Goal: Task Accomplishment & Management: Use online tool/utility

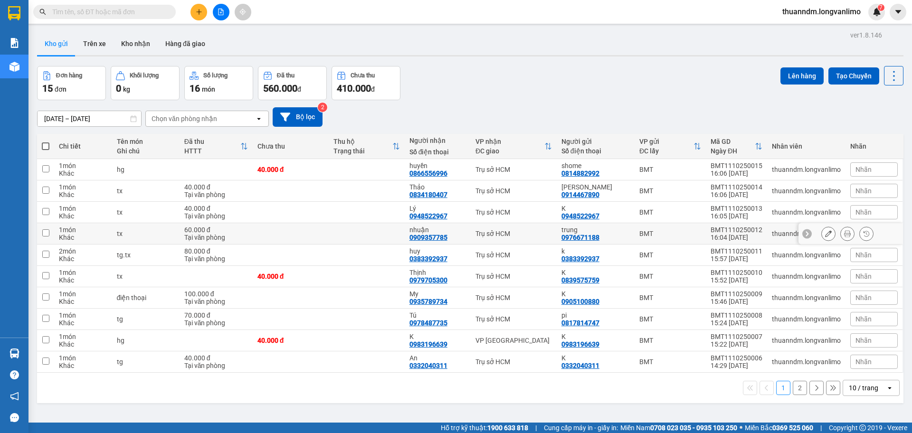
click at [262, 233] on td at bounding box center [291, 233] width 76 height 21
checkbox input "true"
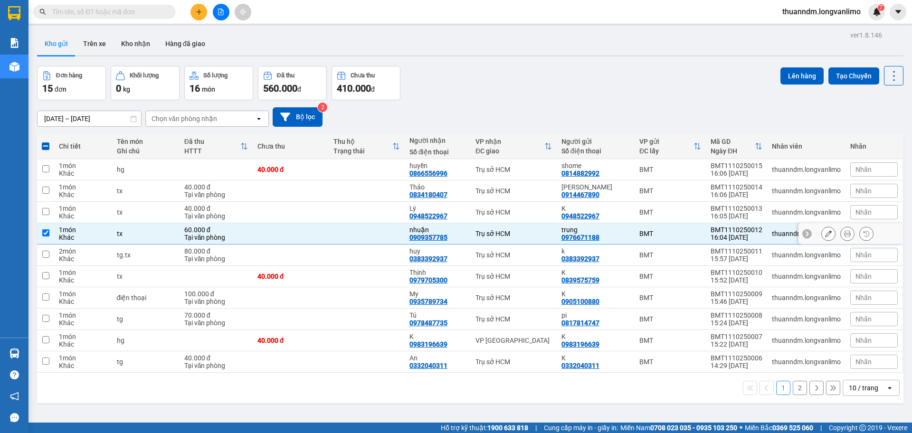
click at [821, 227] on div at bounding box center [828, 234] width 14 height 14
click at [825, 234] on button at bounding box center [828, 234] width 13 height 17
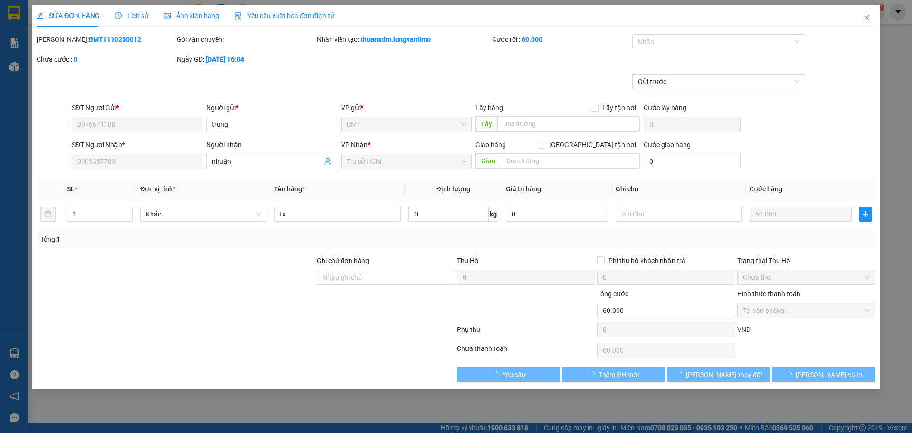
type input "0976671188"
type input "0909357785"
type input "0"
type input "60.000"
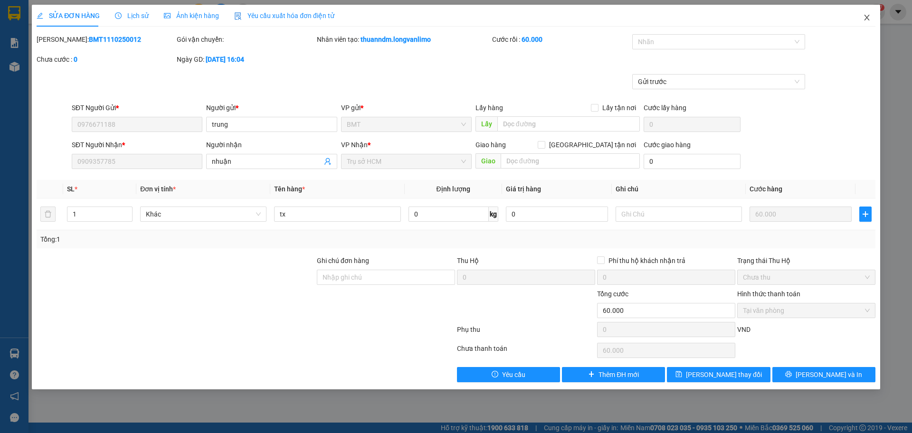
click at [861, 19] on span "Close" at bounding box center [867, 18] width 27 height 27
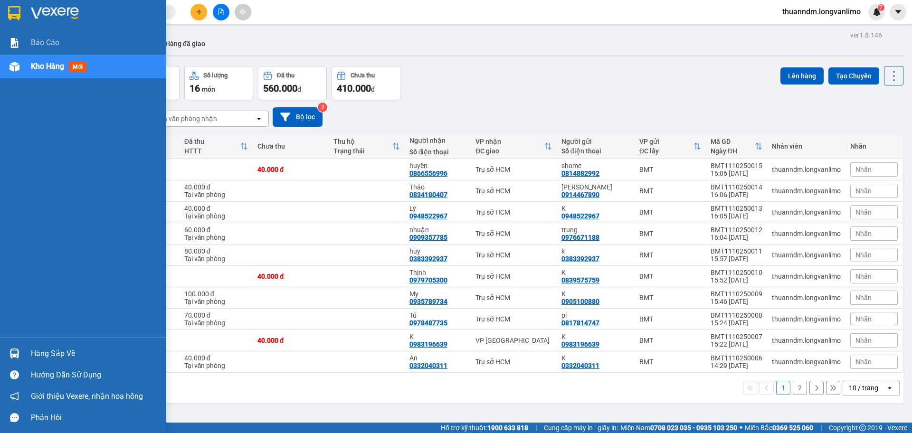
click at [14, 3] on div at bounding box center [83, 15] width 166 height 31
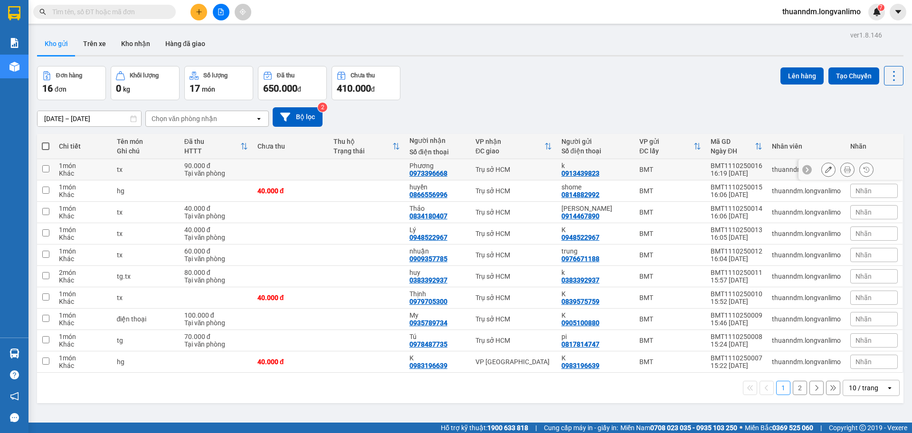
click at [290, 168] on td at bounding box center [291, 169] width 76 height 21
checkbox input "true"
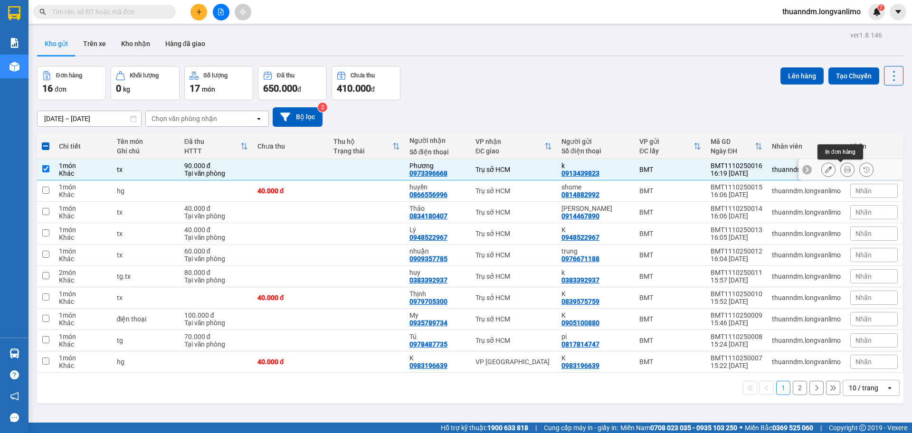
click at [844, 169] on icon at bounding box center [847, 169] width 7 height 7
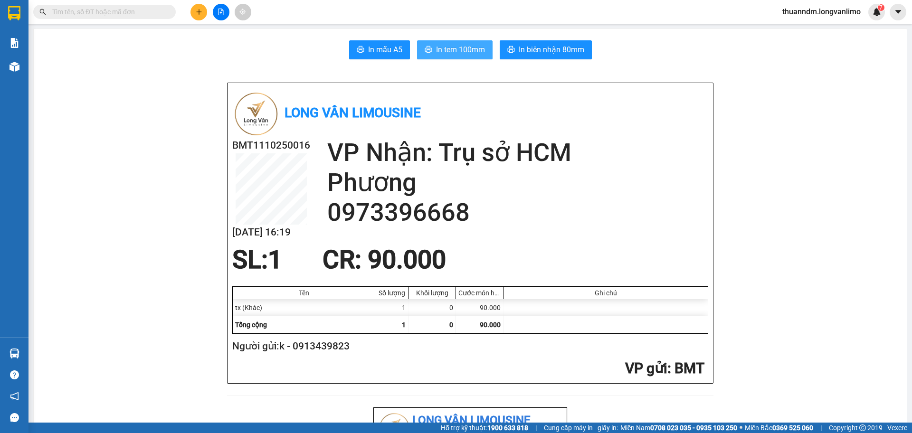
click at [447, 48] on span "In tem 100mm" at bounding box center [460, 50] width 49 height 12
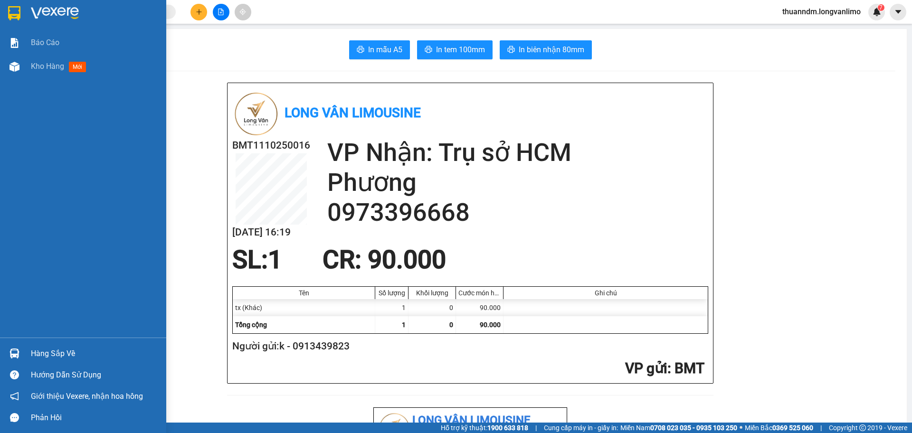
click at [21, 8] on div at bounding box center [14, 13] width 17 height 17
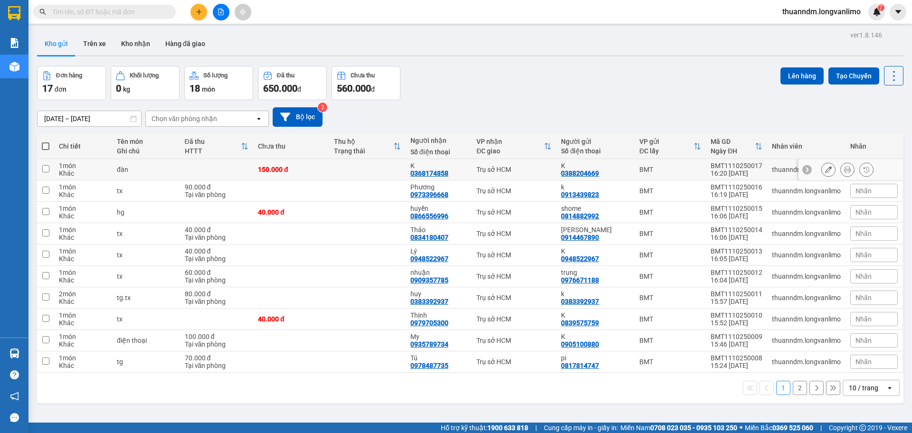
click at [342, 174] on td at bounding box center [367, 169] width 76 height 21
checkbox input "true"
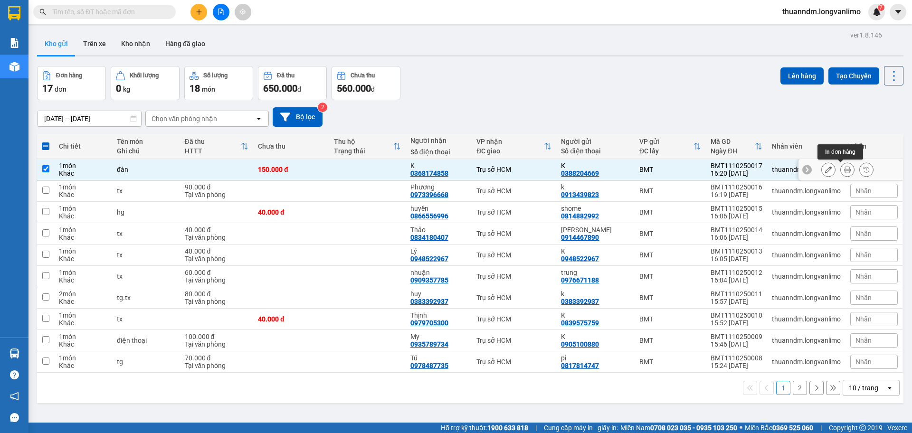
click at [841, 172] on button at bounding box center [847, 170] width 13 height 17
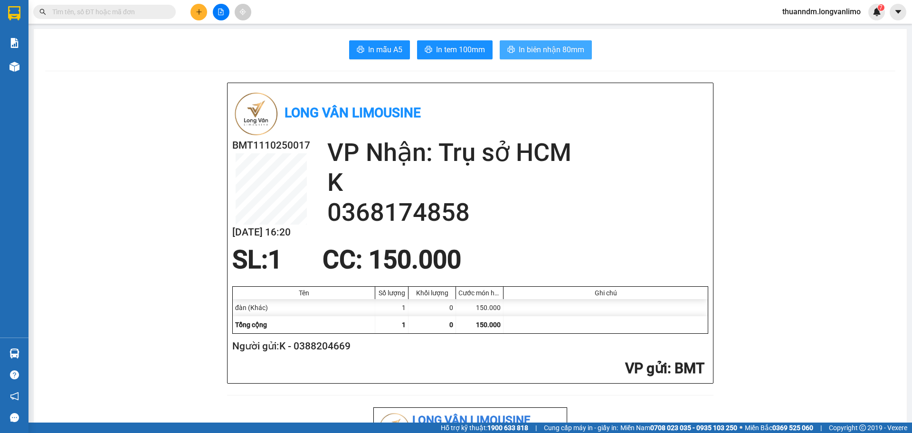
click at [530, 50] on span "In biên nhận 80mm" at bounding box center [552, 50] width 66 height 12
click at [437, 48] on span "In tem 100mm" at bounding box center [460, 50] width 49 height 12
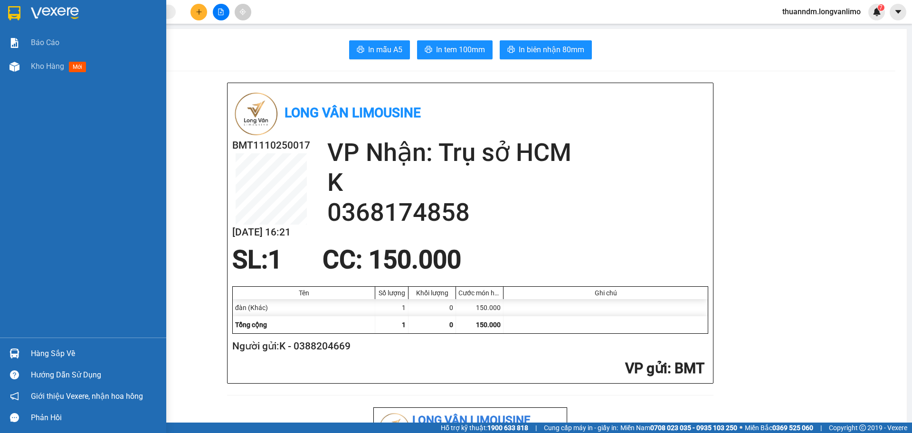
click at [18, 15] on img at bounding box center [14, 13] width 12 height 14
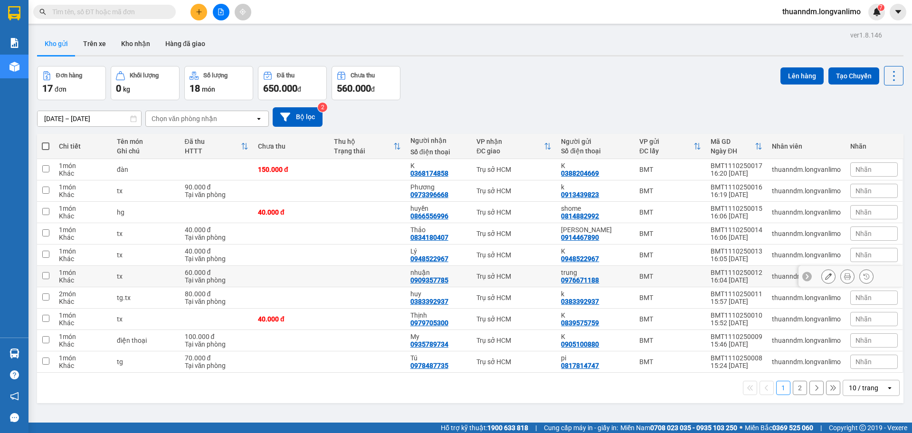
click at [308, 270] on td at bounding box center [291, 276] width 76 height 21
checkbox input "true"
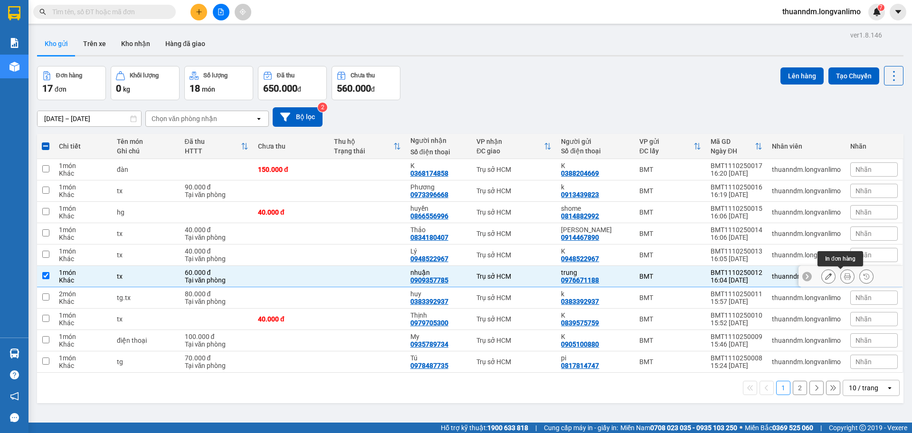
click at [844, 275] on button at bounding box center [847, 276] width 13 height 17
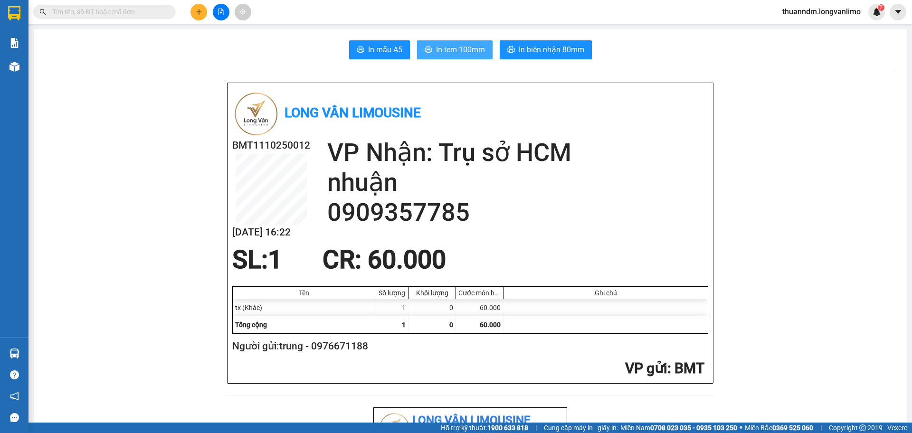
click at [437, 46] on span "In tem 100mm" at bounding box center [460, 50] width 49 height 12
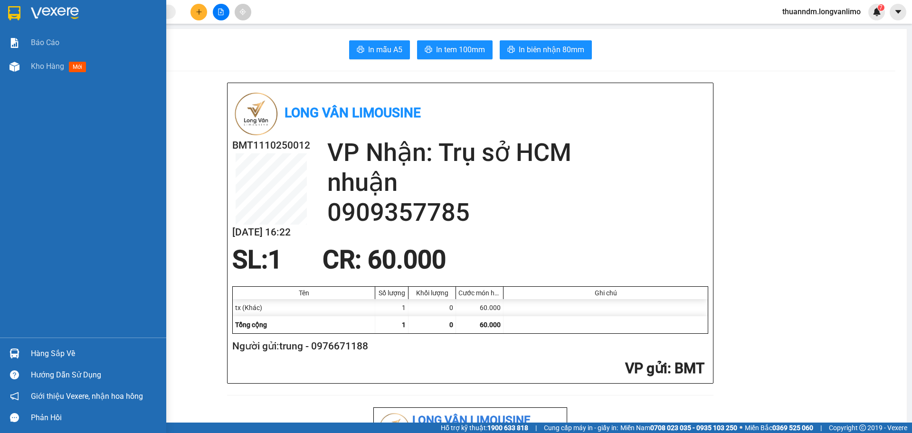
click at [20, 15] on div at bounding box center [14, 13] width 17 height 17
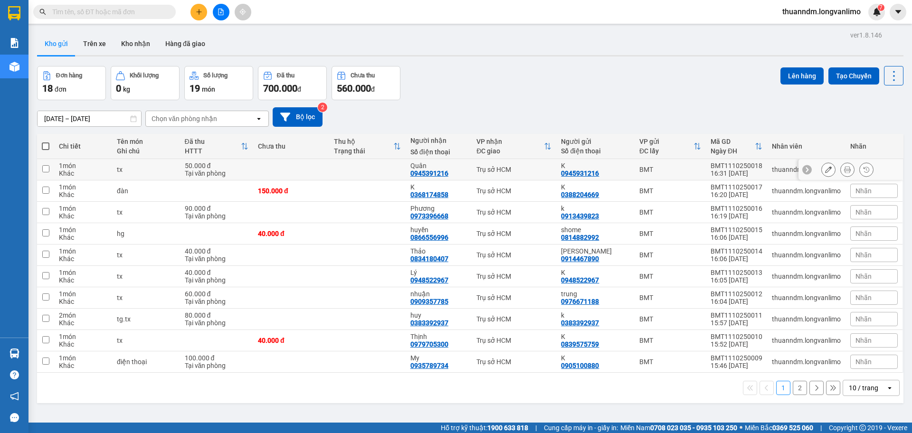
click at [322, 176] on td at bounding box center [291, 169] width 76 height 21
checkbox input "true"
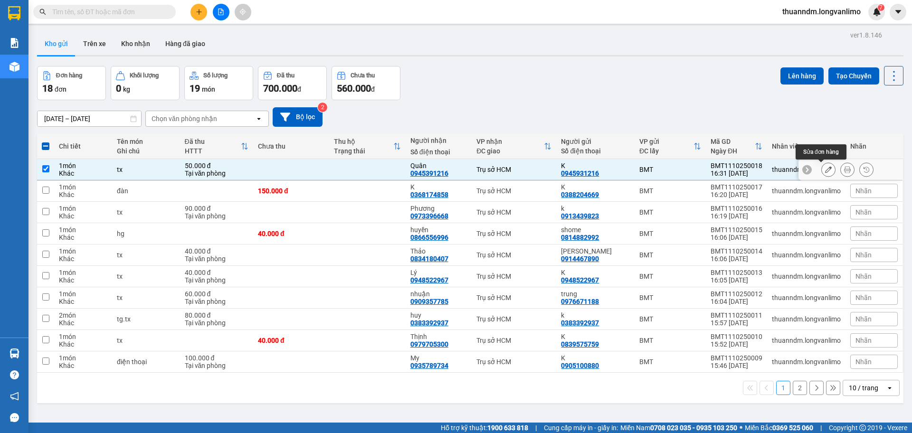
click at [844, 168] on icon at bounding box center [847, 169] width 7 height 7
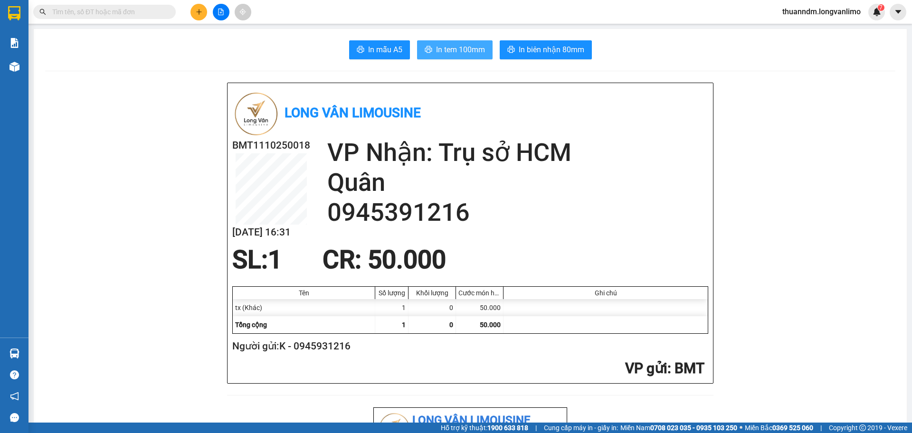
click at [448, 51] on span "In tem 100mm" at bounding box center [460, 50] width 49 height 12
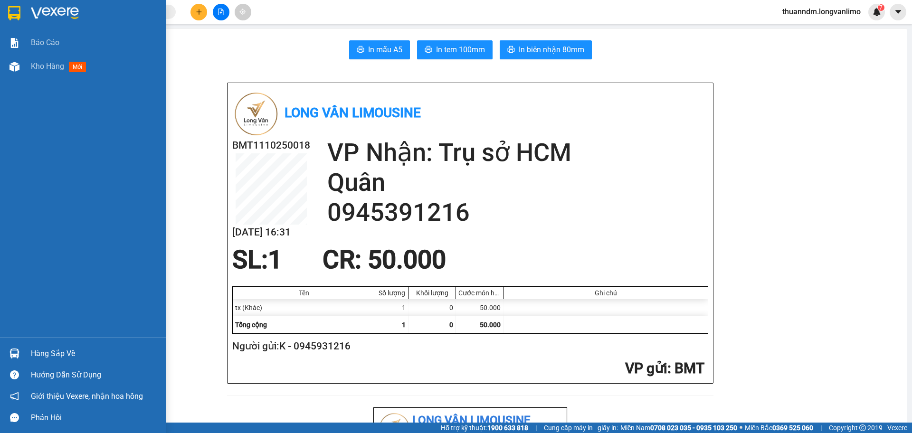
click at [11, 12] on img at bounding box center [14, 13] width 12 height 14
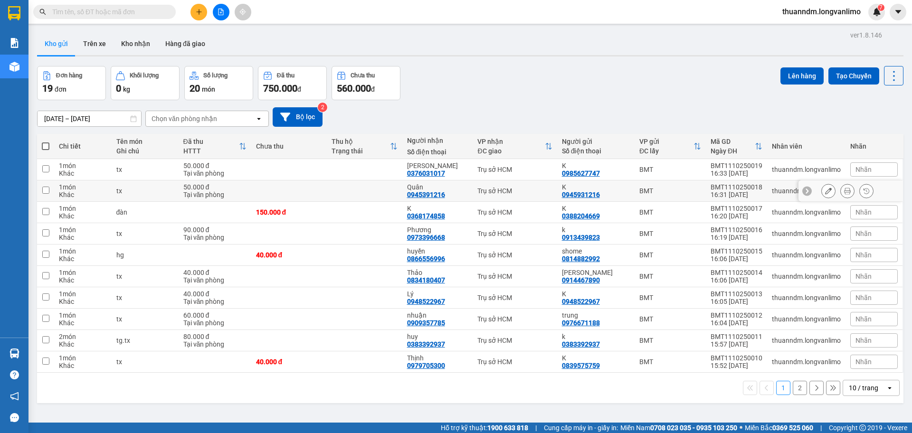
click at [236, 185] on div "50.000 đ" at bounding box center [214, 187] width 63 height 8
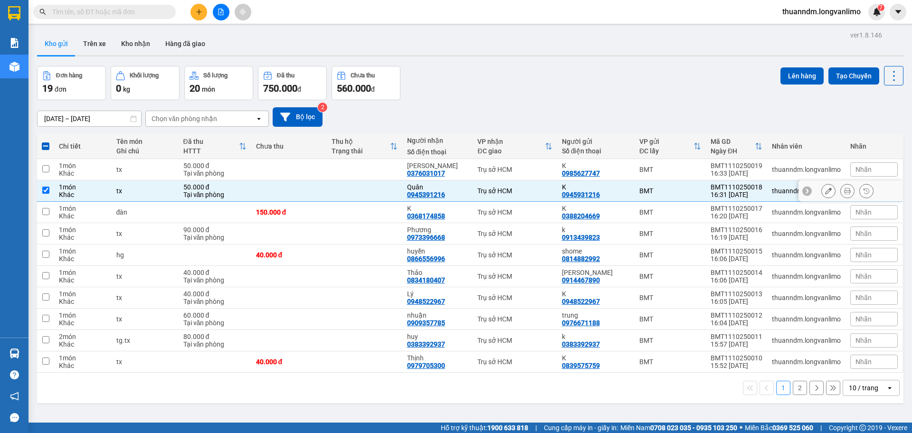
click at [258, 188] on td at bounding box center [289, 191] width 76 height 21
checkbox input "false"
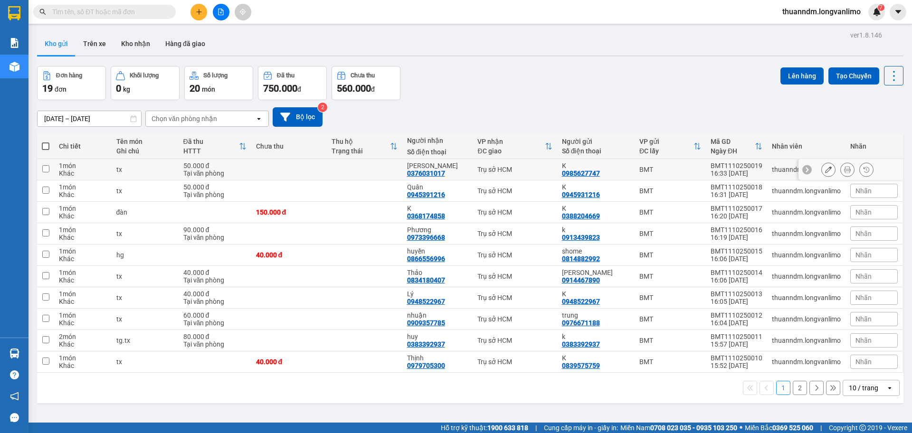
click at [267, 170] on td at bounding box center [289, 169] width 76 height 21
checkbox input "true"
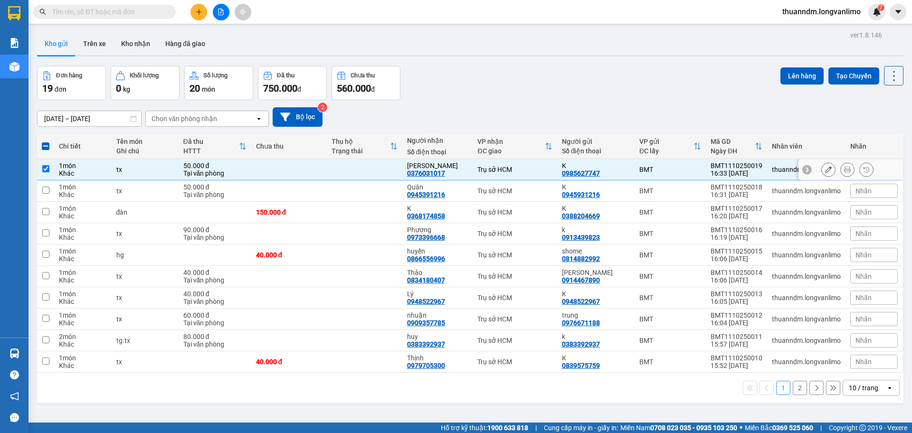
click at [844, 171] on icon at bounding box center [847, 169] width 7 height 7
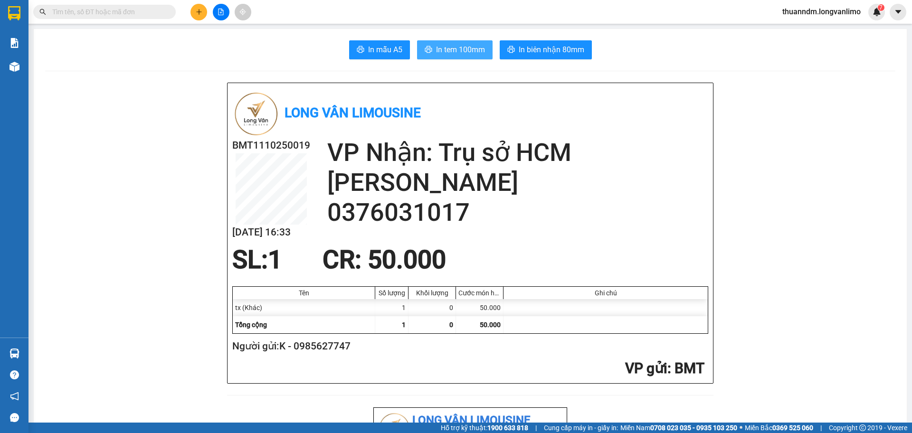
click at [466, 45] on span "In tem 100mm" at bounding box center [460, 50] width 49 height 12
click at [108, 10] on input "text" at bounding box center [108, 12] width 112 height 10
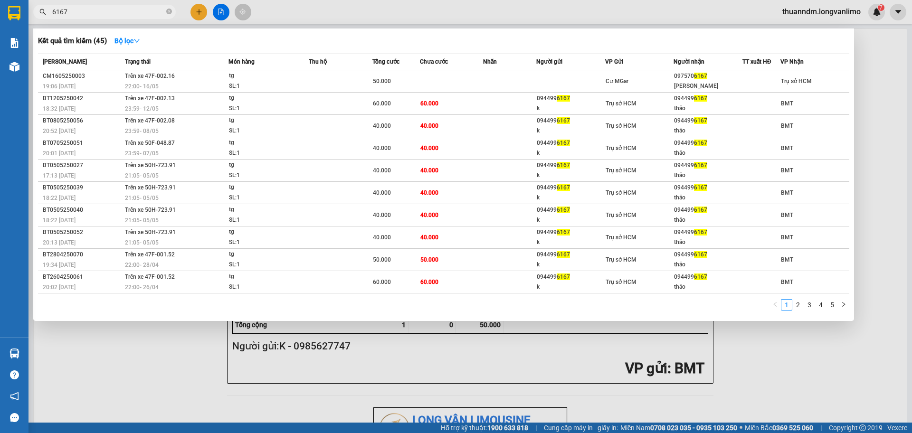
click at [153, 13] on input "6167" at bounding box center [108, 12] width 112 height 10
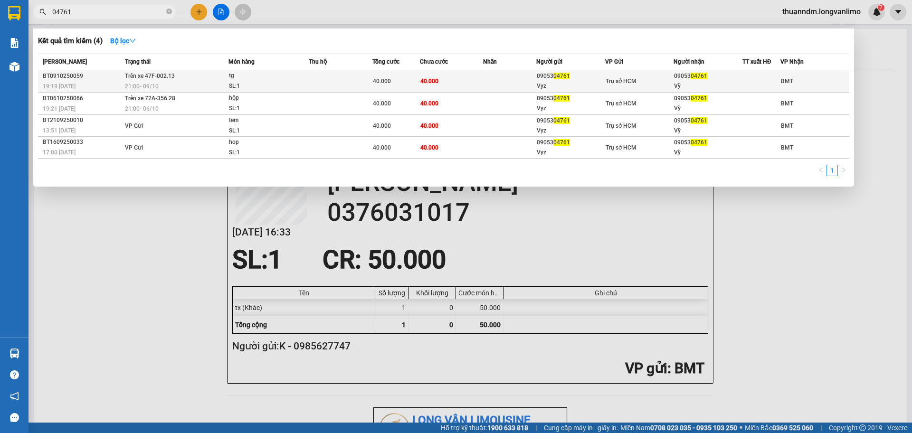
type input "04761"
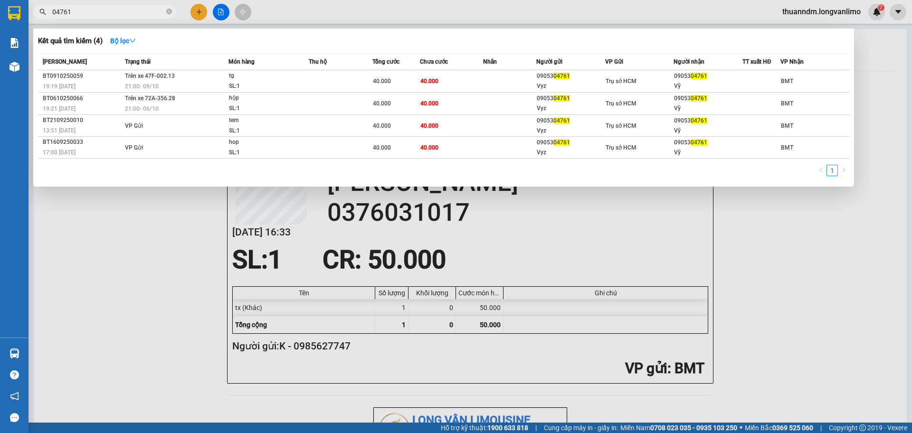
click at [316, 86] on td at bounding box center [341, 81] width 64 height 22
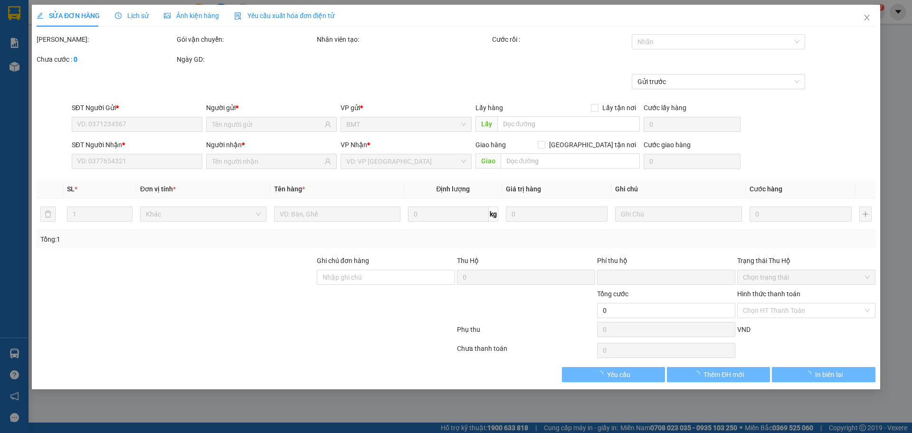
type input "0905304761"
type input "Vyz"
type input "0905304761"
type input "Vỹ"
type input "0"
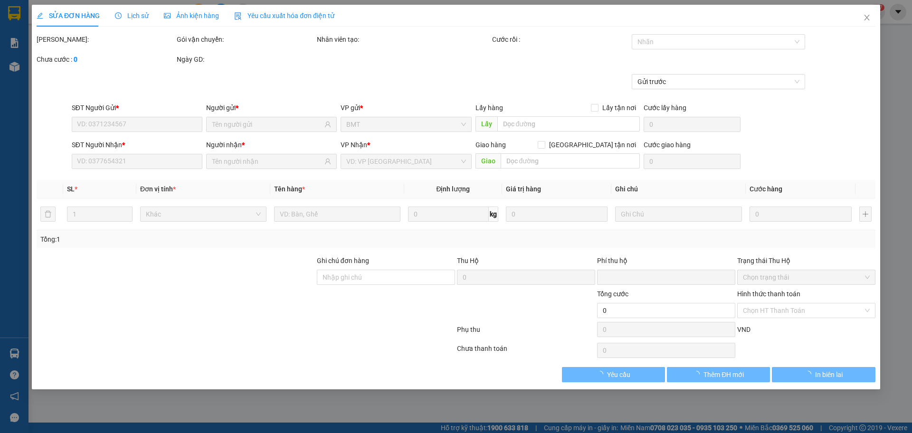
type input "40.000"
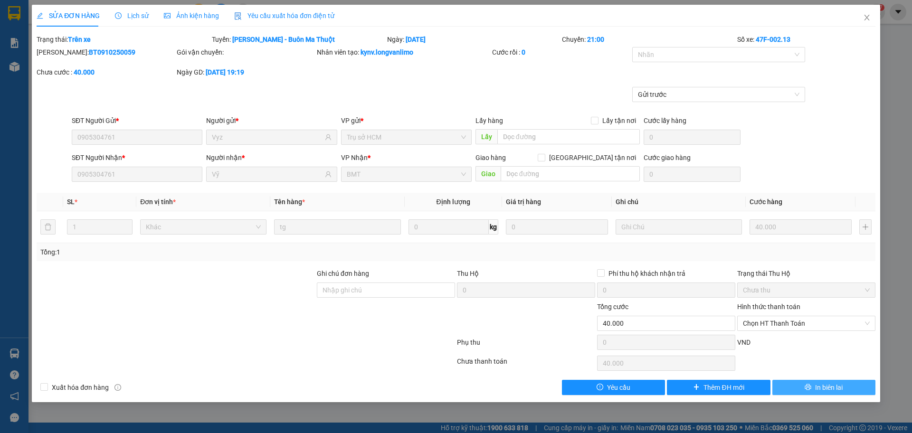
click at [790, 381] on button "In biên lai" at bounding box center [823, 387] width 103 height 15
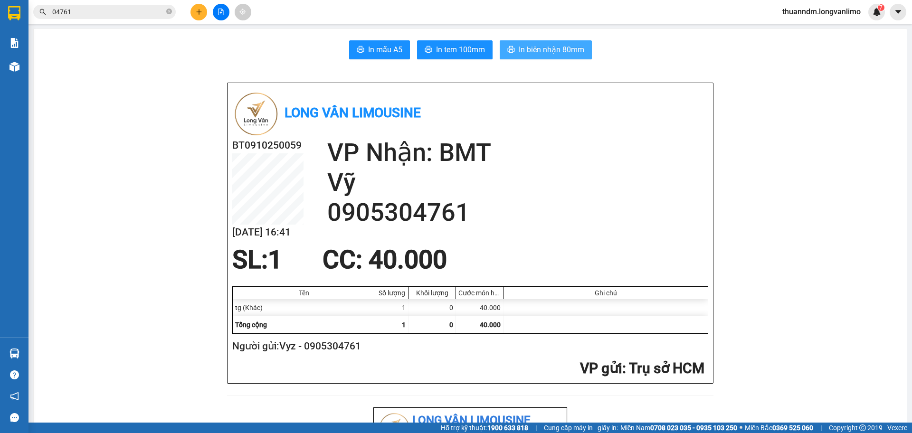
click at [507, 49] on icon "printer" at bounding box center [510, 49] width 7 height 7
click at [83, 9] on input "04761" at bounding box center [108, 12] width 112 height 10
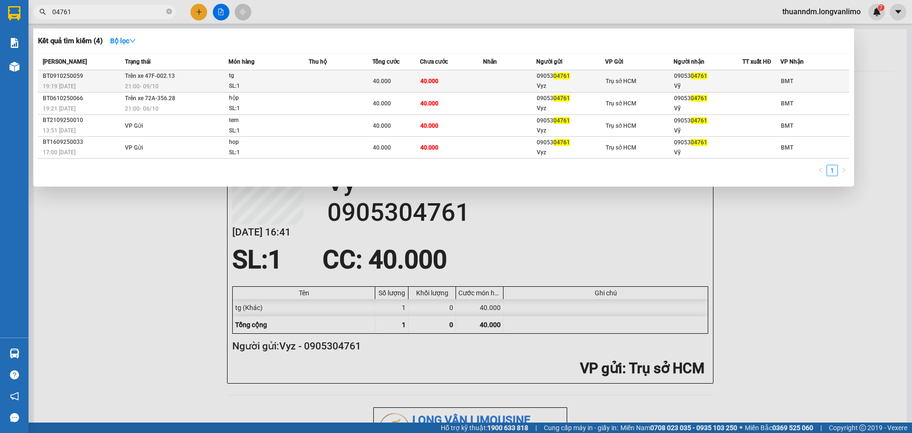
click at [183, 83] on div "21:00 - 09/10" at bounding box center [176, 86] width 103 height 10
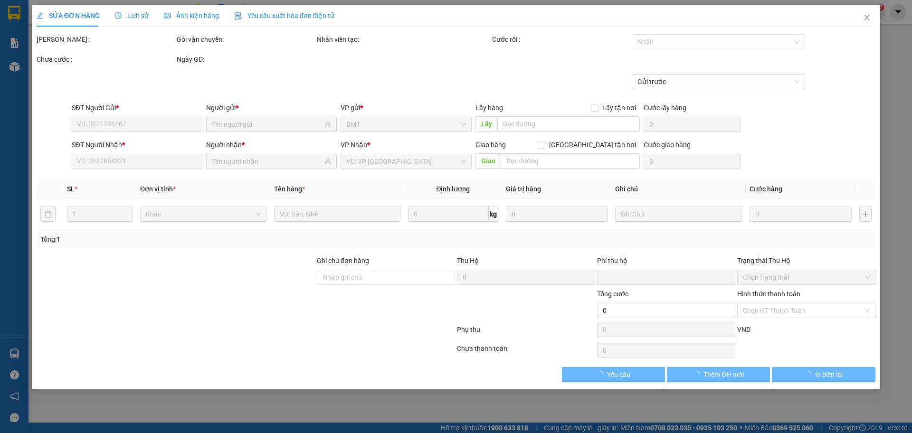
type input "0905304761"
type input "Vyz"
type input "0905304761"
type input "Vỹ"
type input "0"
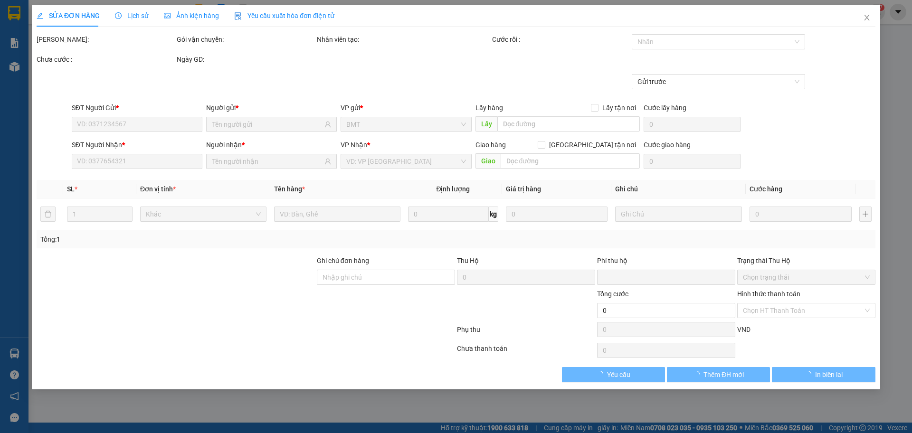
type input "40.000"
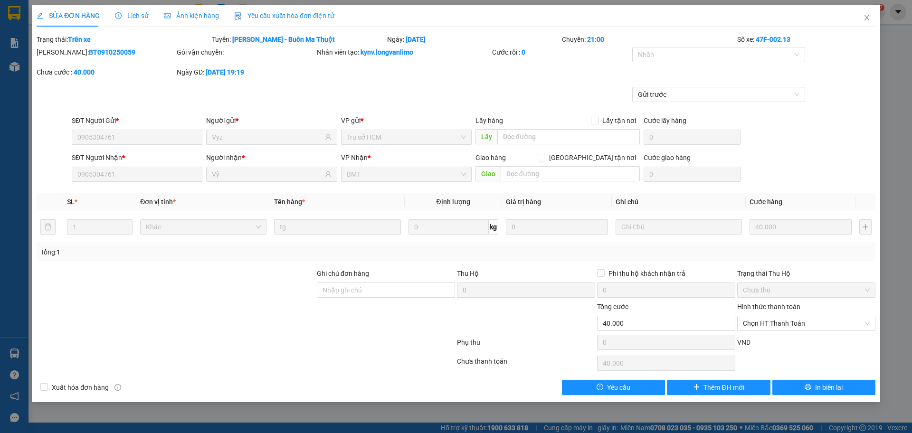
click at [95, 49] on b "BT0910250059" at bounding box center [112, 52] width 47 height 8
copy b "BT0910250059"
click at [871, 18] on span "Close" at bounding box center [867, 18] width 27 height 27
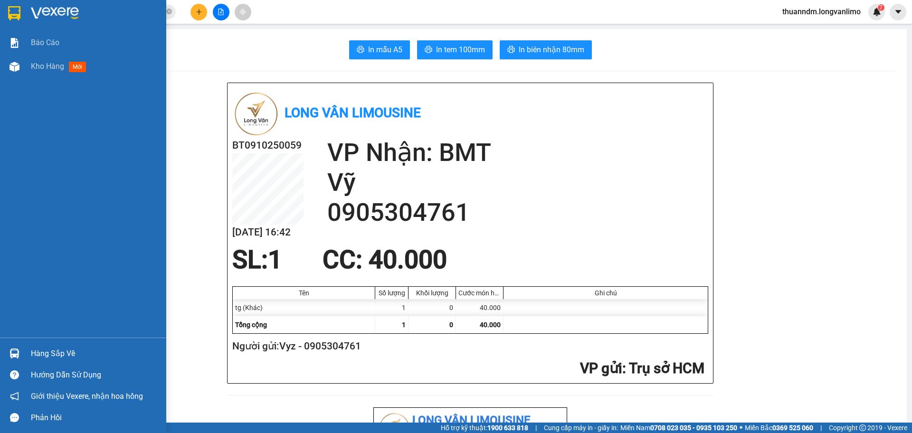
click at [17, 17] on img at bounding box center [14, 13] width 12 height 14
click at [16, 17] on img at bounding box center [14, 13] width 12 height 14
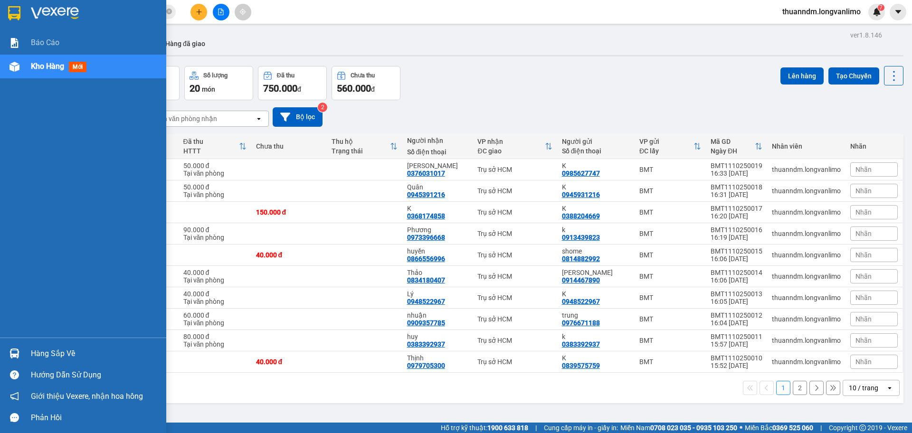
click at [18, 9] on img at bounding box center [14, 13] width 12 height 14
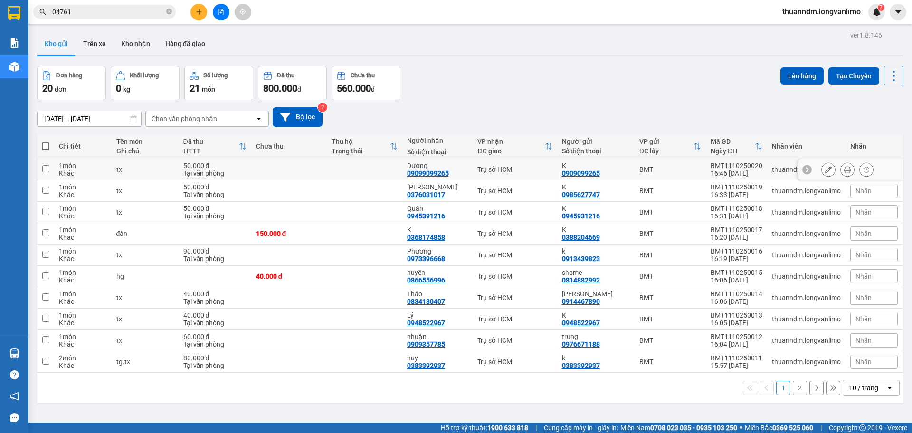
click at [354, 175] on td at bounding box center [365, 169] width 76 height 21
checkbox input "true"
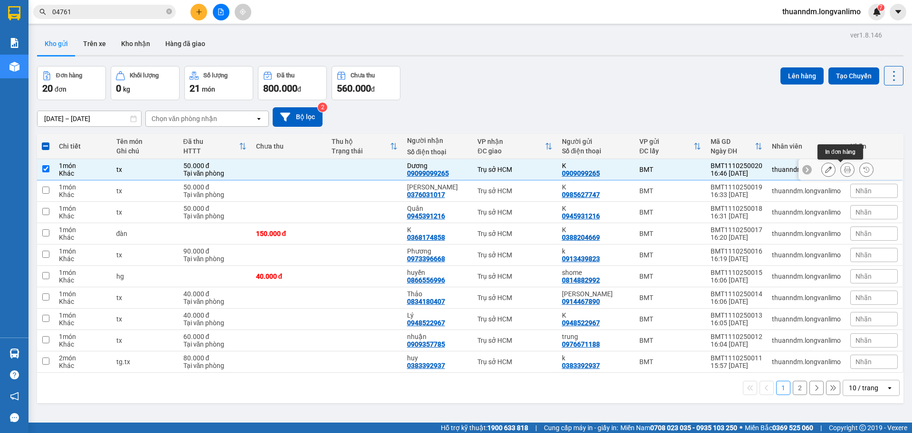
drag, startPoint x: 847, startPoint y: 173, endPoint x: 834, endPoint y: 169, distance: 13.4
click at [846, 172] on div at bounding box center [847, 169] width 14 height 14
click at [844, 168] on icon at bounding box center [847, 169] width 7 height 7
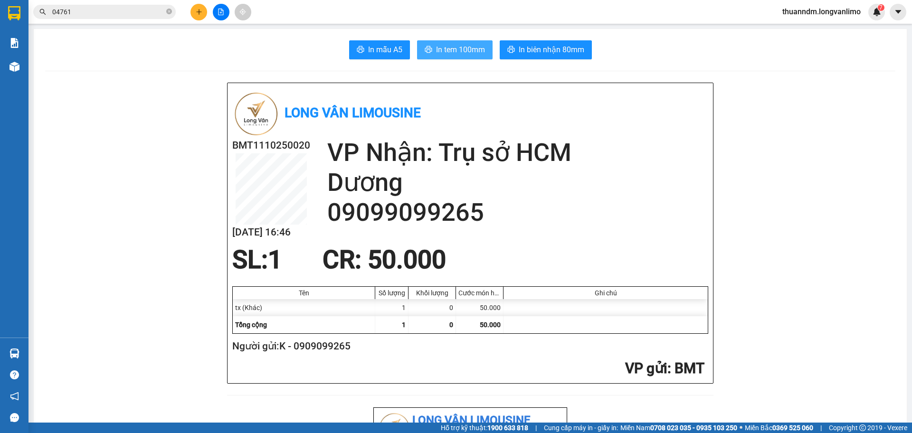
click at [457, 46] on span "In tem 100mm" at bounding box center [460, 50] width 49 height 12
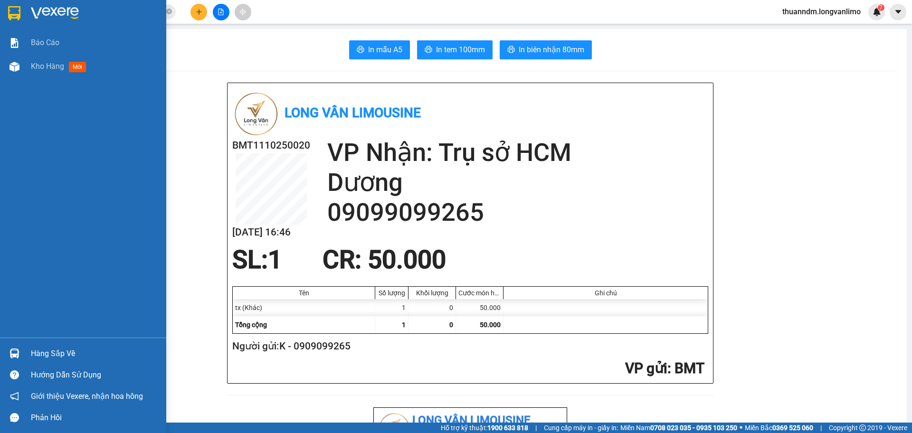
click at [9, 10] on img at bounding box center [14, 13] width 12 height 14
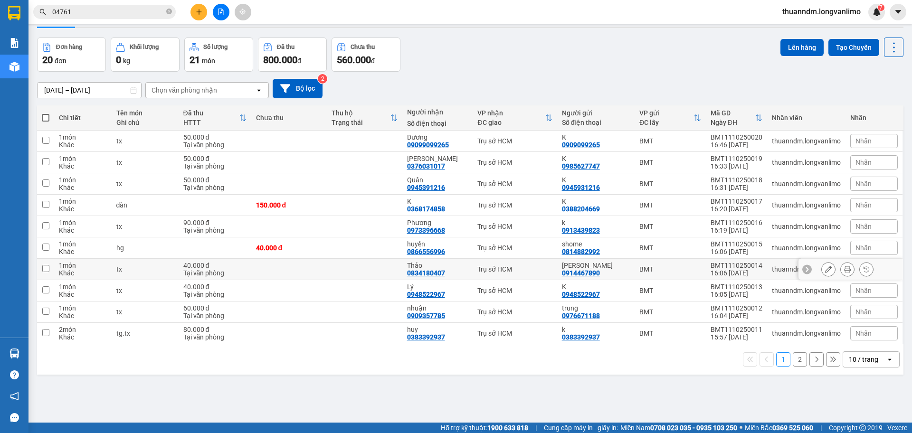
scroll to position [44, 0]
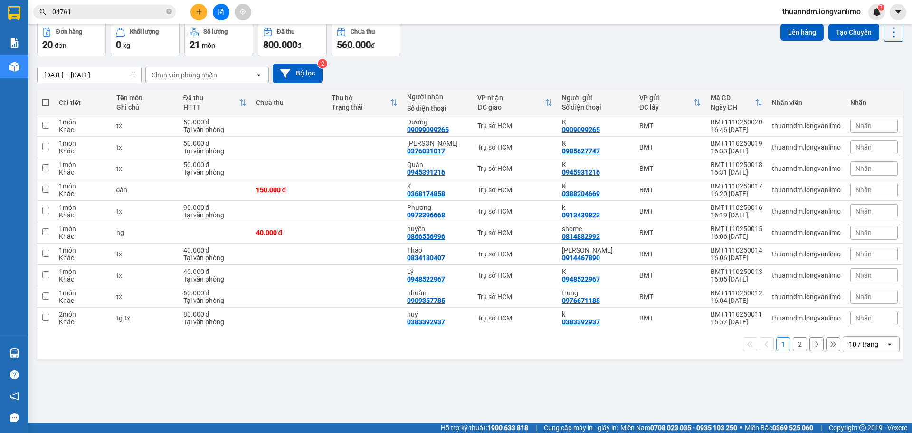
click at [849, 341] on div "10 / trang" at bounding box center [863, 345] width 29 height 10
click at [870, 323] on span "100 / trang" at bounding box center [860, 324] width 34 height 10
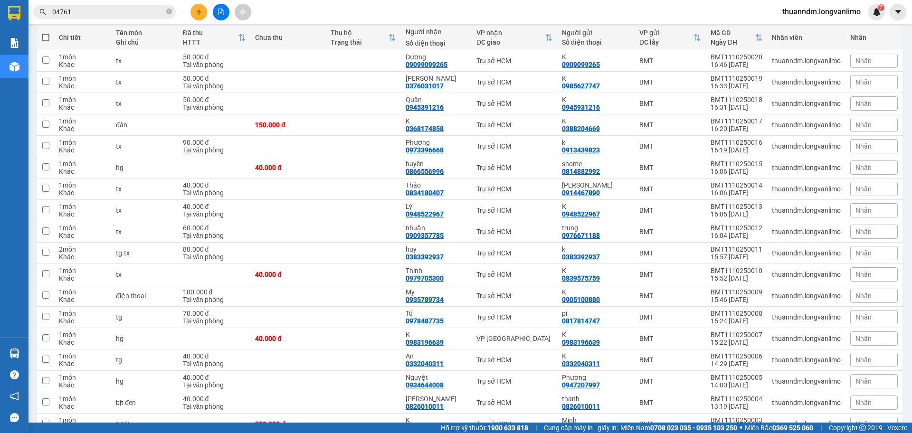
scroll to position [108, 0]
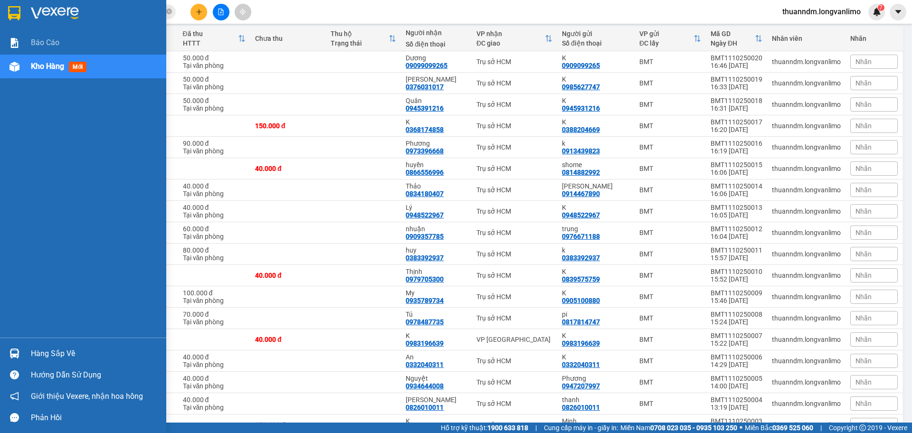
click at [17, 9] on img at bounding box center [14, 13] width 12 height 14
click at [13, 9] on img at bounding box center [14, 13] width 12 height 14
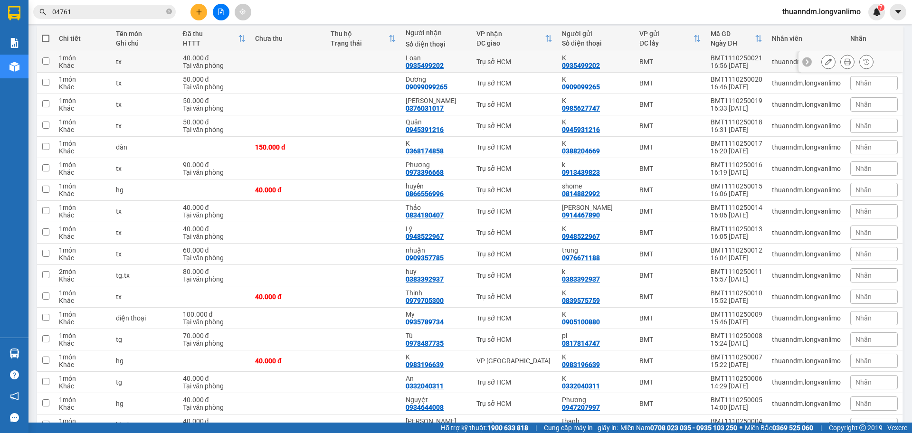
click at [288, 64] on td at bounding box center [288, 61] width 76 height 21
checkbox input "true"
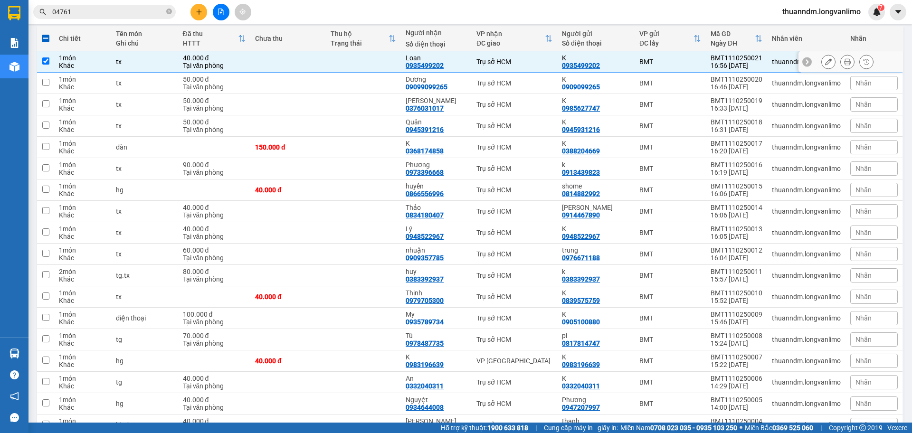
click at [825, 63] on icon at bounding box center [828, 61] width 7 height 7
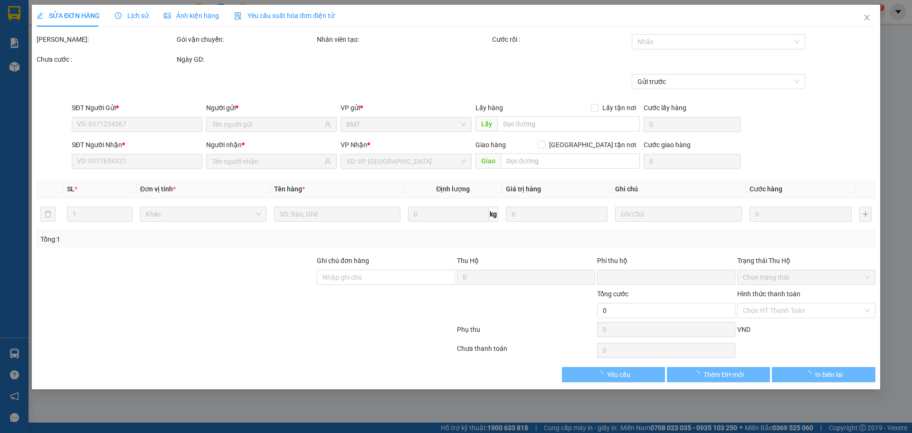
type input "0935499202"
type input "0"
type input "40.000"
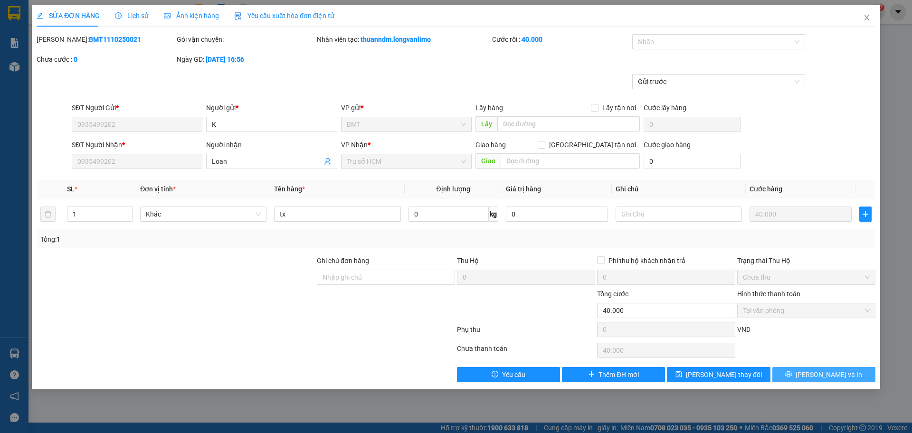
click at [792, 377] on icon "printer" at bounding box center [788, 374] width 7 height 7
type input "0"
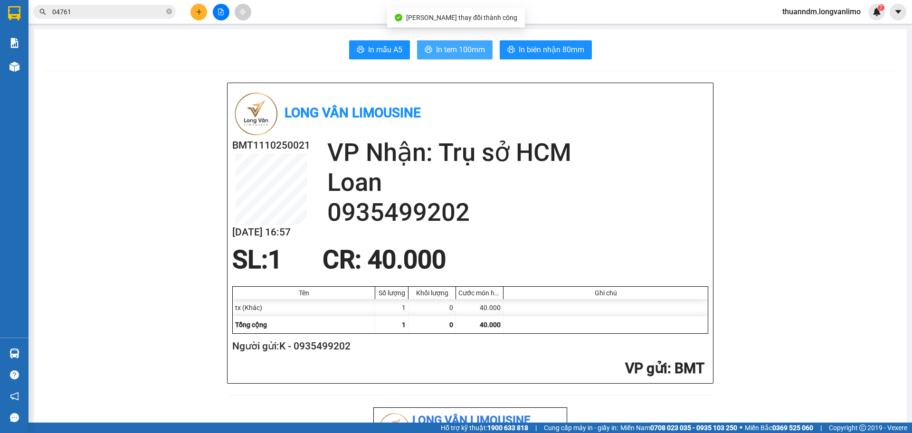
click at [460, 51] on span "In tem 100mm" at bounding box center [460, 50] width 49 height 12
click at [142, 13] on input "04761" at bounding box center [108, 12] width 112 height 10
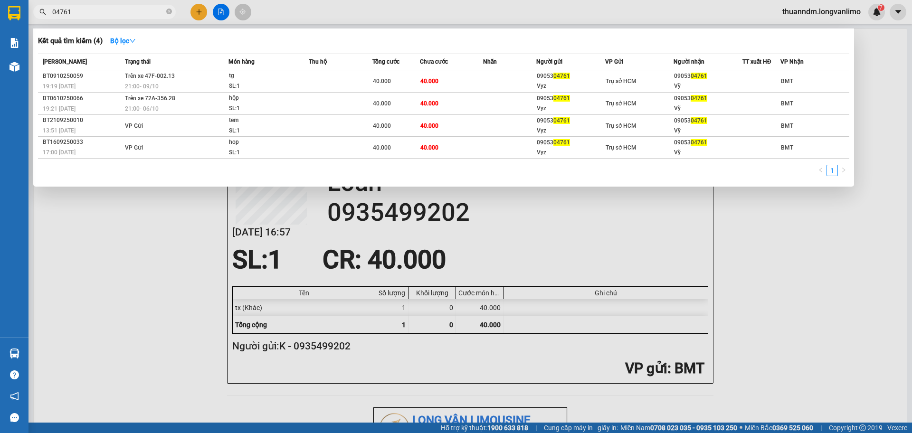
click at [142, 13] on input "04761" at bounding box center [108, 12] width 112 height 10
type input "3030"
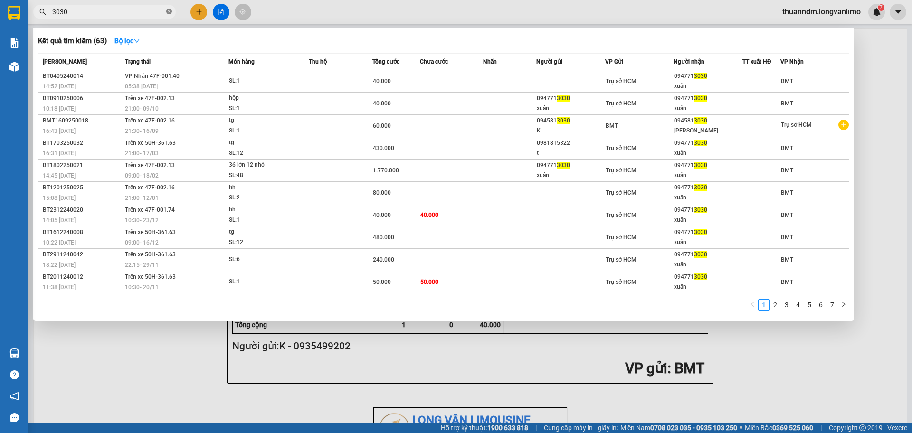
drag, startPoint x: 170, startPoint y: 13, endPoint x: 158, endPoint y: 13, distance: 11.9
click at [169, 13] on icon "close-circle" at bounding box center [169, 12] width 6 height 6
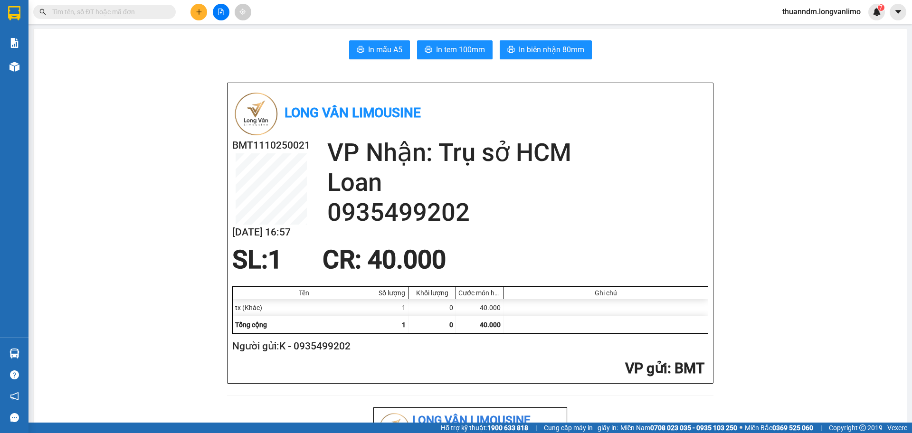
click at [135, 14] on input "text" at bounding box center [108, 12] width 112 height 10
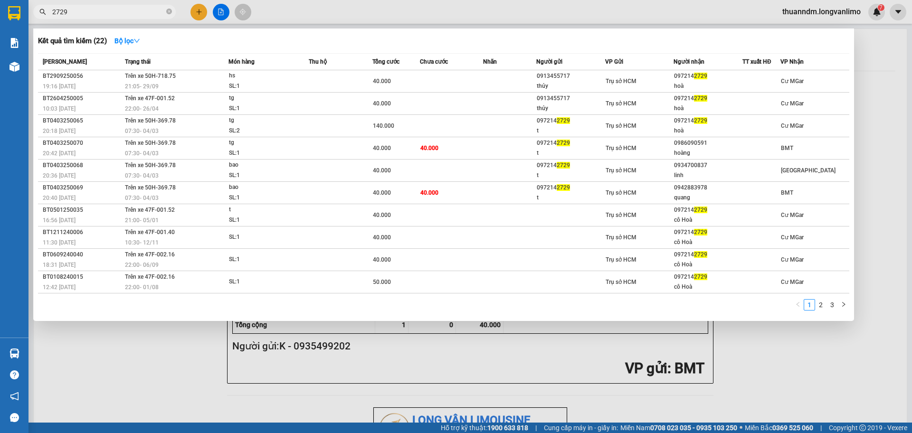
click at [84, 10] on input "2729" at bounding box center [108, 12] width 112 height 10
click at [83, 10] on input "2729" at bounding box center [108, 12] width 112 height 10
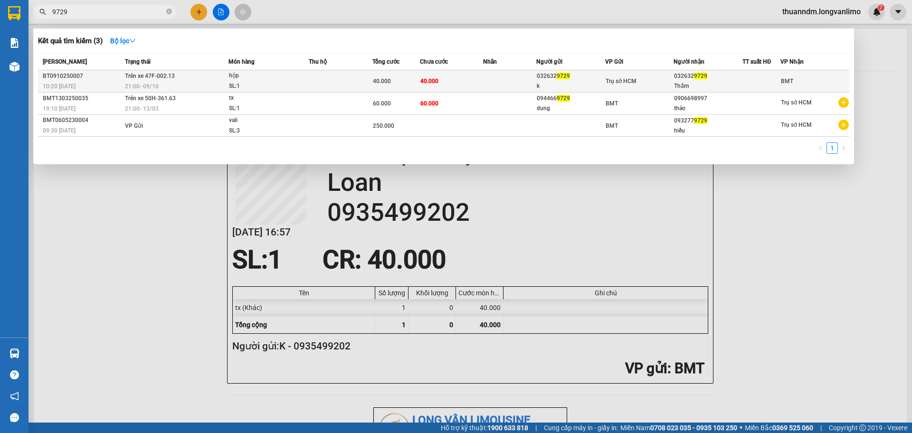
type input "9729"
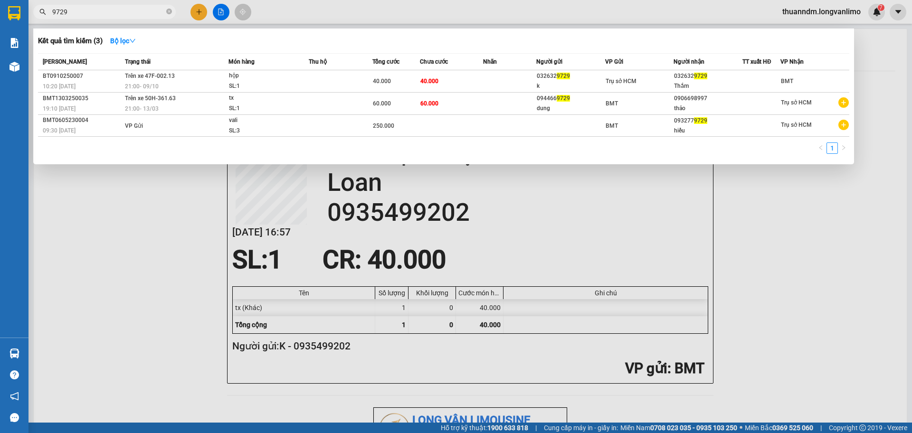
click at [258, 86] on div "SL: 1" at bounding box center [264, 86] width 71 height 10
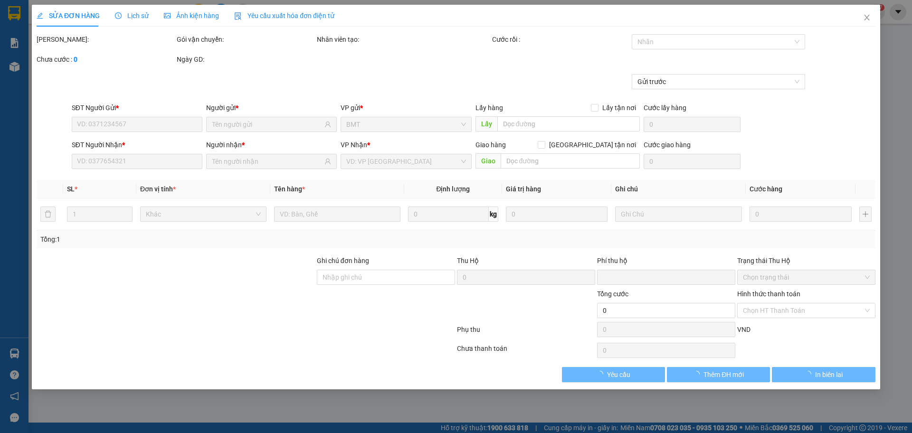
type input "0326329729"
type input "k"
type input "0326329729"
type input "Thắm"
type input "0"
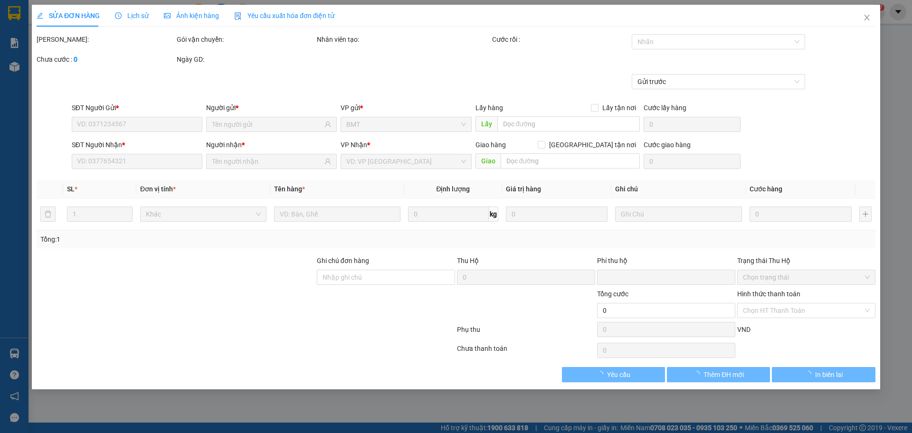
type input "40.000"
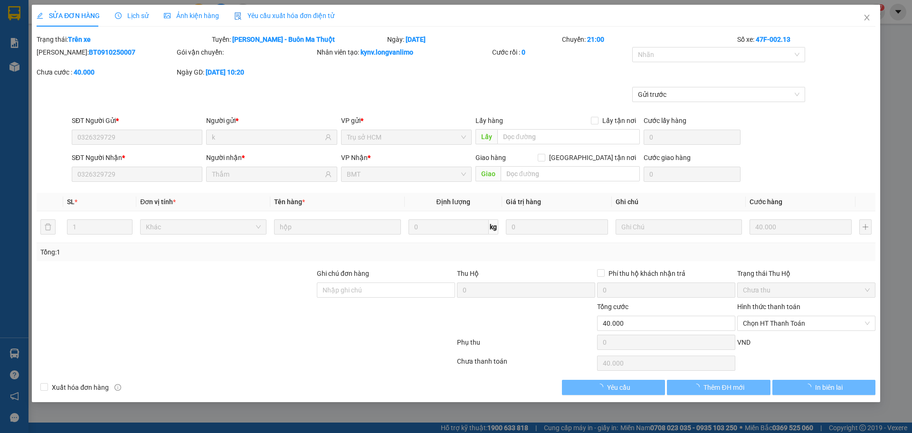
click at [194, 18] on span "Ảnh kiện hàng" at bounding box center [191, 16] width 55 height 8
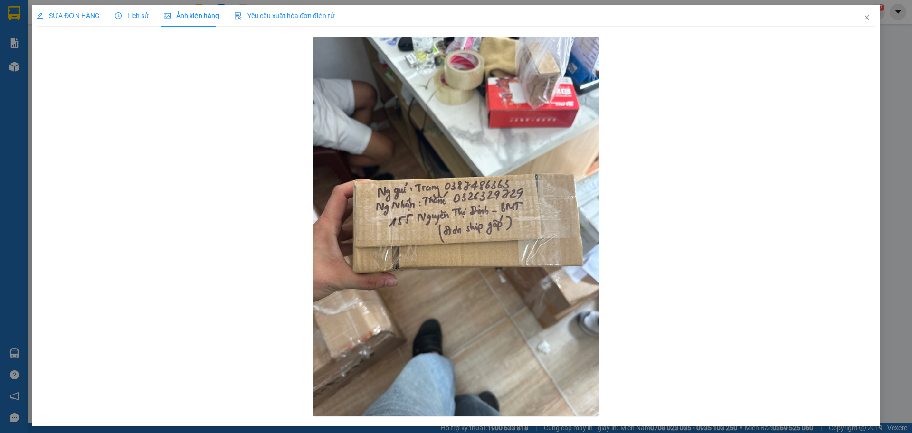
click at [82, 19] on span "SỬA ĐƠN HÀNG" at bounding box center [68, 16] width 63 height 8
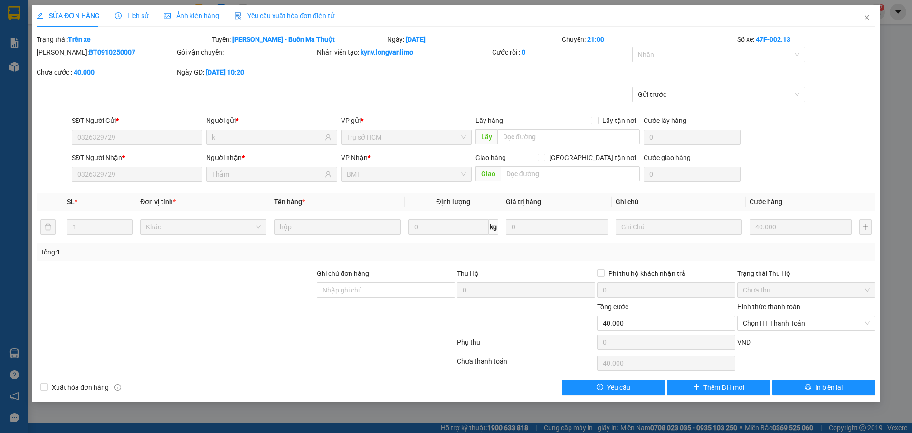
click at [95, 49] on b "BT0910250007" at bounding box center [112, 52] width 47 height 8
copy b "BT0910250007"
click at [869, 19] on icon "close" at bounding box center [867, 18] width 8 height 8
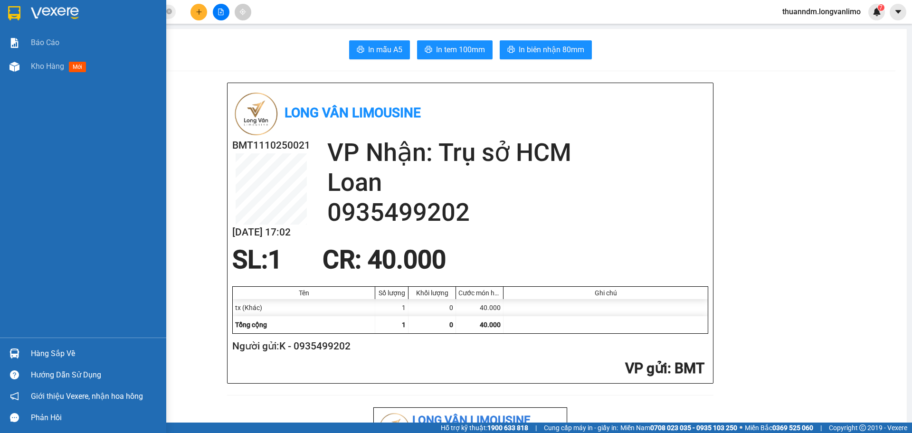
click at [19, 11] on img at bounding box center [14, 13] width 12 height 14
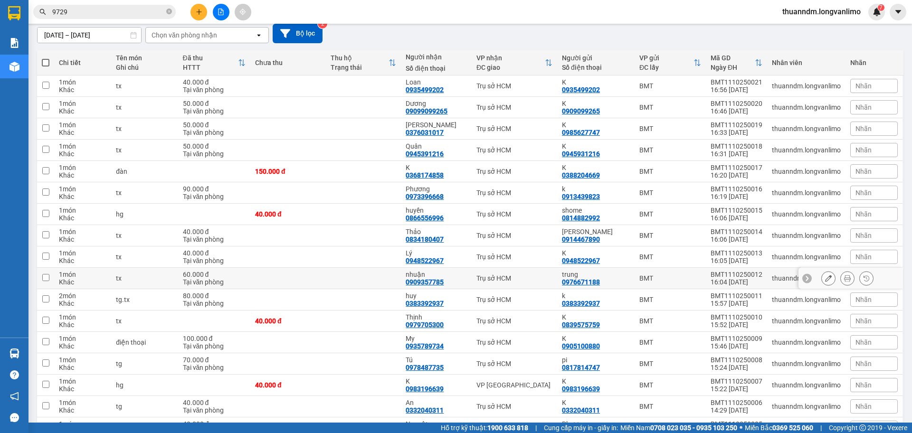
scroll to position [143, 0]
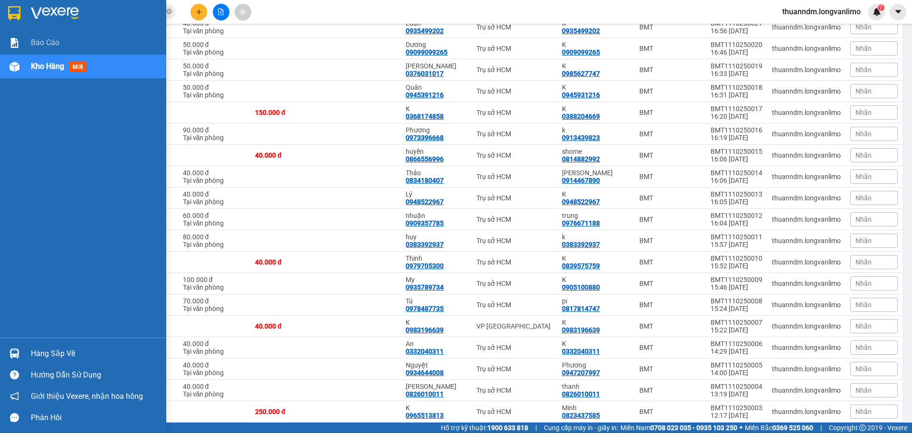
click at [17, 10] on img at bounding box center [14, 13] width 12 height 14
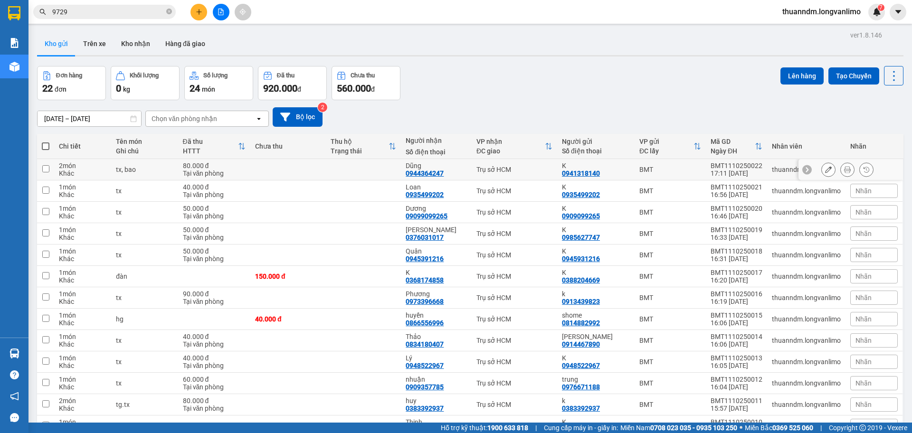
click at [380, 166] on td at bounding box center [364, 169] width 76 height 21
checkbox input "true"
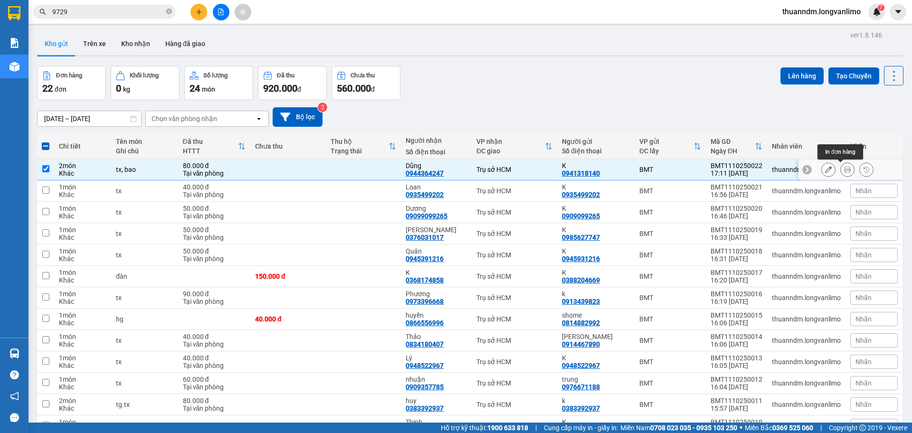
click at [844, 171] on icon at bounding box center [847, 169] width 7 height 7
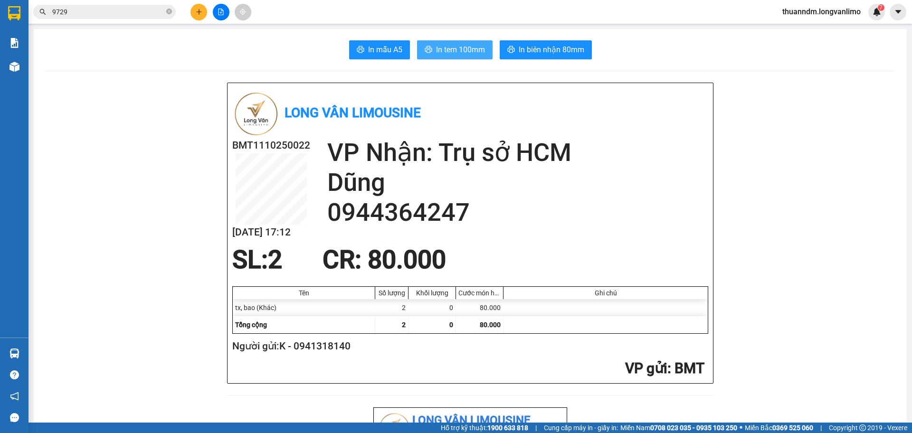
click at [445, 55] on span "In tem 100mm" at bounding box center [460, 50] width 49 height 12
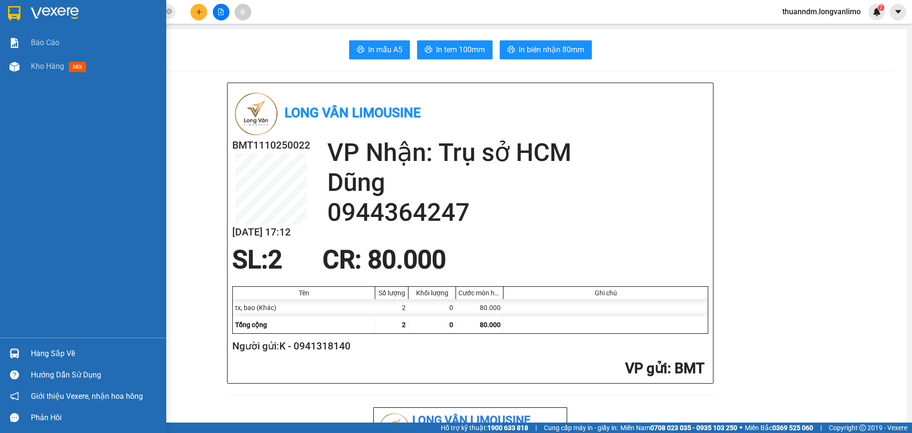
click at [7, 6] on div at bounding box center [14, 13] width 17 height 17
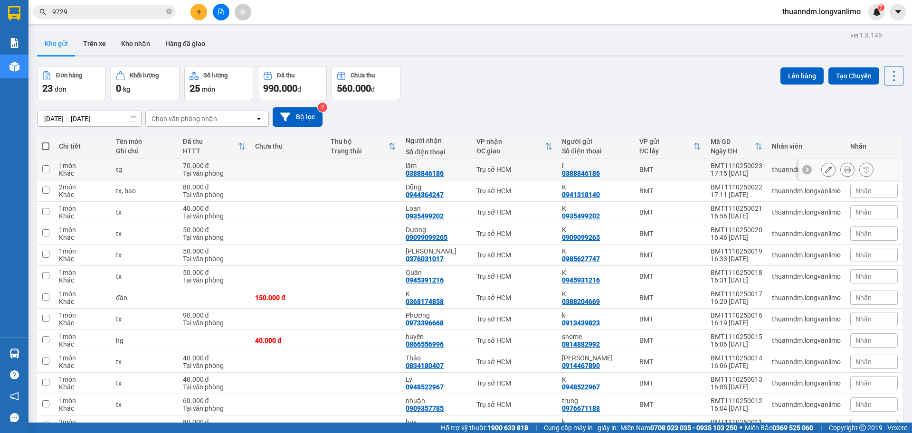
click at [323, 170] on td at bounding box center [288, 169] width 76 height 21
checkbox input "true"
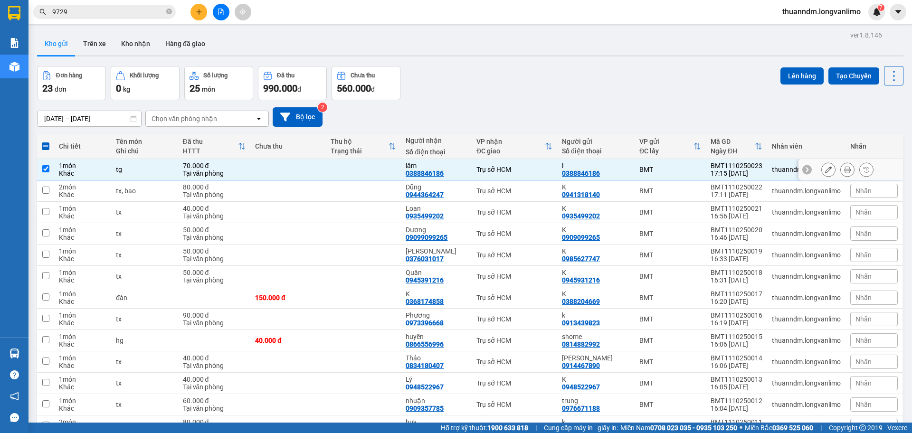
click at [844, 169] on icon at bounding box center [847, 169] width 7 height 7
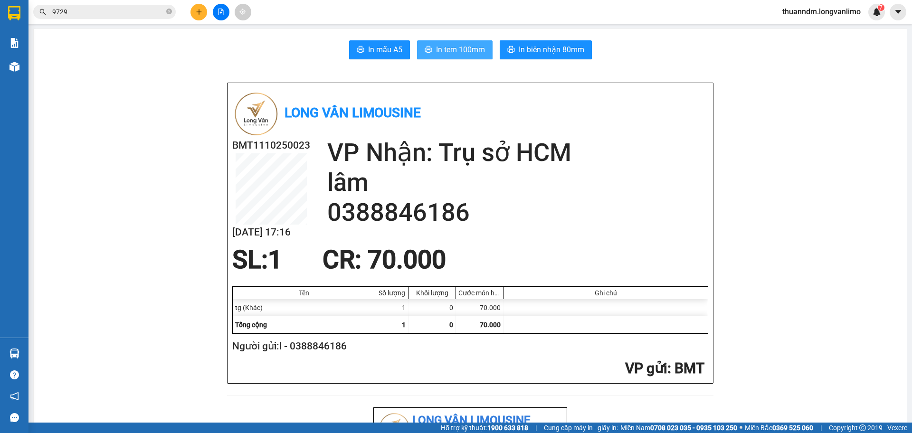
click at [431, 45] on button "In tem 100mm" at bounding box center [455, 49] width 76 height 19
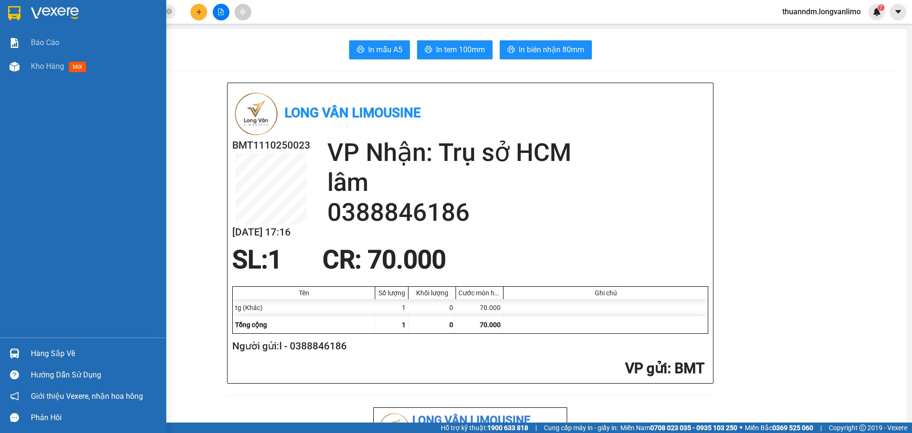
click at [14, 13] on img at bounding box center [14, 13] width 12 height 14
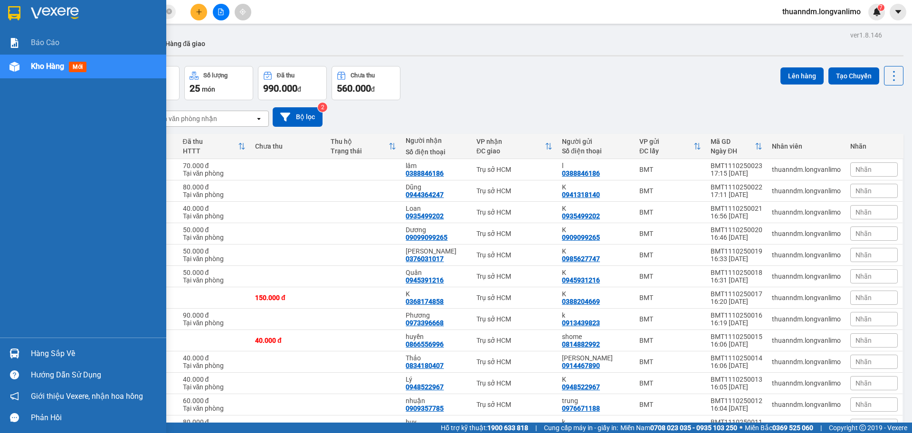
click at [14, 14] on img at bounding box center [14, 13] width 12 height 14
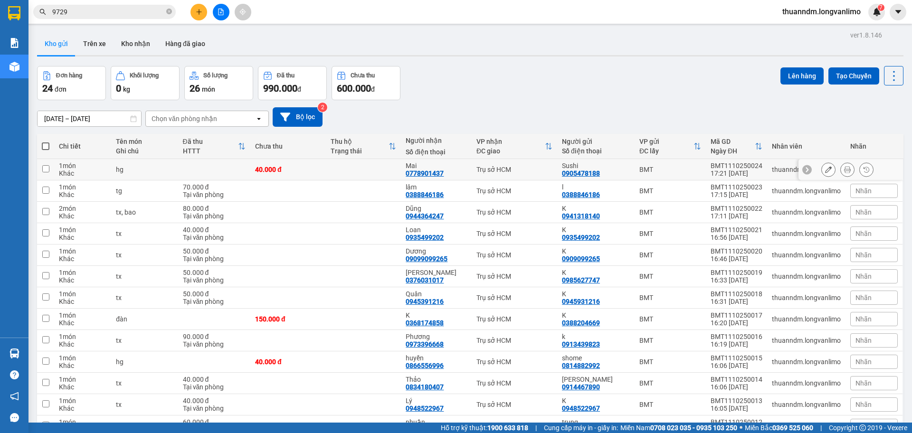
click at [321, 172] on div "40.000 đ" at bounding box center [288, 170] width 66 height 8
checkbox input "true"
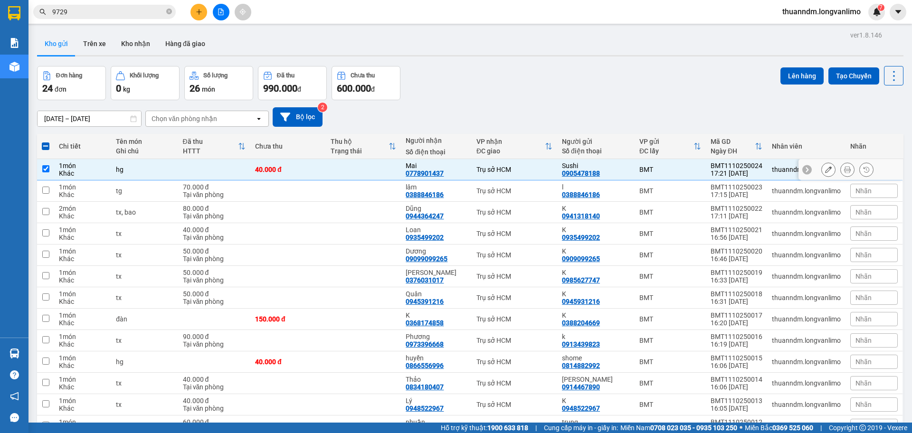
click at [844, 167] on icon at bounding box center [847, 169] width 7 height 7
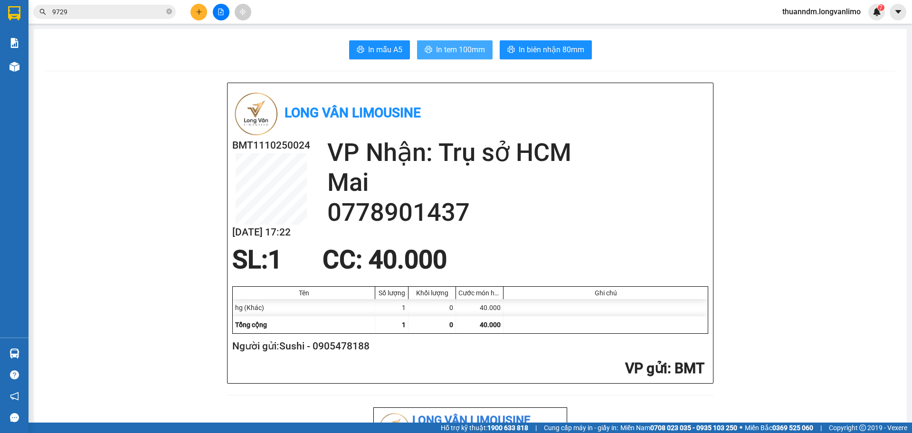
click at [446, 48] on span "In tem 100mm" at bounding box center [460, 50] width 49 height 12
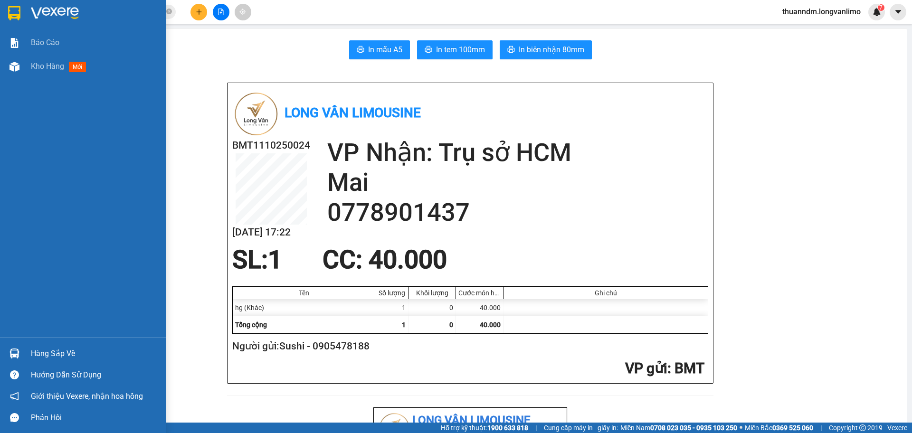
click at [21, 7] on div at bounding box center [14, 13] width 17 height 17
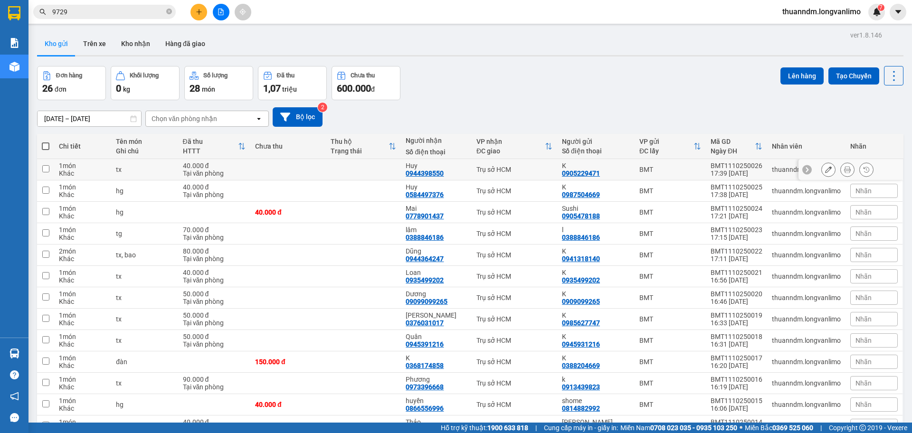
click at [181, 169] on td "40.000 đ Tại văn phòng" at bounding box center [214, 169] width 73 height 21
checkbox input "true"
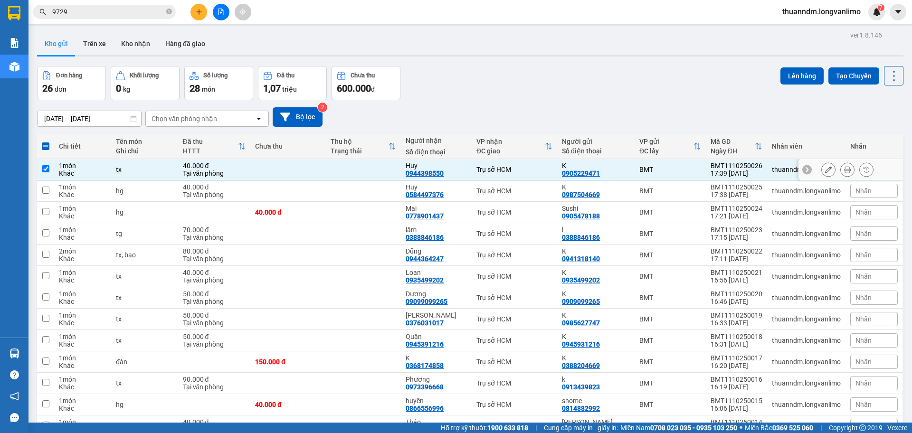
click at [844, 169] on icon at bounding box center [847, 169] width 7 height 7
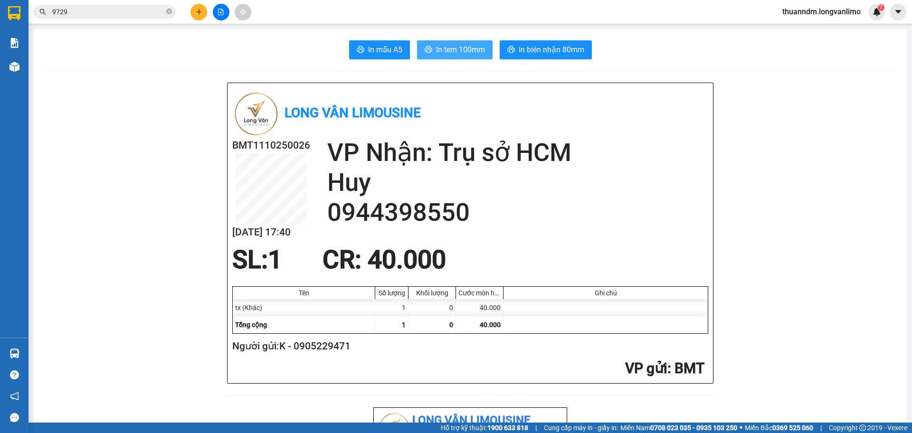
click at [459, 48] on span "In tem 100mm" at bounding box center [460, 50] width 49 height 12
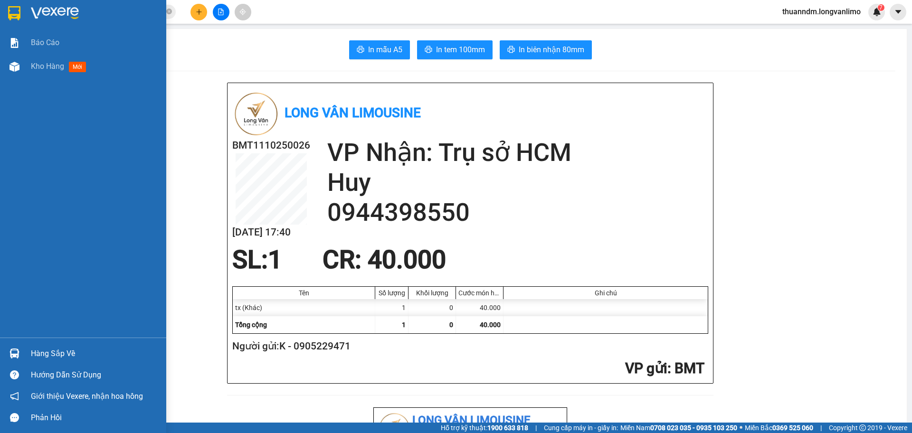
click at [19, 11] on img at bounding box center [14, 13] width 12 height 14
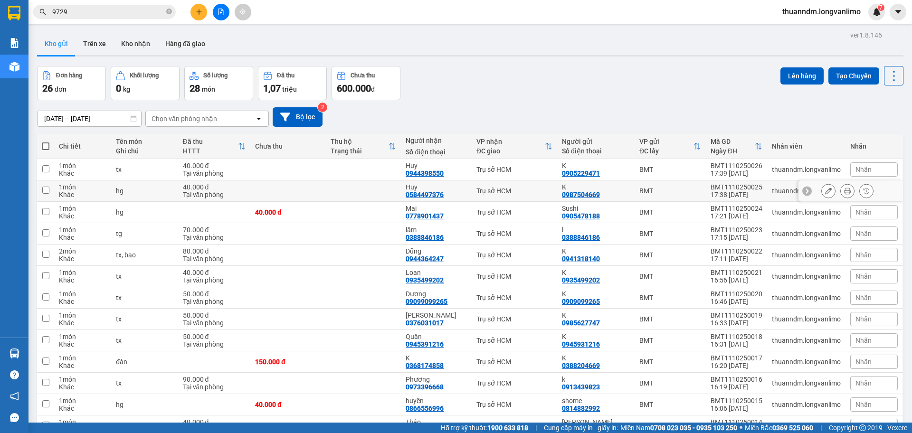
click at [272, 190] on td at bounding box center [288, 191] width 76 height 21
checkbox input "true"
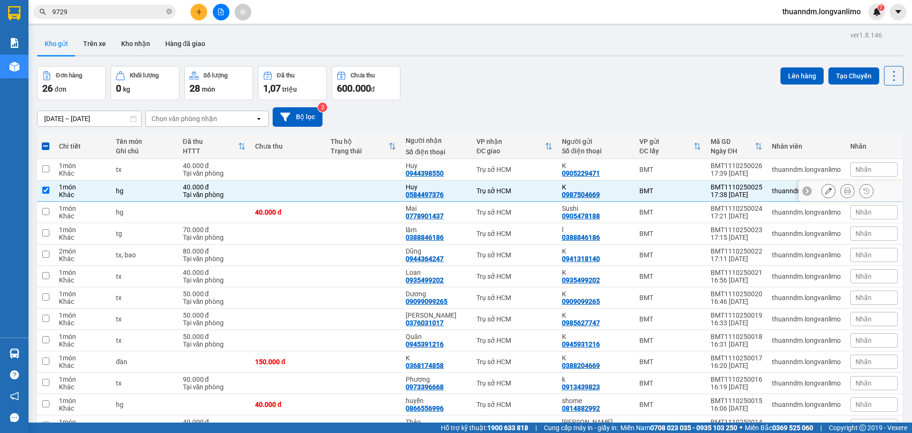
click at [844, 193] on icon at bounding box center [847, 191] width 7 height 7
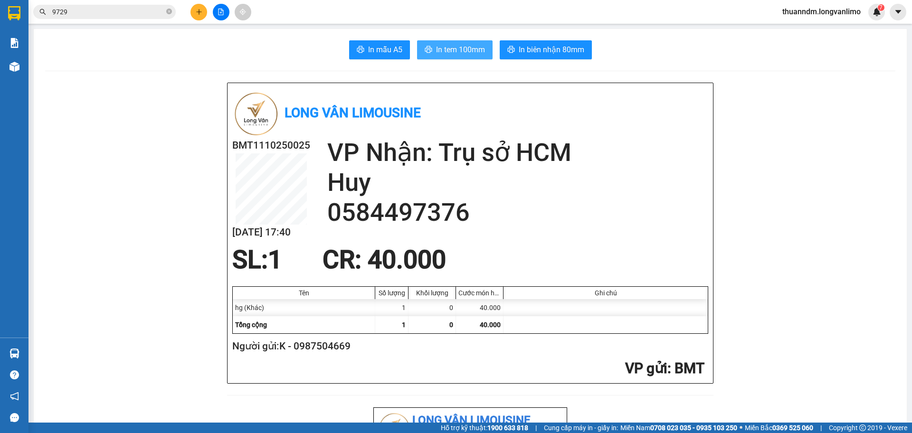
click at [450, 46] on span "In tem 100mm" at bounding box center [460, 50] width 49 height 12
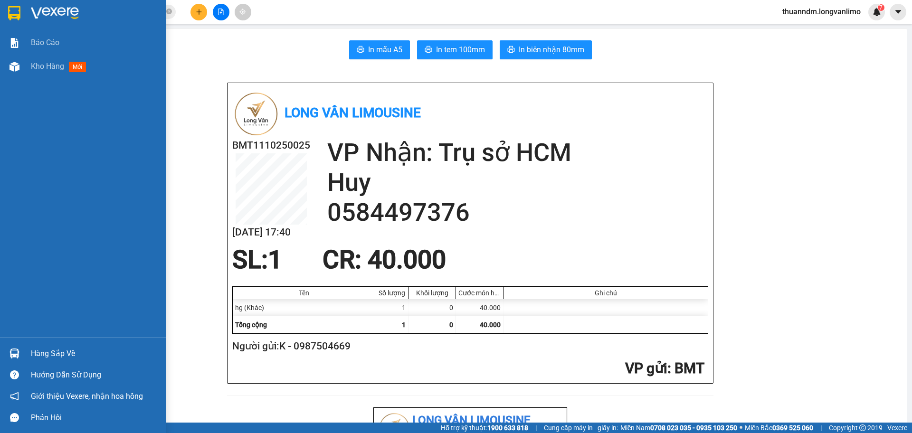
click at [14, 8] on img at bounding box center [14, 13] width 12 height 14
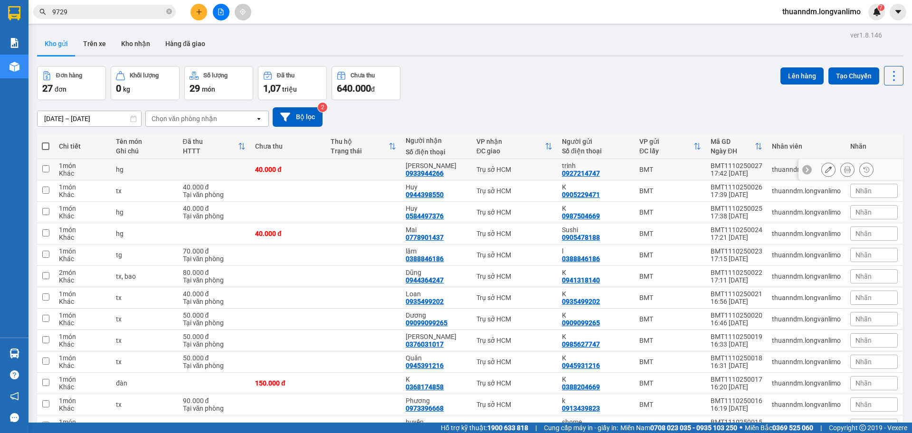
drag, startPoint x: 309, startPoint y: 174, endPoint x: 415, endPoint y: 168, distance: 105.6
click at [310, 174] on td "40.000 đ" at bounding box center [288, 169] width 76 height 21
checkbox input "true"
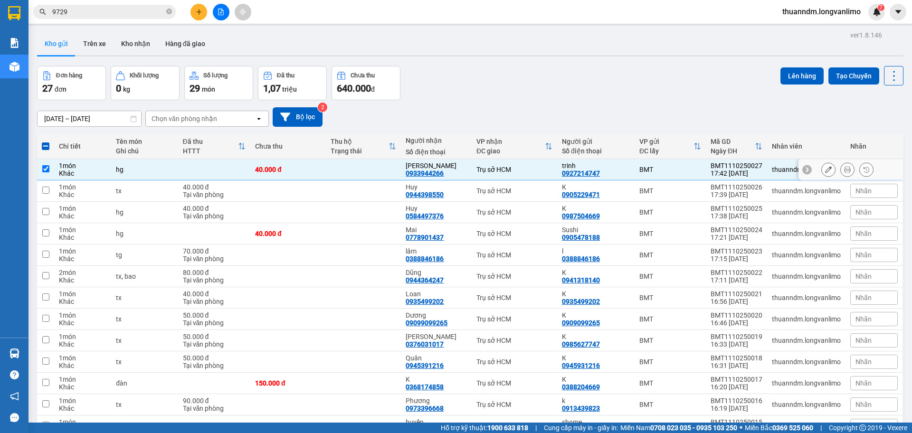
click at [844, 171] on icon at bounding box center [847, 169] width 7 height 7
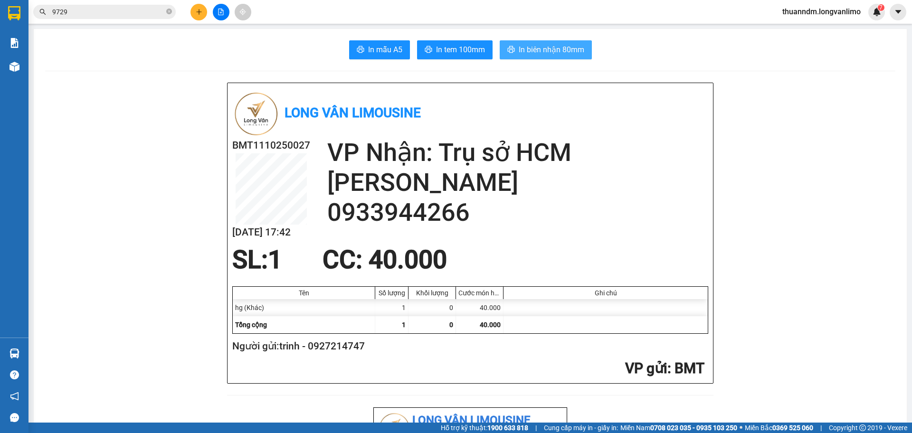
click at [526, 56] on button "In biên nhận 80mm" at bounding box center [546, 49] width 92 height 19
click at [445, 52] on span "In tem 100mm" at bounding box center [460, 50] width 49 height 12
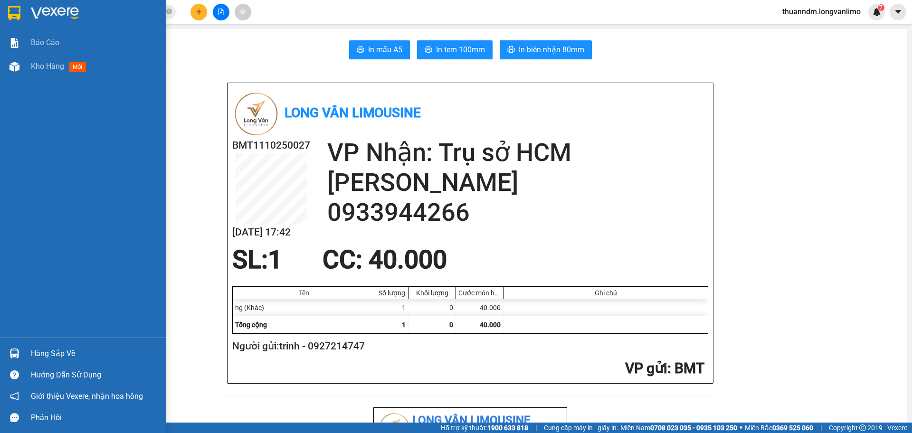
click at [14, 13] on img at bounding box center [14, 13] width 12 height 14
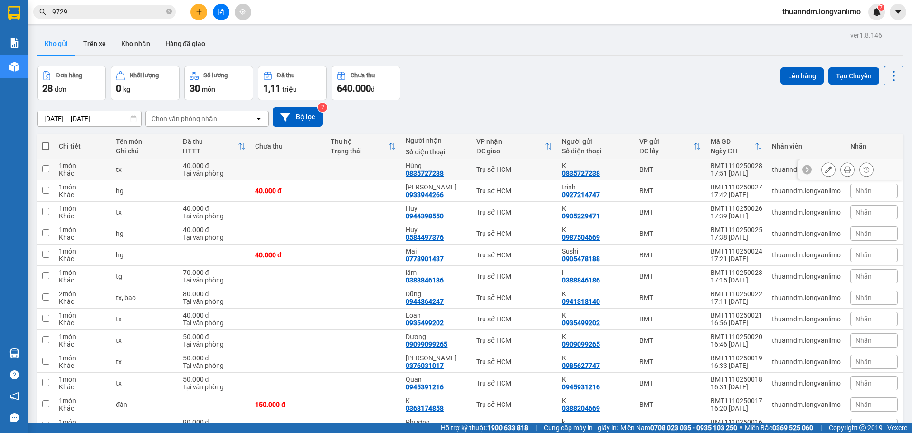
click at [267, 169] on td at bounding box center [288, 169] width 76 height 21
checkbox input "true"
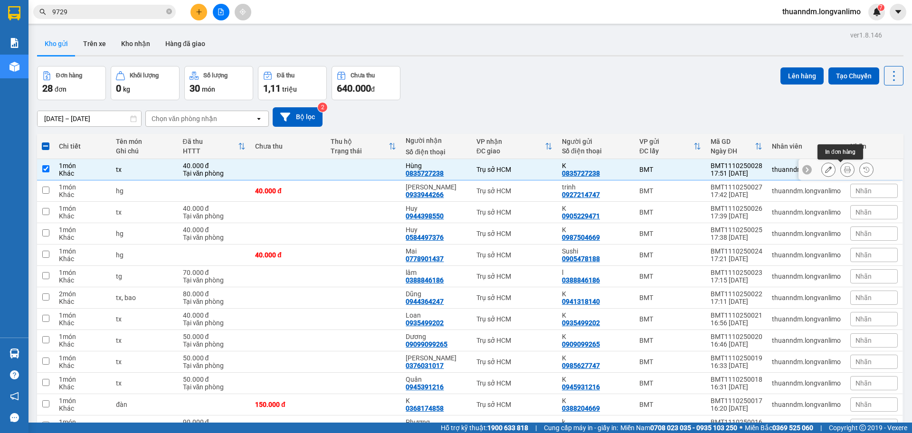
click at [844, 169] on icon at bounding box center [847, 169] width 7 height 7
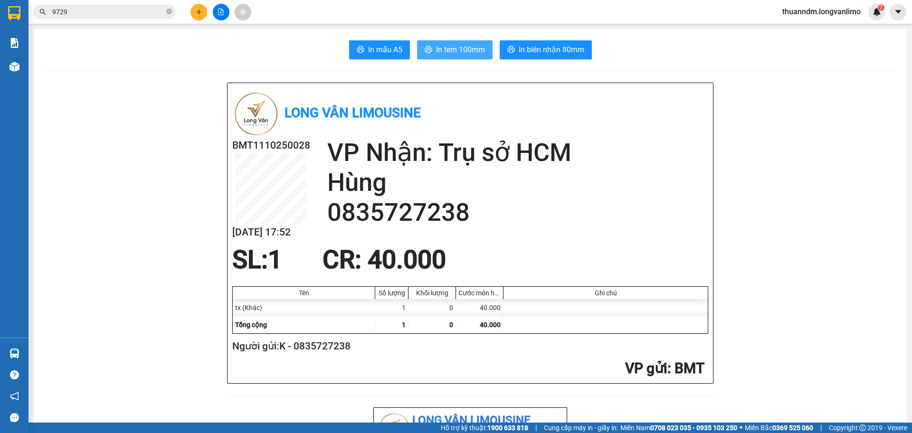
click at [444, 49] on span "In tem 100mm" at bounding box center [460, 50] width 49 height 12
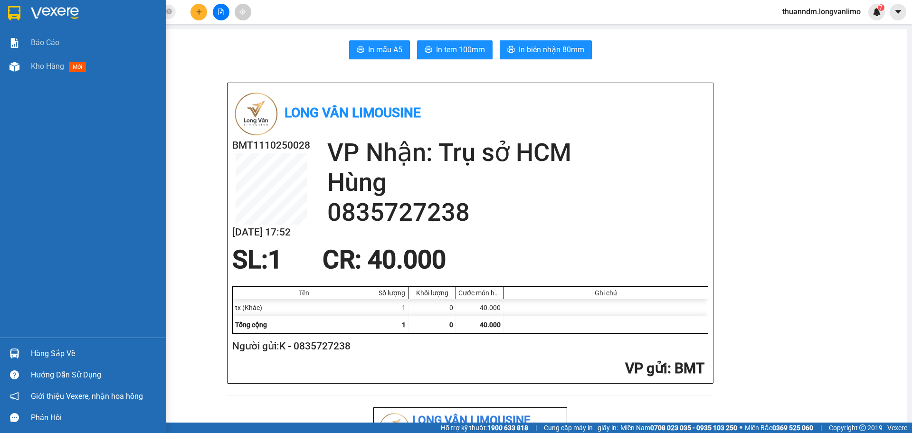
click at [17, 9] on img at bounding box center [14, 13] width 12 height 14
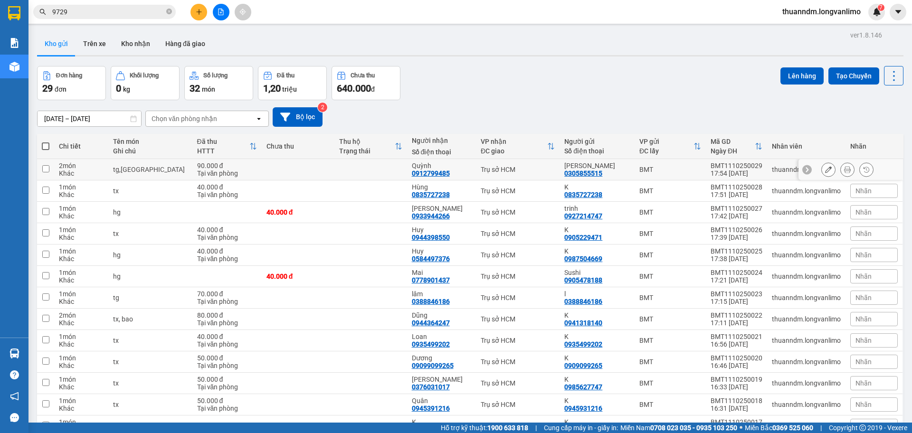
click at [227, 170] on div "Tại văn phòng" at bounding box center [227, 174] width 60 height 8
checkbox input "true"
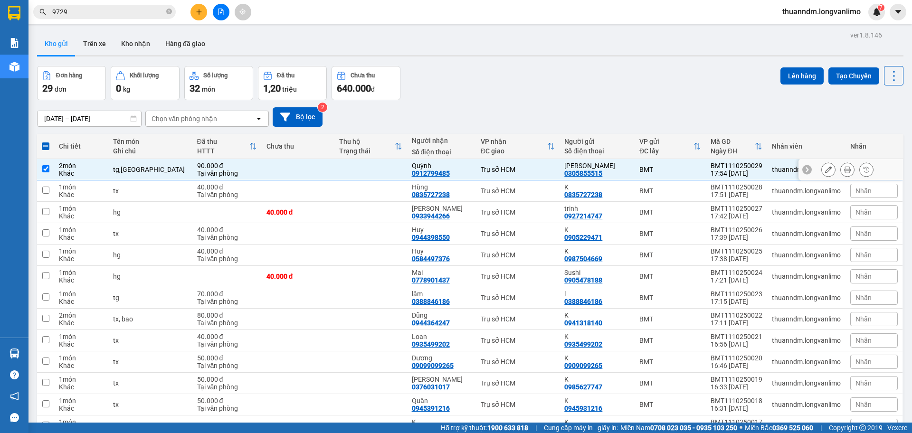
click at [845, 172] on button at bounding box center [847, 170] width 13 height 17
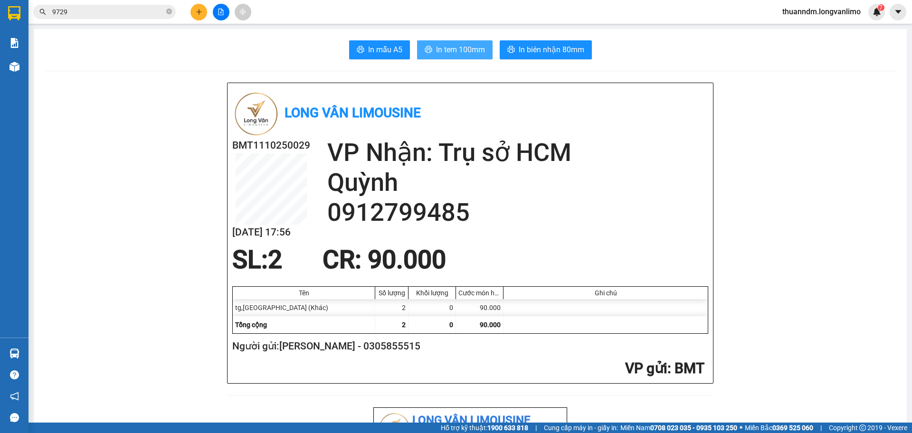
click at [453, 56] on span "In tem 100mm" at bounding box center [460, 50] width 49 height 12
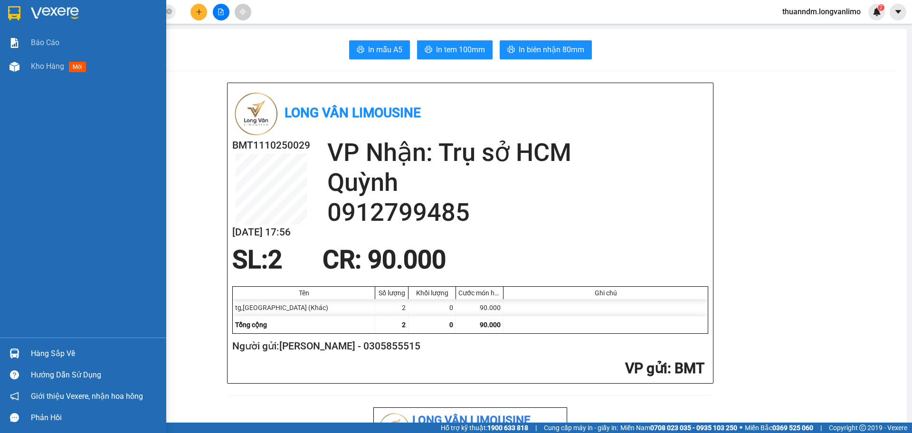
click at [11, 10] on img at bounding box center [14, 13] width 12 height 14
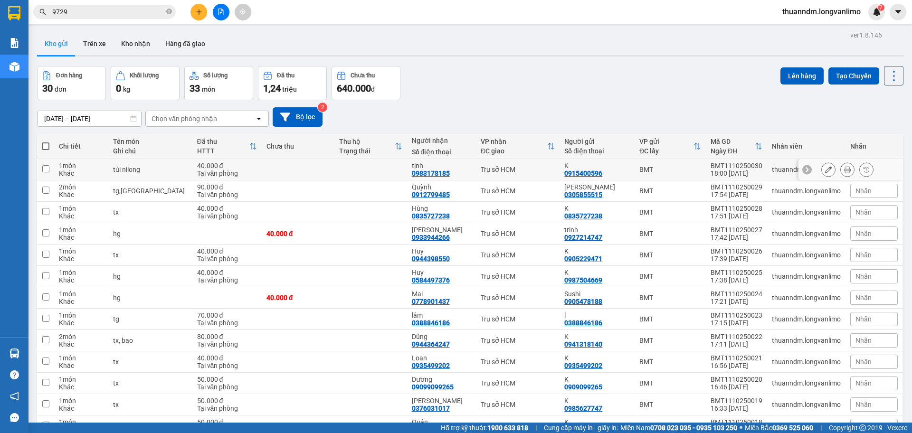
click at [264, 166] on td at bounding box center [298, 169] width 73 height 21
checkbox input "true"
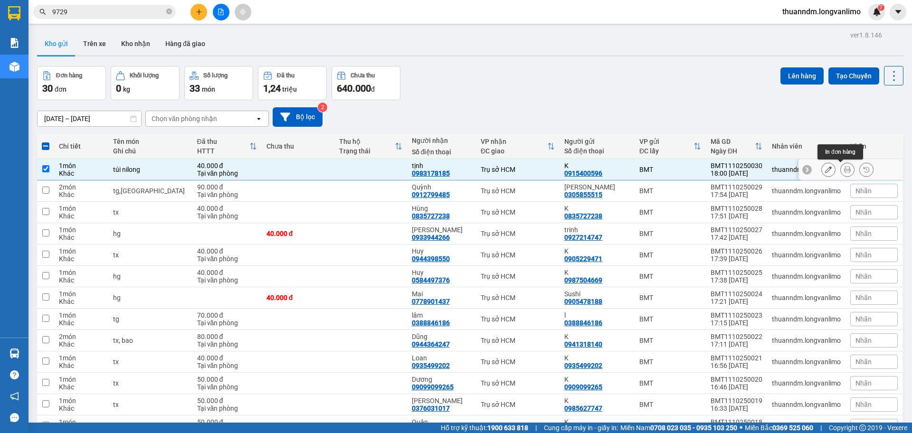
click at [841, 169] on button at bounding box center [847, 170] width 13 height 17
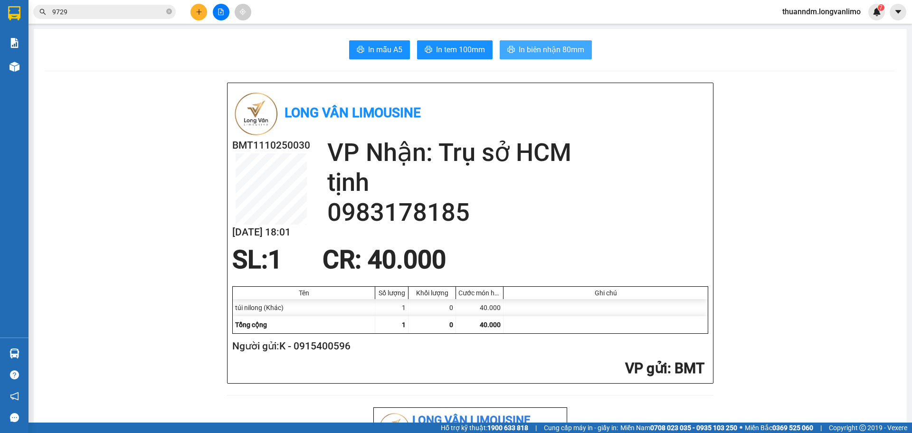
click at [525, 51] on span "In biên nhận 80mm" at bounding box center [552, 50] width 66 height 12
click at [430, 54] on button "In tem 100mm" at bounding box center [455, 49] width 76 height 19
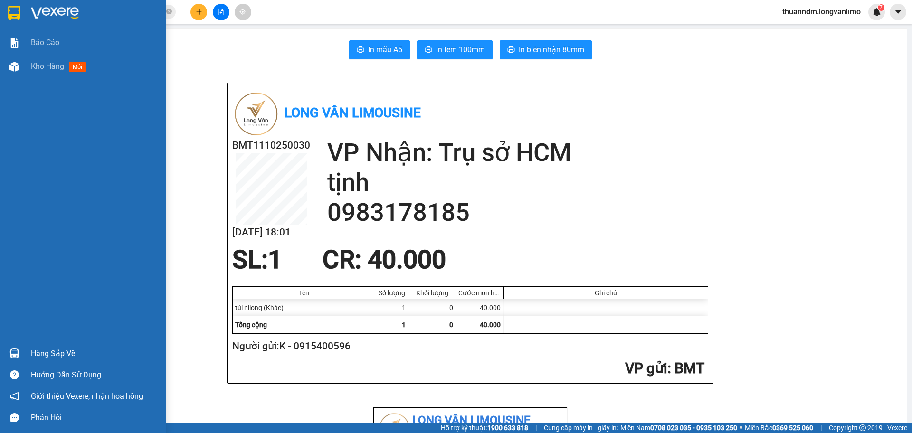
click at [21, 7] on div at bounding box center [14, 13] width 17 height 17
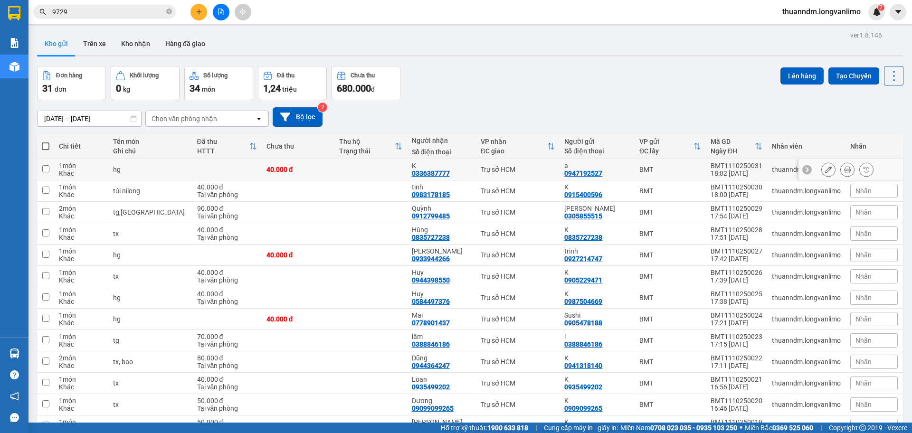
click at [513, 174] on td "Trụ sở HCM" at bounding box center [518, 169] width 84 height 21
checkbox input "true"
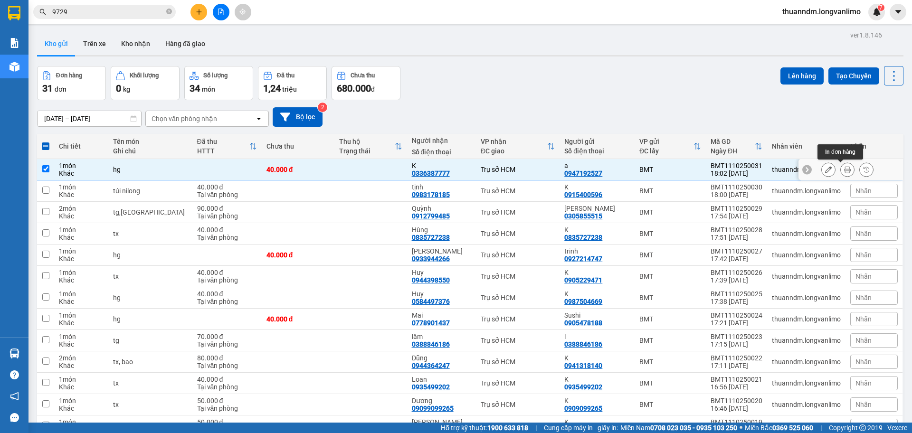
click at [844, 166] on icon at bounding box center [847, 169] width 7 height 7
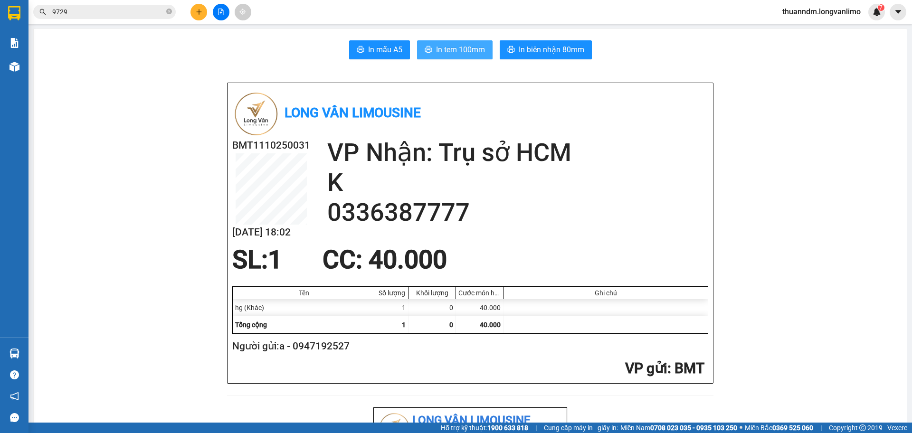
click at [467, 49] on span "In tem 100mm" at bounding box center [460, 50] width 49 height 12
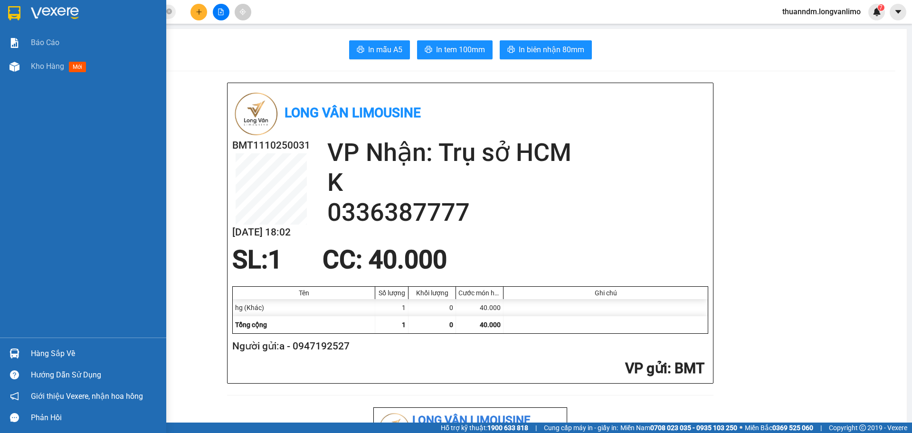
click at [10, 10] on img at bounding box center [14, 13] width 12 height 14
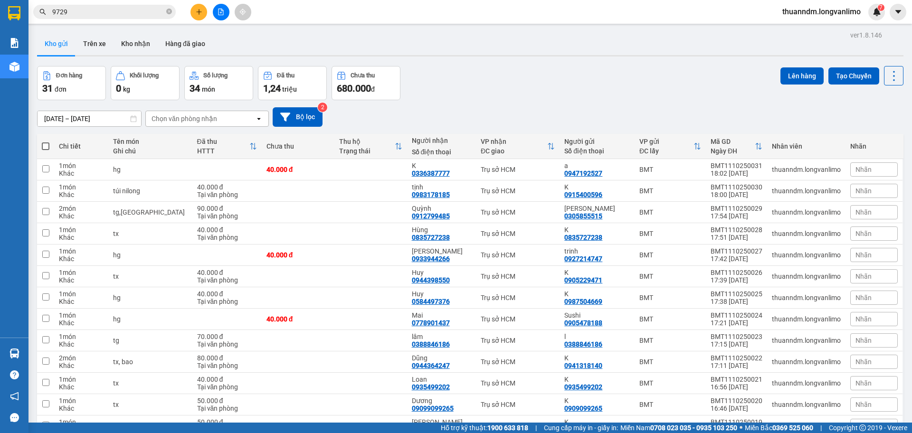
click at [91, 13] on input "9729" at bounding box center [108, 12] width 112 height 10
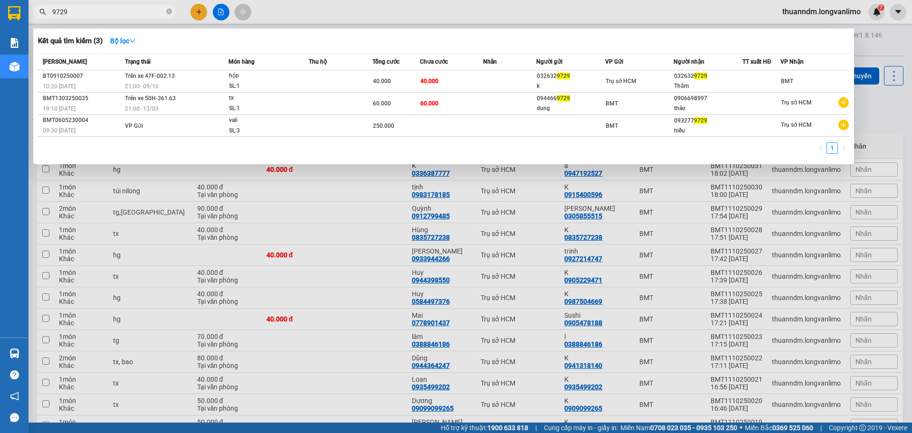
click at [91, 13] on input "9729" at bounding box center [108, 12] width 112 height 10
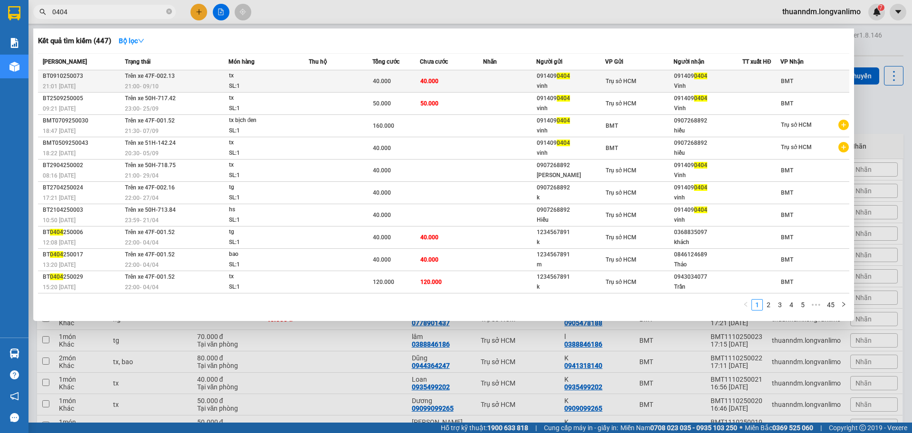
type input "0404"
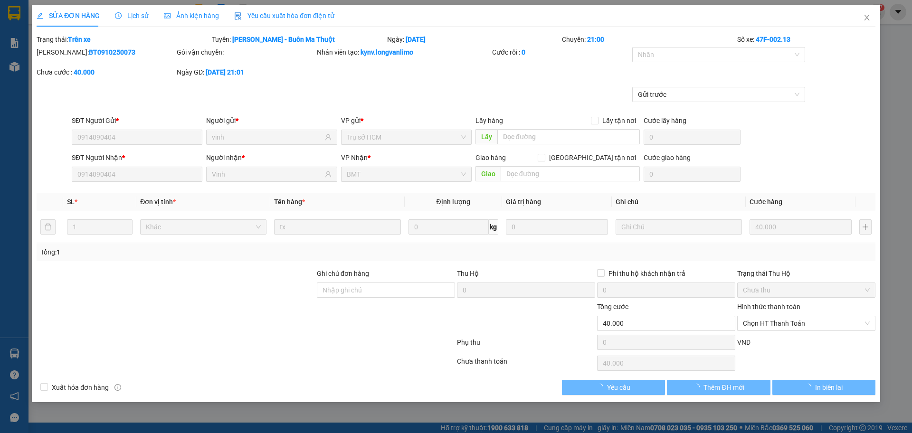
type input "0914090404"
type input "vinh"
type input "0914090404"
type input "Vinh"
type input "0"
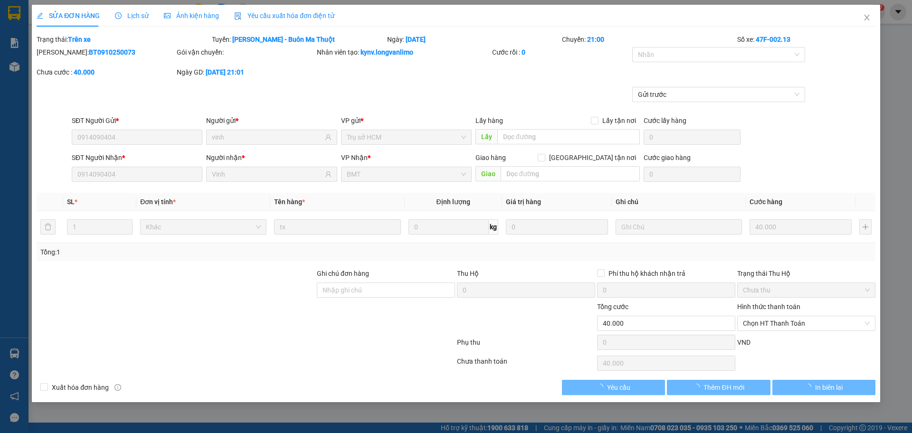
type input "40.000"
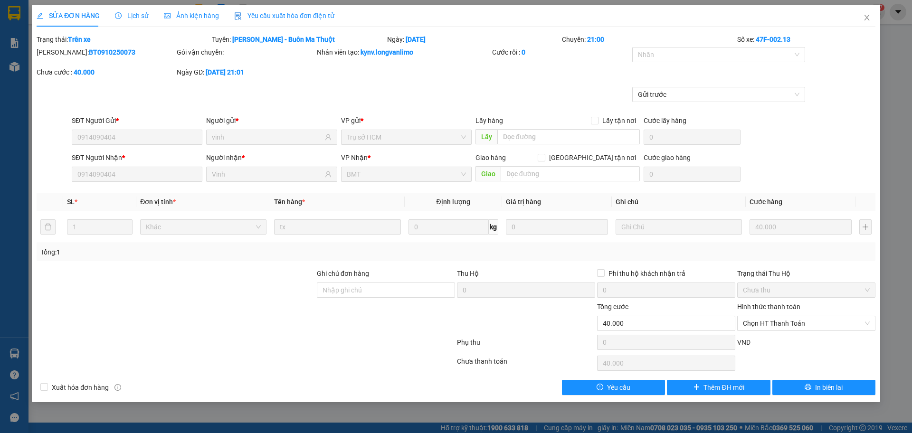
click at [89, 53] on b "BT0910250073" at bounding box center [112, 52] width 47 height 8
click at [90, 53] on b "BT0910250073" at bounding box center [112, 52] width 47 height 8
copy b "BT0910250073"
click at [866, 19] on icon "close" at bounding box center [866, 18] width 5 height 6
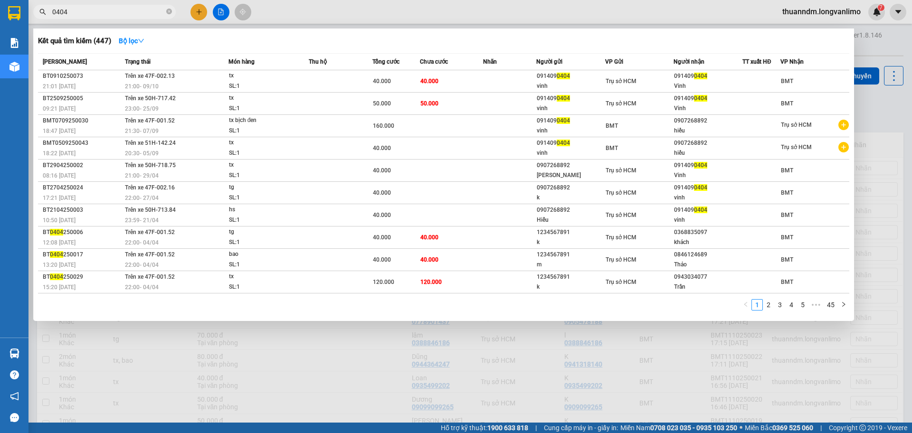
click at [127, 12] on input "0404" at bounding box center [108, 12] width 112 height 10
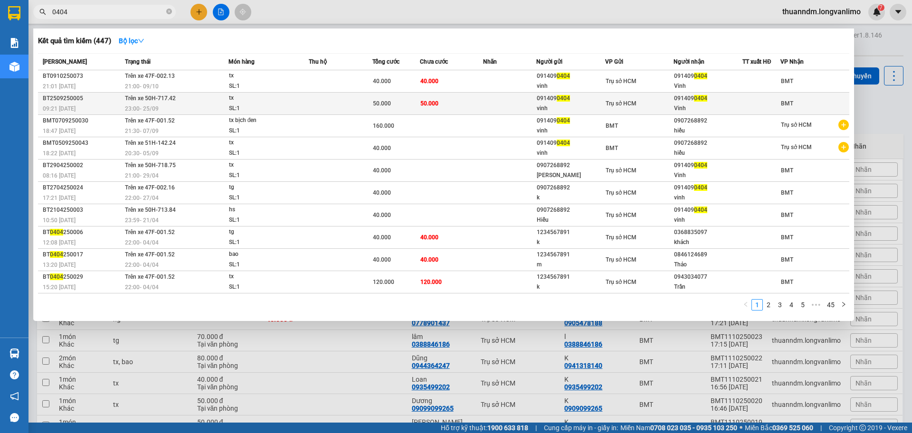
click at [486, 109] on td at bounding box center [509, 104] width 53 height 22
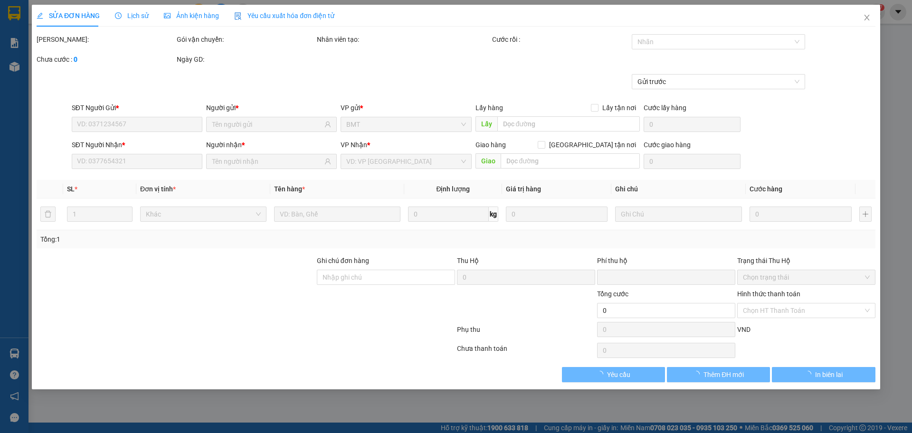
type input "0914090404"
type input "vinh"
type input "0914090404"
type input "Vinh"
type input "0"
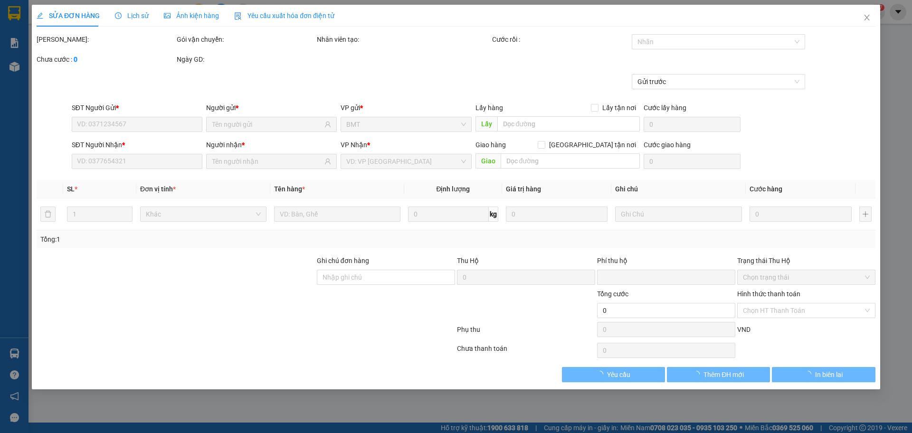
type input "50.000"
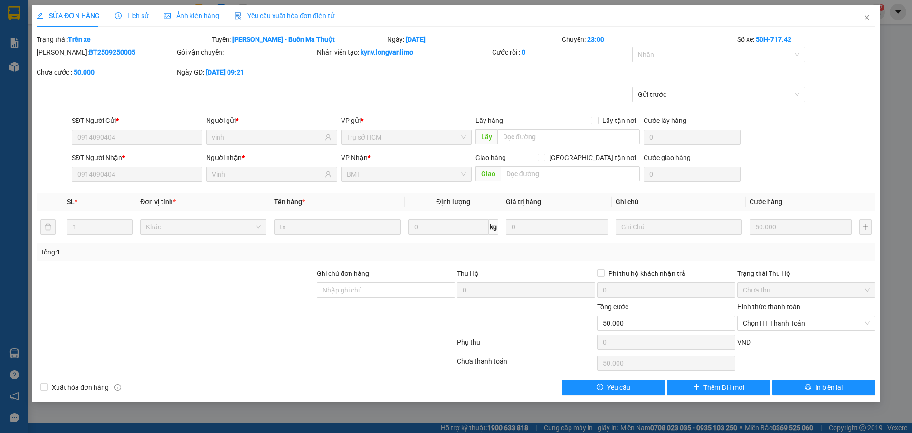
click at [102, 56] on b "BT2509250005" at bounding box center [112, 52] width 47 height 8
click at [100, 54] on b "BT2509250005" at bounding box center [112, 52] width 47 height 8
copy b "BT2509250005"
click at [863, 17] on icon "close" at bounding box center [867, 18] width 8 height 8
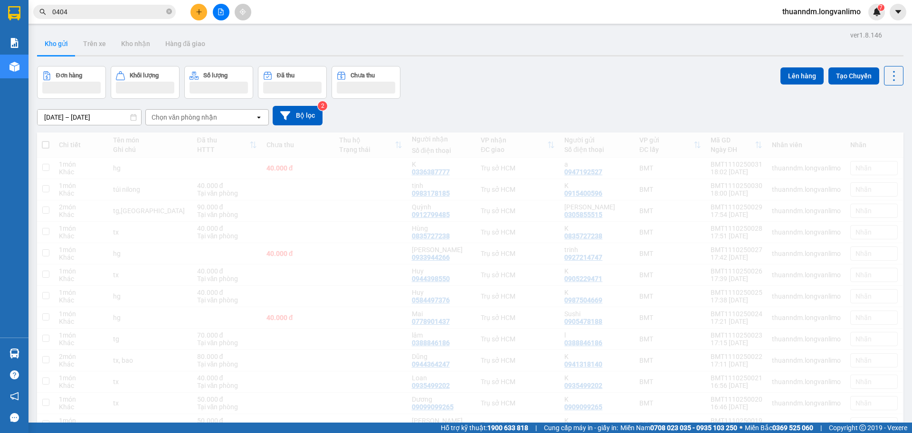
click at [866, 17] on span "thuanndm.longvanlimo" at bounding box center [822, 12] width 94 height 12
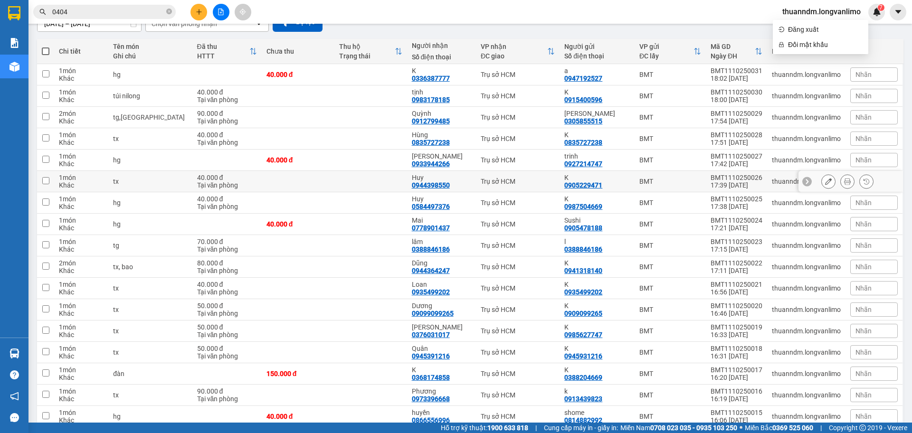
scroll to position [48, 0]
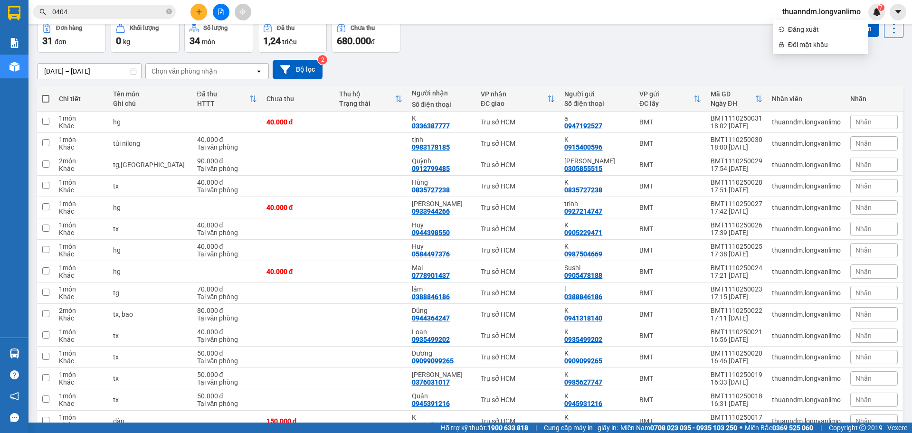
click at [451, 58] on div "09/10/2025 – 11/10/2025 Press the down arrow key to interact with the calendar …" at bounding box center [470, 70] width 867 height 34
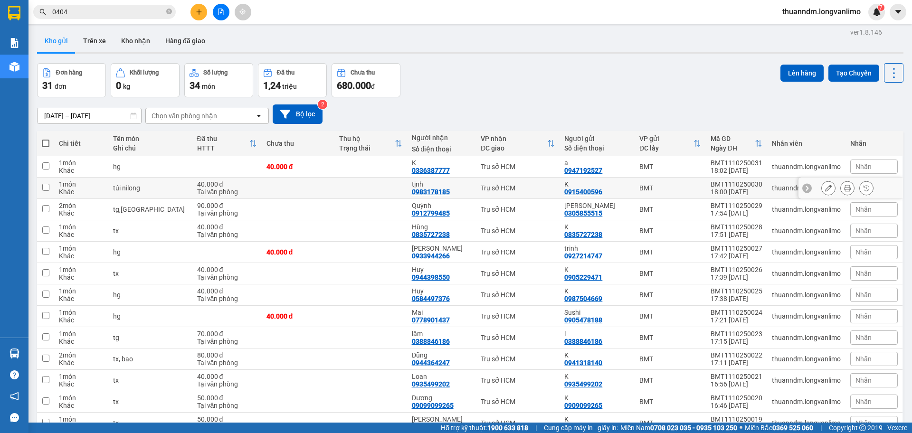
scroll to position [0, 0]
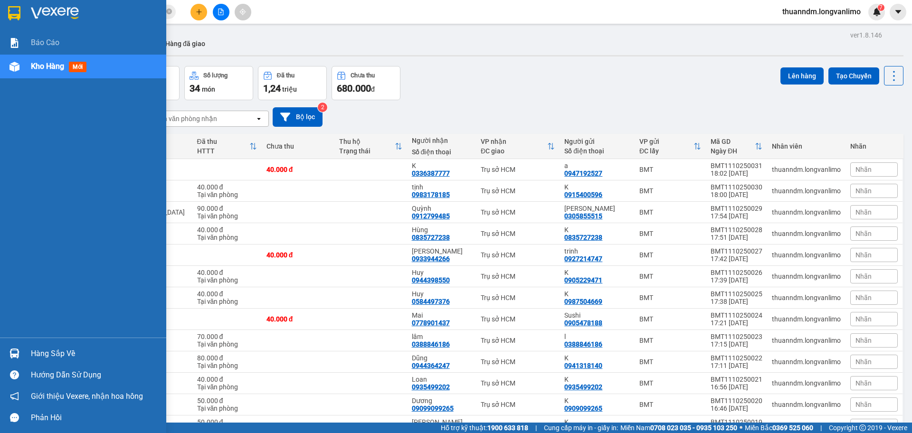
click at [17, 14] on img at bounding box center [14, 13] width 12 height 14
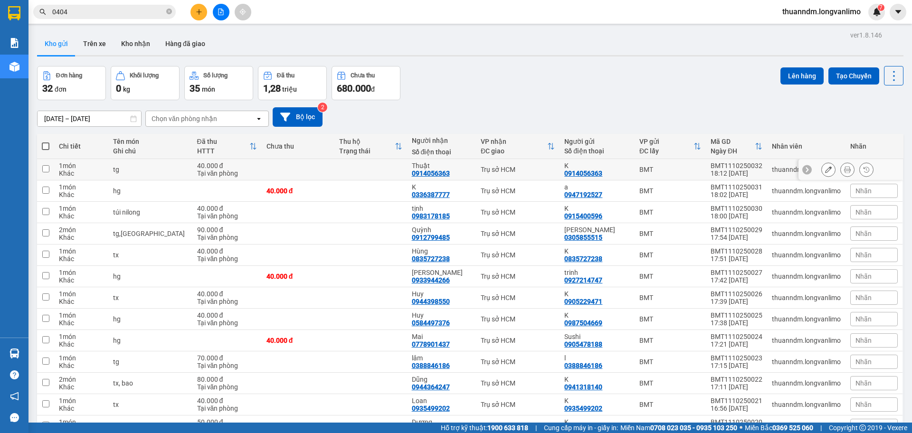
click at [316, 170] on td at bounding box center [298, 169] width 73 height 21
checkbox input "true"
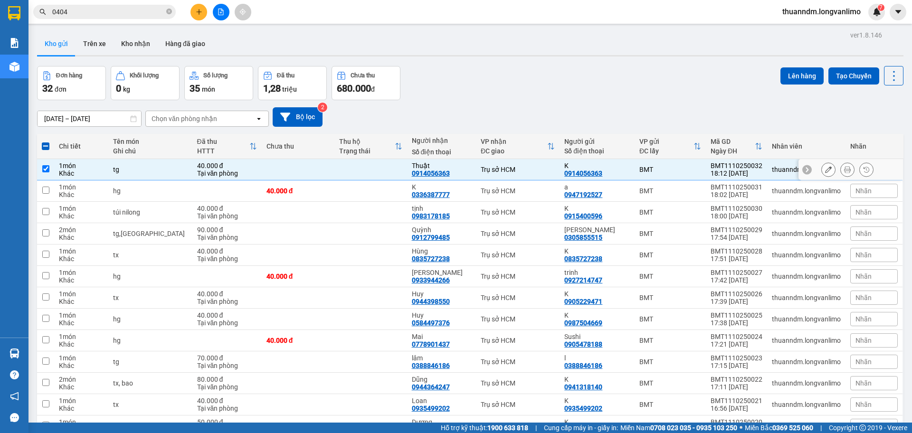
click at [842, 165] on button at bounding box center [847, 170] width 13 height 17
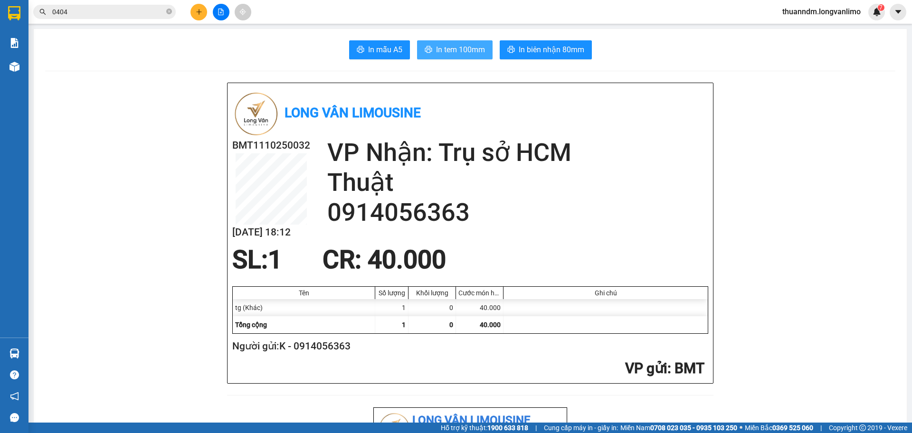
click at [467, 44] on span "In tem 100mm" at bounding box center [460, 50] width 49 height 12
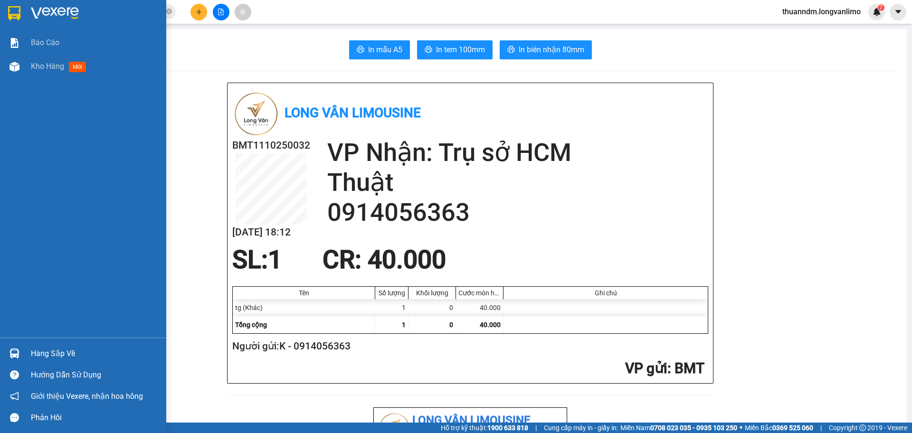
click at [10, 12] on img at bounding box center [14, 13] width 12 height 14
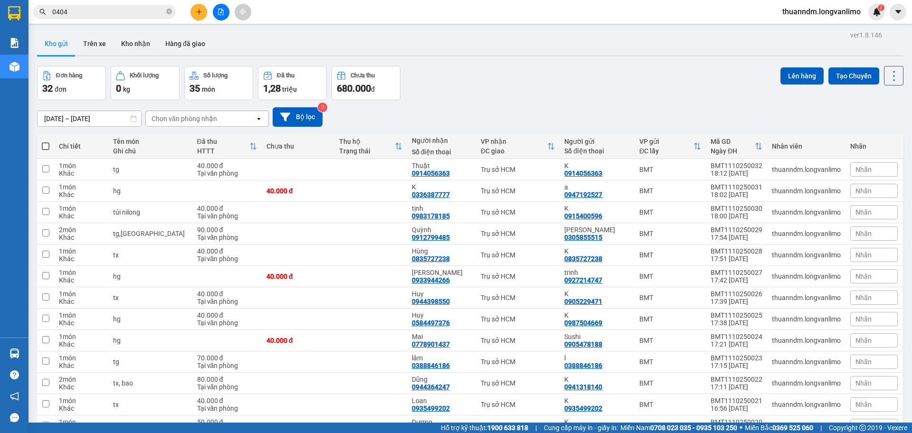
click at [225, 14] on button at bounding box center [221, 12] width 17 height 17
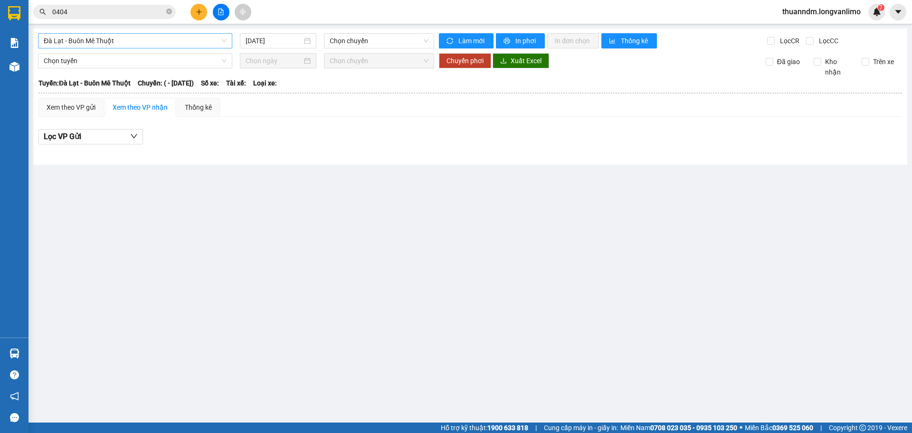
click at [143, 47] on span "Đà Lạt - Buôn Mê Thuột" at bounding box center [135, 41] width 183 height 14
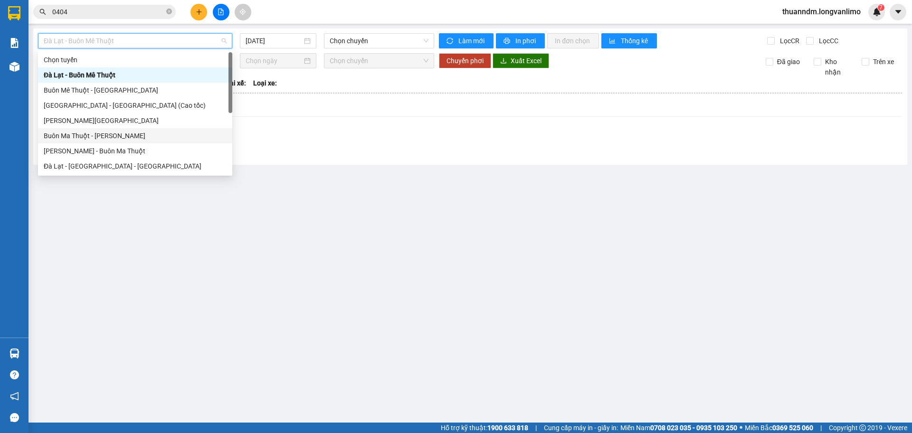
click at [134, 133] on div "Buôn Ma Thuột - Hồ Chí Minh" at bounding box center [135, 136] width 183 height 10
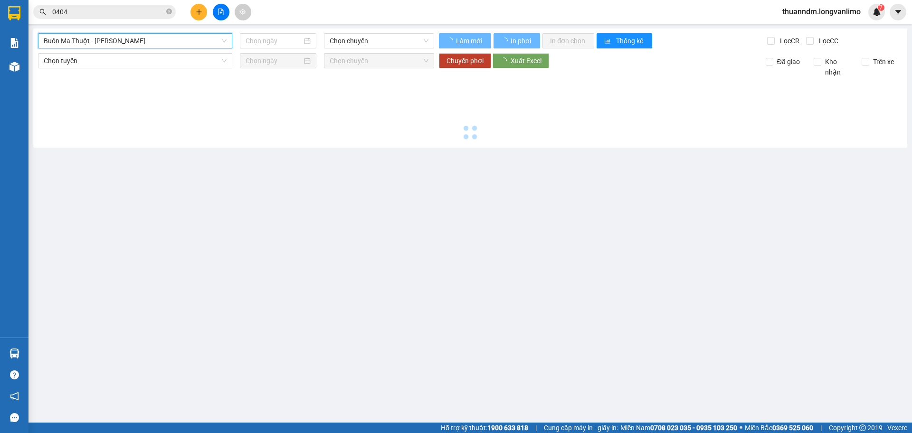
type input "[DATE]"
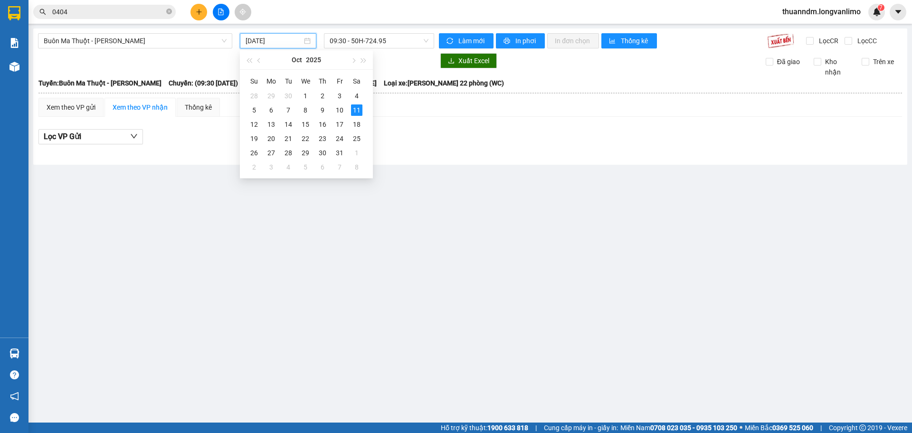
click at [280, 38] on input "[DATE]" at bounding box center [274, 41] width 57 height 10
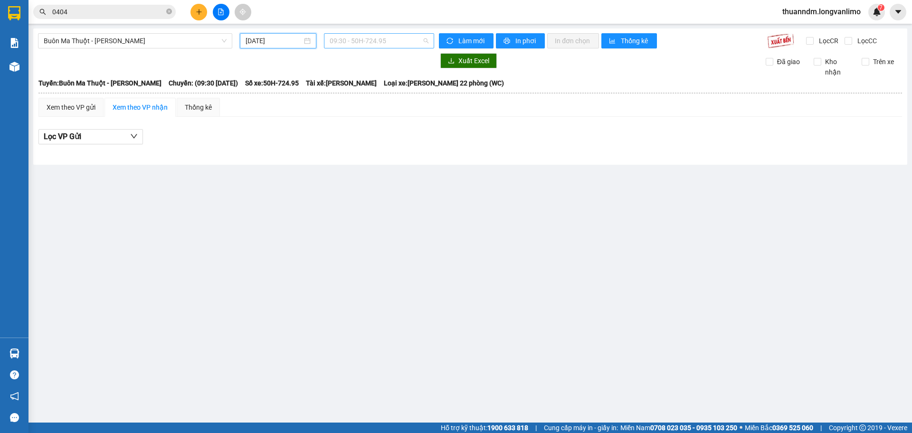
click at [362, 39] on span "09:30 - 50H-724.95" at bounding box center [379, 41] width 99 height 14
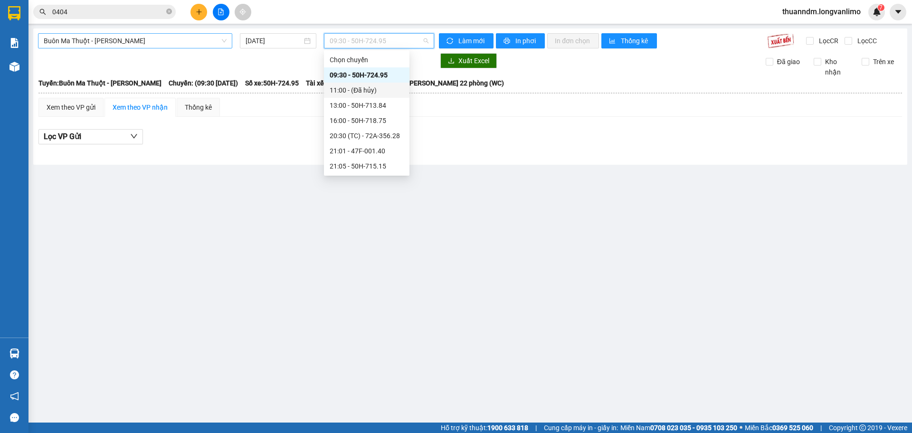
click at [176, 44] on span "Buôn Ma Thuột - Hồ Chí Minh" at bounding box center [135, 41] width 183 height 14
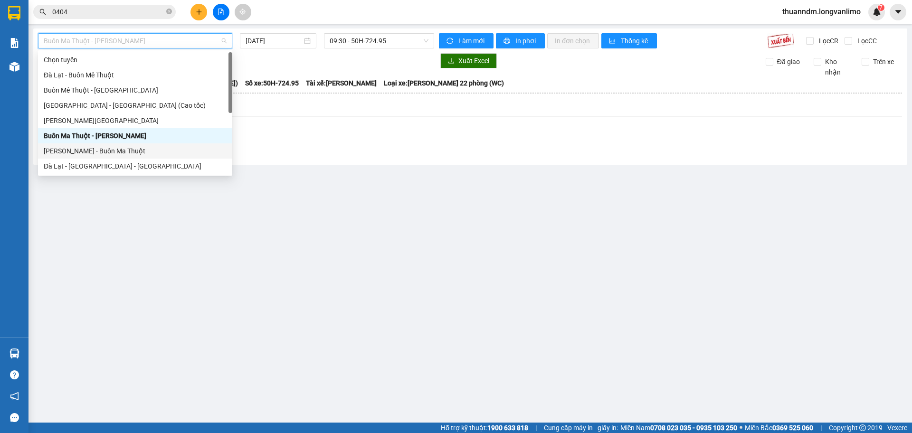
click at [123, 148] on div "[PERSON_NAME] - Buôn Ma Thuột" at bounding box center [135, 151] width 183 height 10
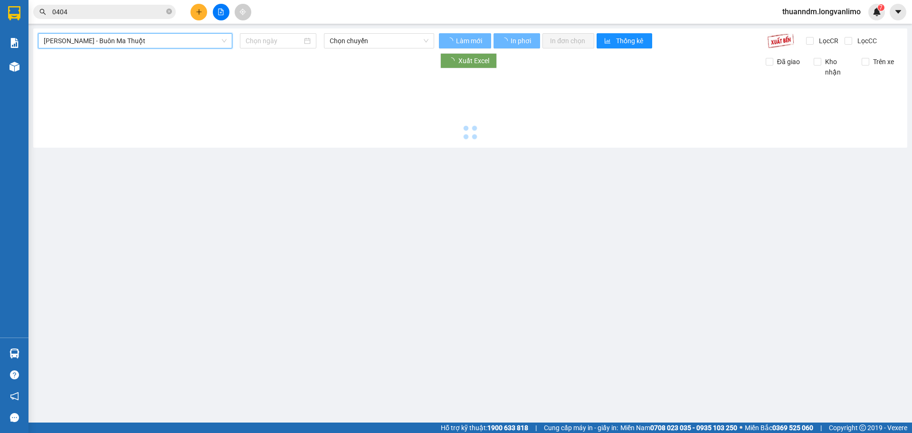
type input "[DATE]"
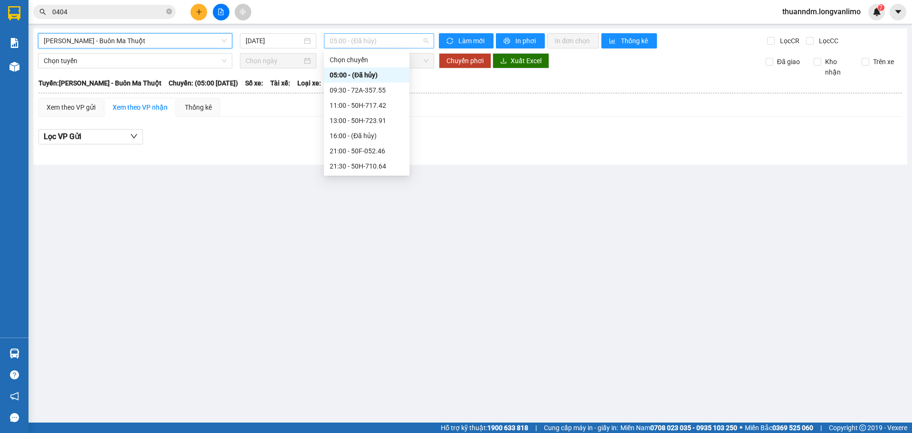
click at [343, 45] on span "05:00 - (Đã hủy)" at bounding box center [379, 41] width 99 height 14
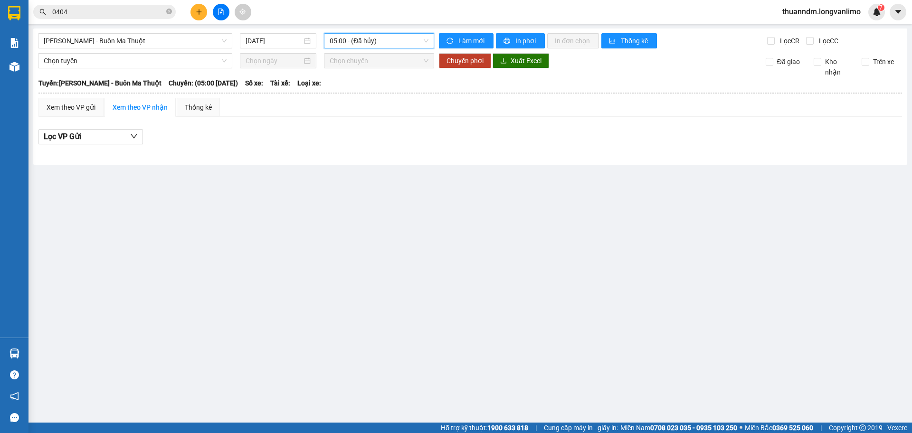
click at [98, 13] on input "0404" at bounding box center [108, 12] width 112 height 10
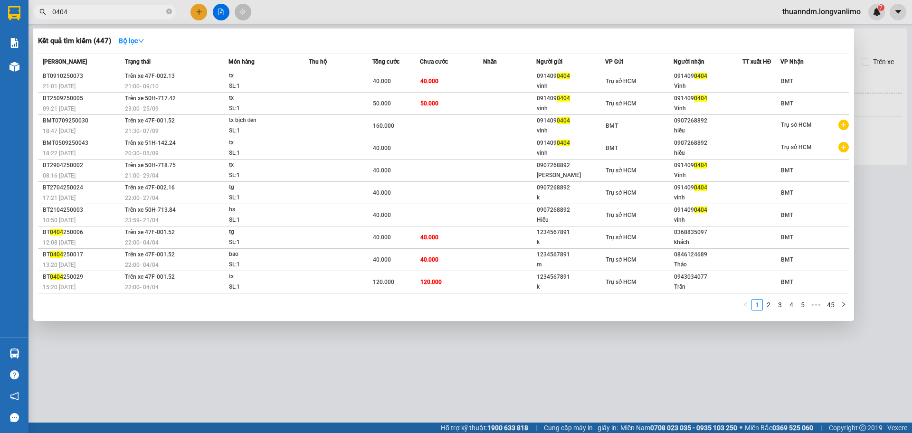
click at [98, 13] on input "0404" at bounding box center [108, 12] width 112 height 10
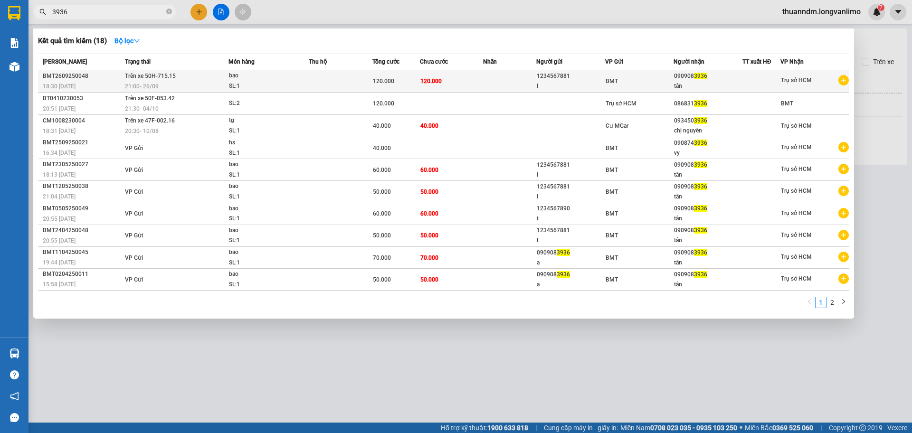
type input "3936"
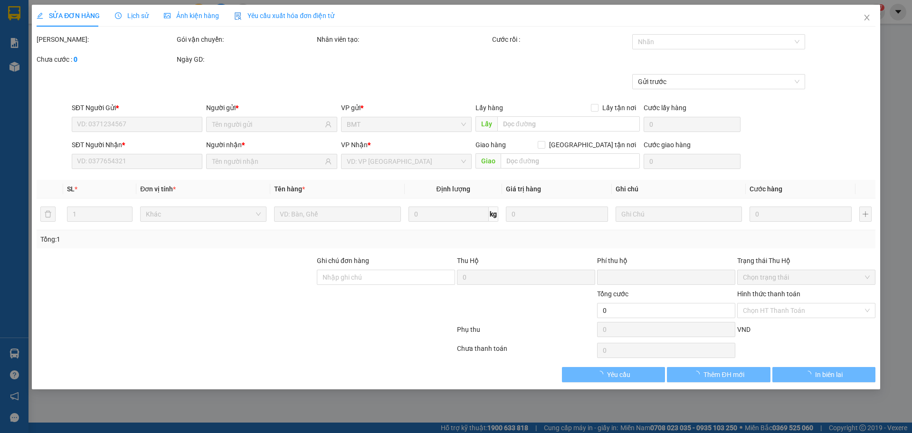
type input "1234567881"
type input "0909083936"
type input "0"
type input "120.000"
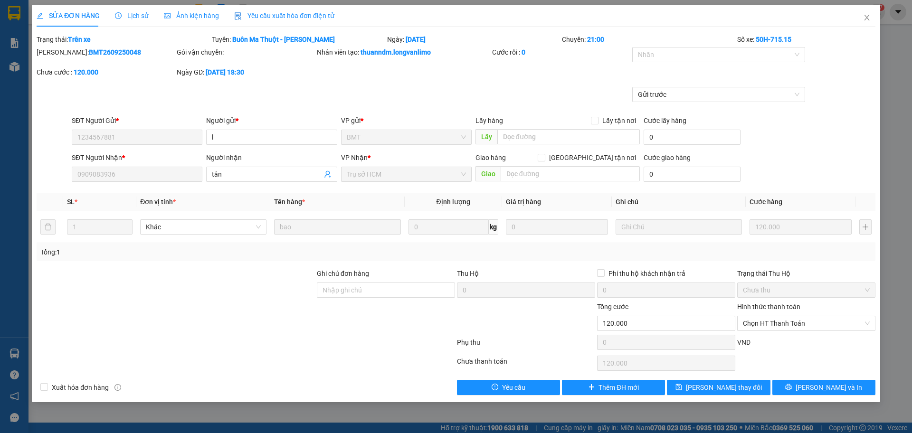
click at [200, 9] on div "Ảnh kiện hàng" at bounding box center [191, 16] width 55 height 22
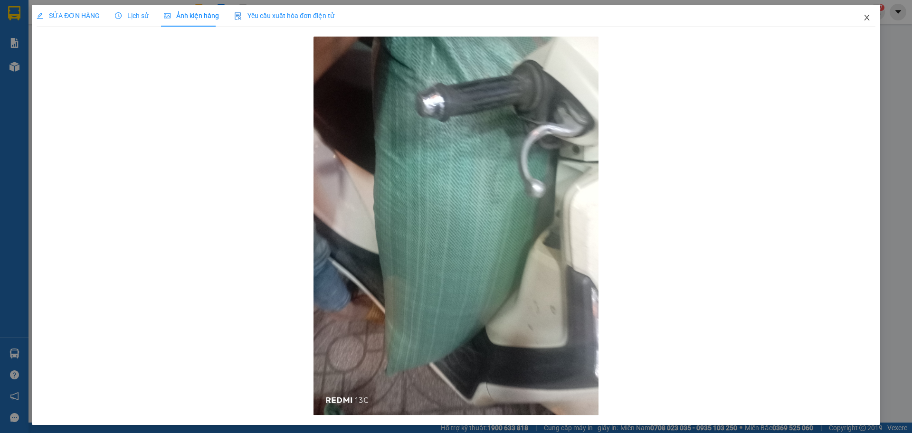
click at [863, 17] on icon "close" at bounding box center [867, 18] width 8 height 8
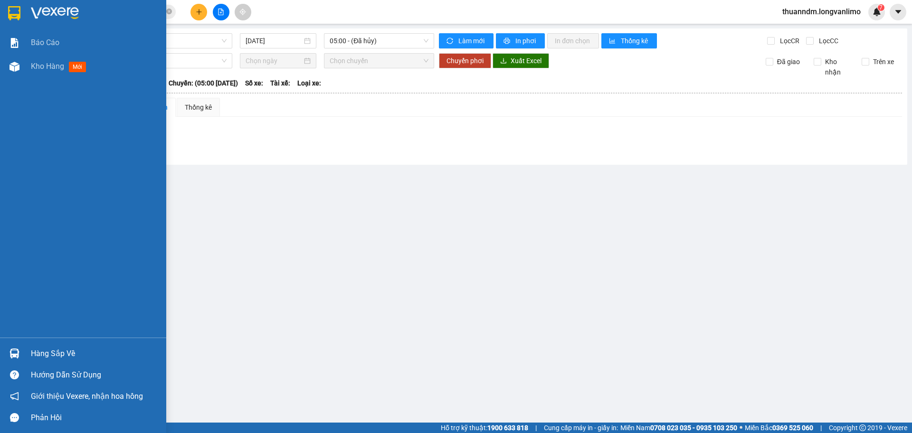
click at [18, 10] on img at bounding box center [14, 13] width 12 height 14
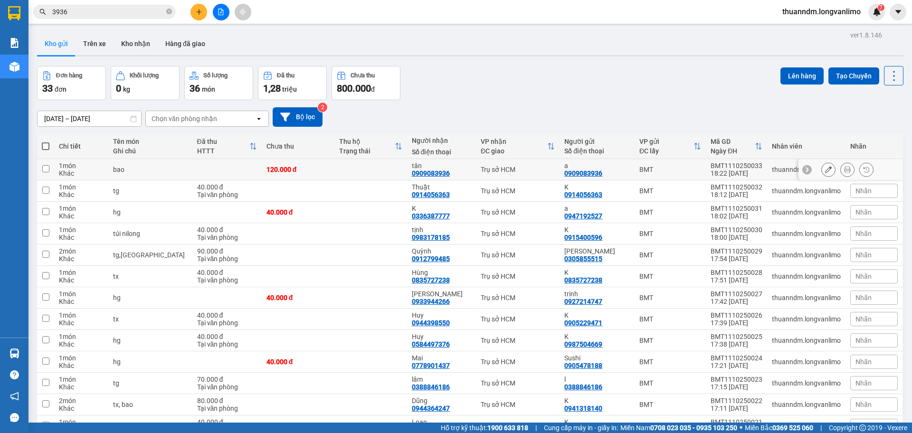
click at [366, 172] on td at bounding box center [370, 169] width 73 height 21
checkbox input "true"
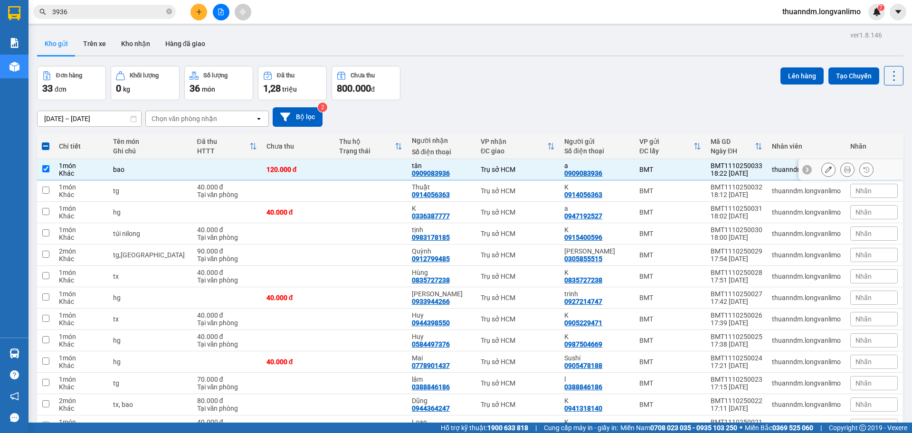
click at [844, 171] on icon at bounding box center [847, 169] width 7 height 7
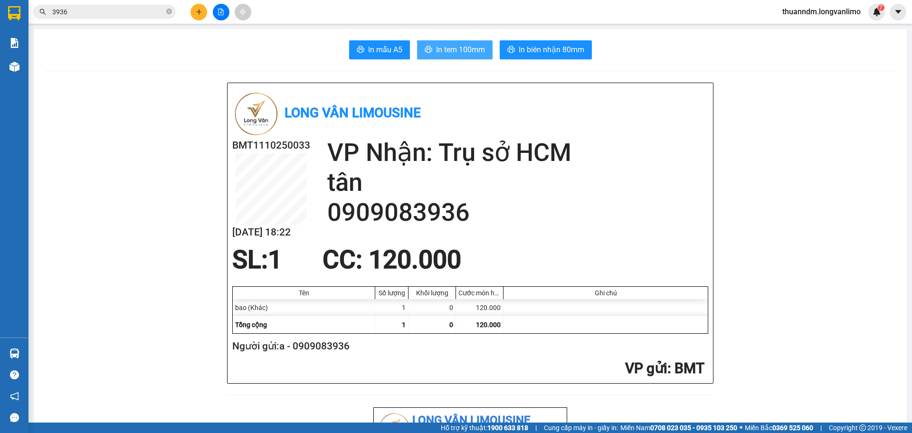
click at [466, 54] on span "In tem 100mm" at bounding box center [460, 50] width 49 height 12
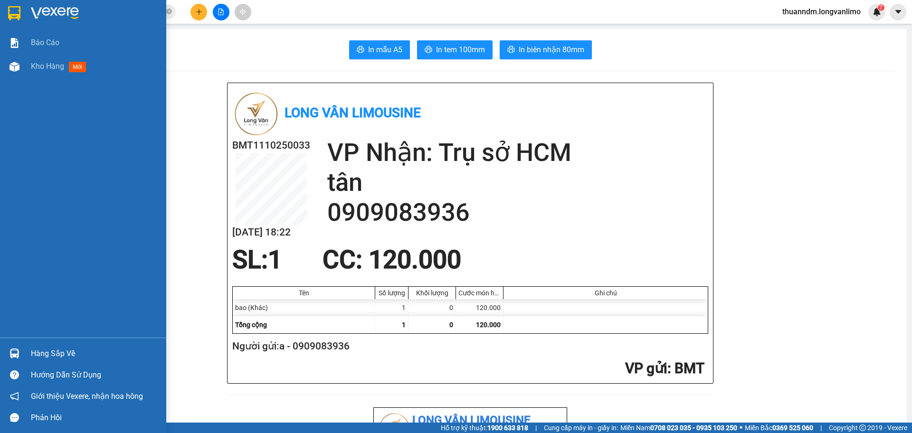
click at [8, 12] on img at bounding box center [14, 13] width 12 height 14
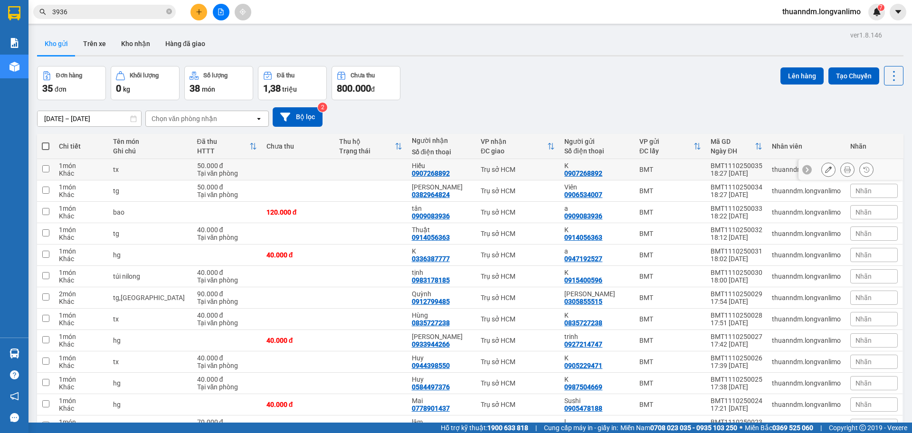
click at [278, 173] on td at bounding box center [298, 169] width 73 height 21
checkbox input "true"
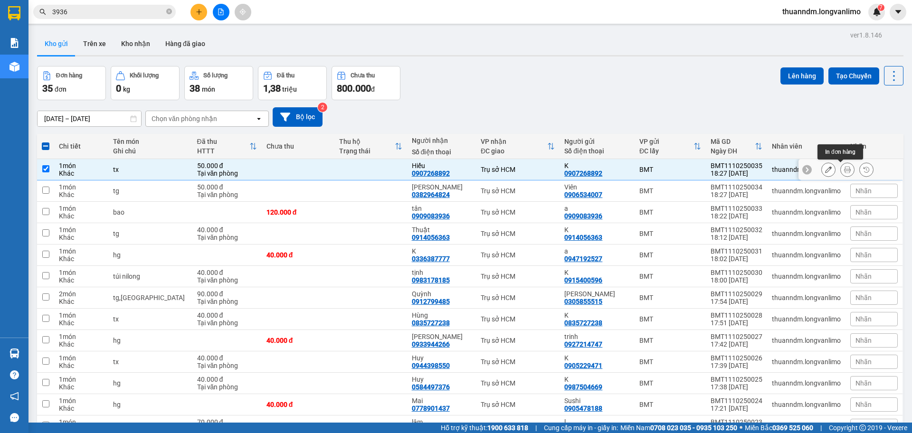
click at [841, 165] on button at bounding box center [847, 170] width 13 height 17
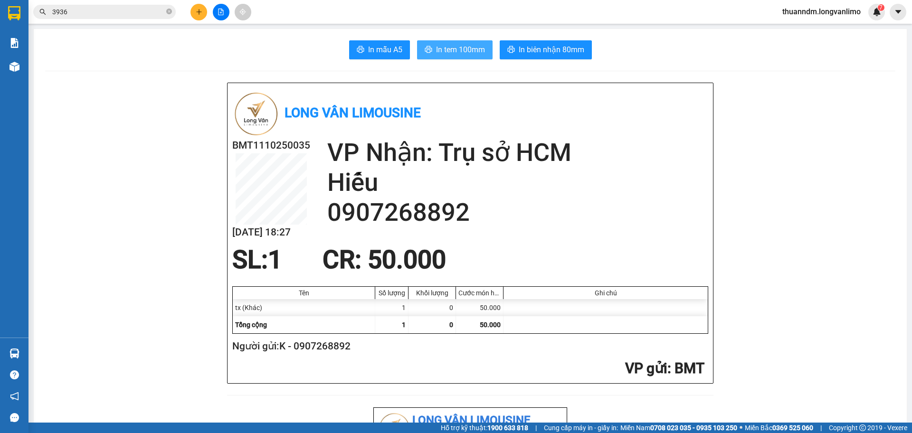
click at [468, 50] on span "In tem 100mm" at bounding box center [460, 50] width 49 height 12
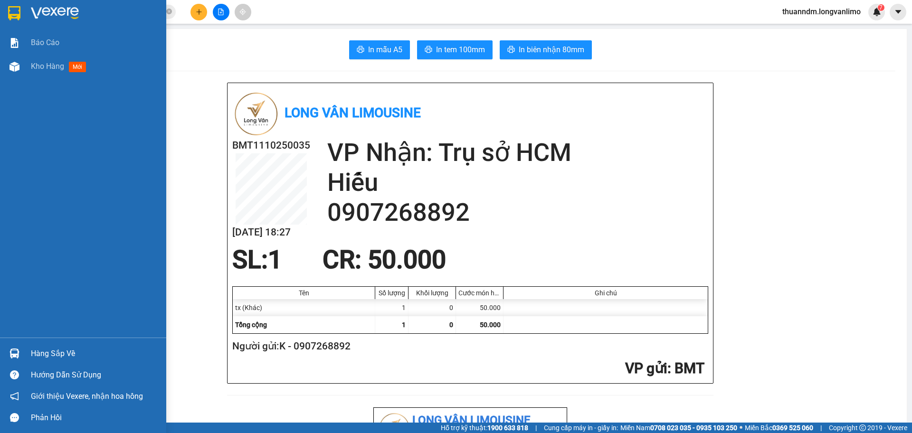
click at [14, 13] on img at bounding box center [14, 13] width 12 height 14
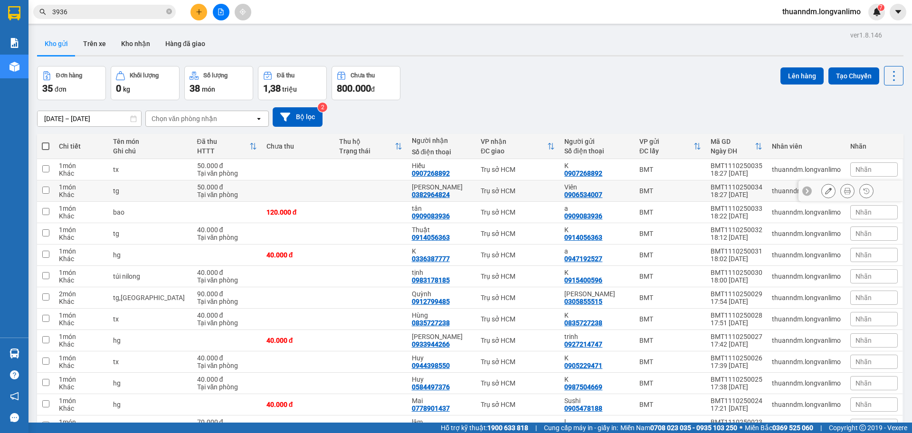
click at [269, 190] on td at bounding box center [298, 191] width 73 height 21
checkbox input "true"
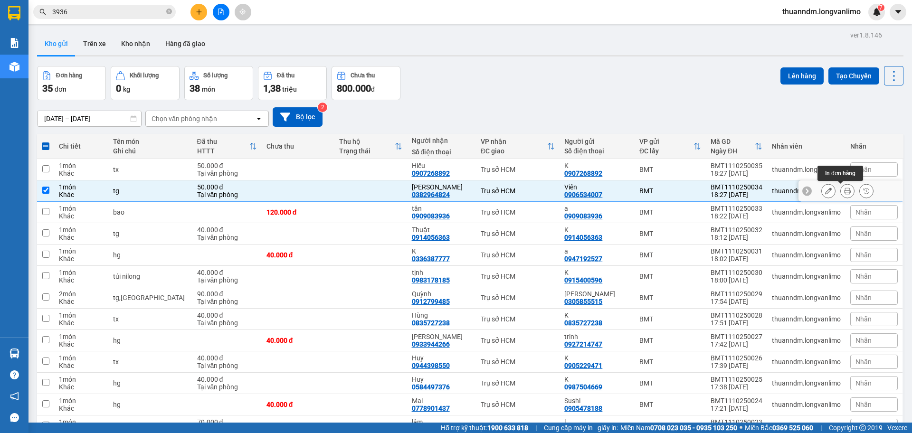
click at [846, 189] on button at bounding box center [847, 191] width 13 height 17
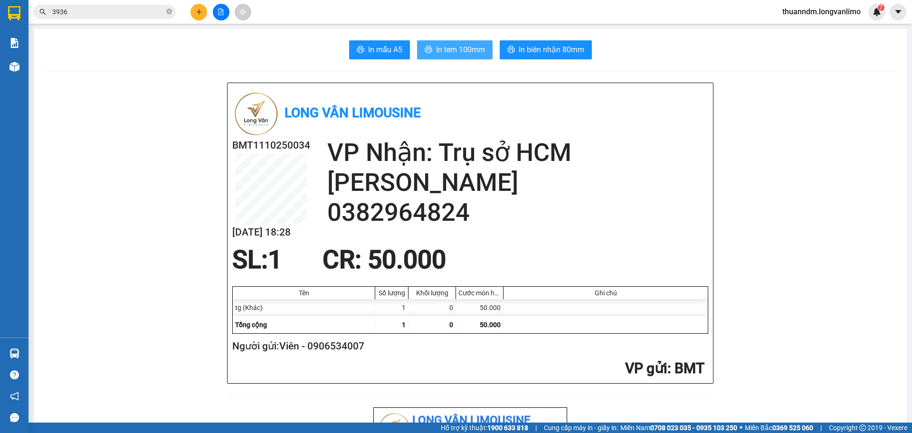
click at [455, 53] on span "In tem 100mm" at bounding box center [460, 50] width 49 height 12
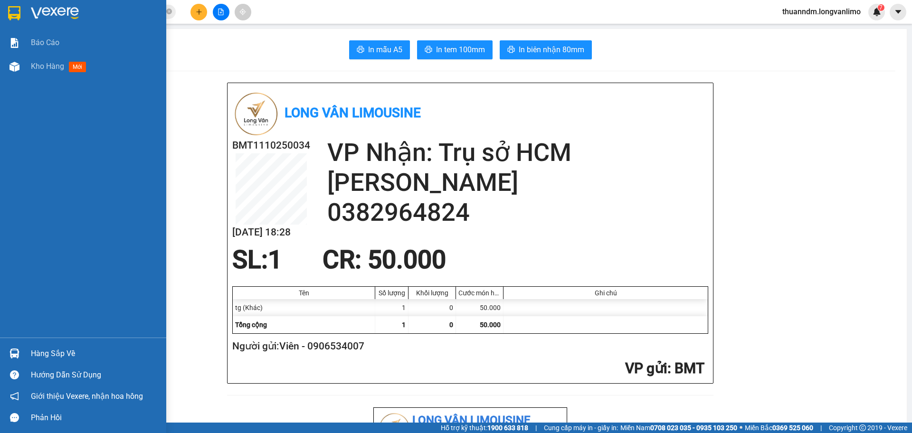
click at [11, 8] on img at bounding box center [14, 13] width 12 height 14
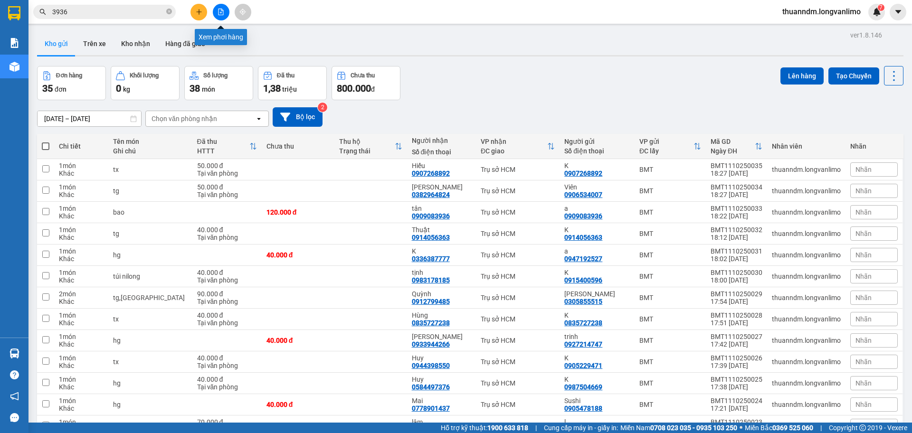
click at [223, 13] on icon "file-add" at bounding box center [221, 12] width 5 height 7
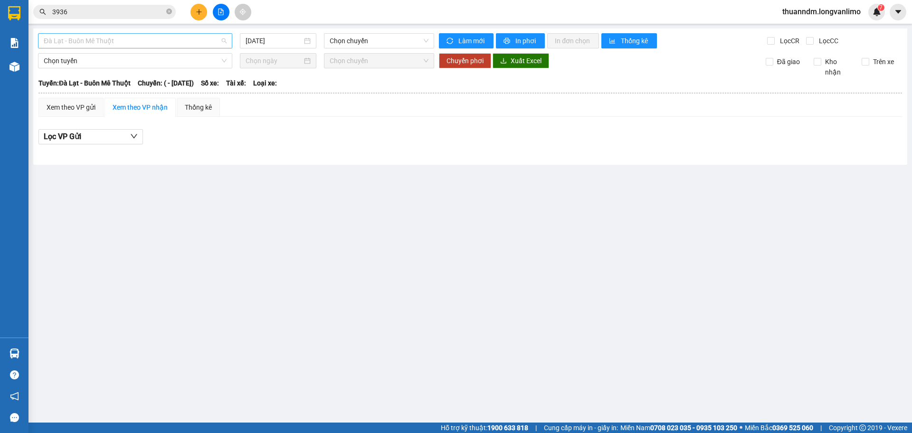
click at [168, 40] on span "Đà Lạt - Buôn Mê Thuột" at bounding box center [135, 41] width 183 height 14
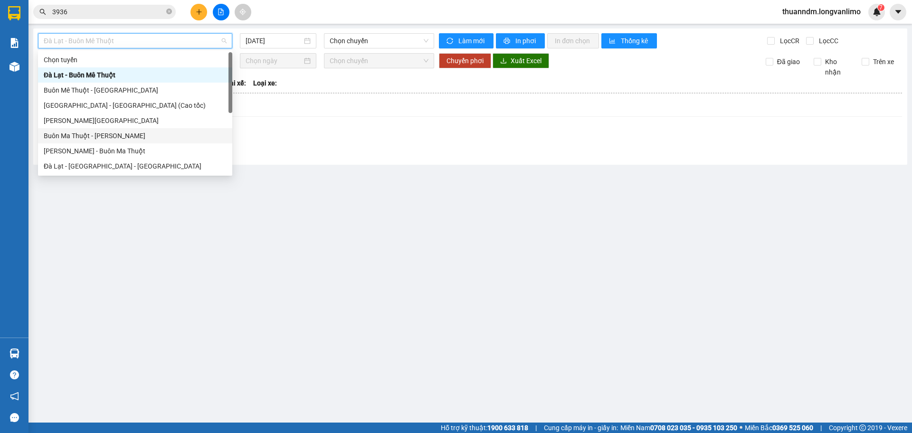
click at [133, 140] on div "Buôn Ma Thuột - Hồ Chí Minh" at bounding box center [135, 136] width 183 height 10
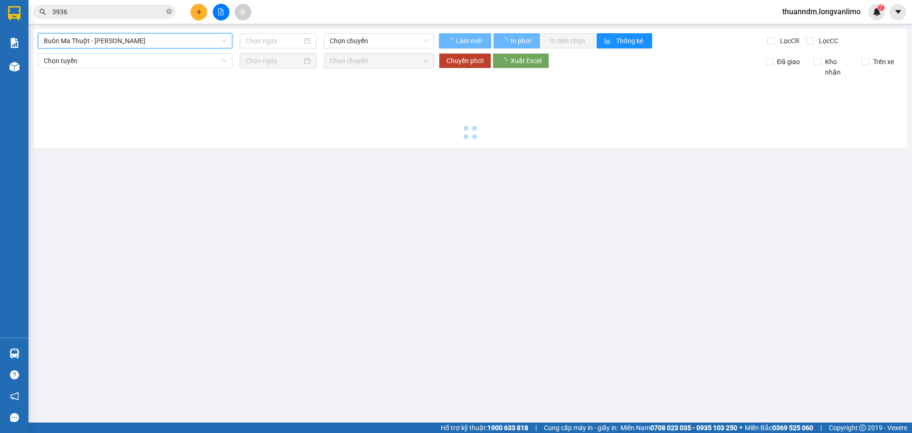
type input "[DATE]"
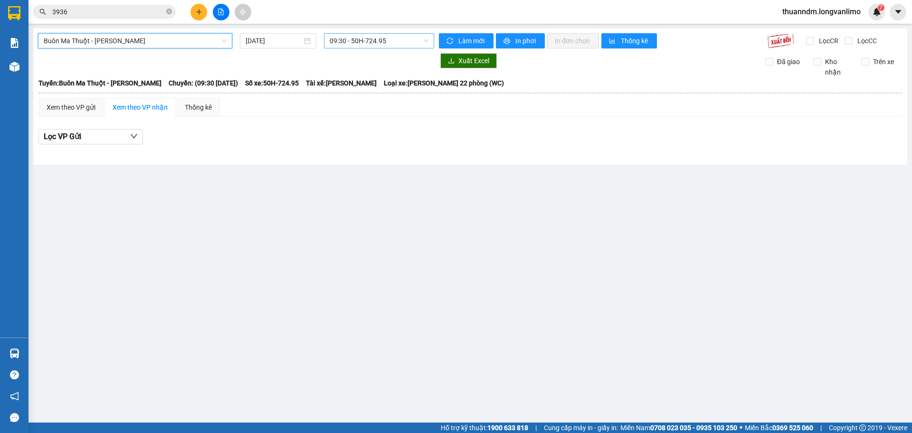
click at [348, 42] on span "09:30 - 50H-724.95" at bounding box center [379, 41] width 99 height 14
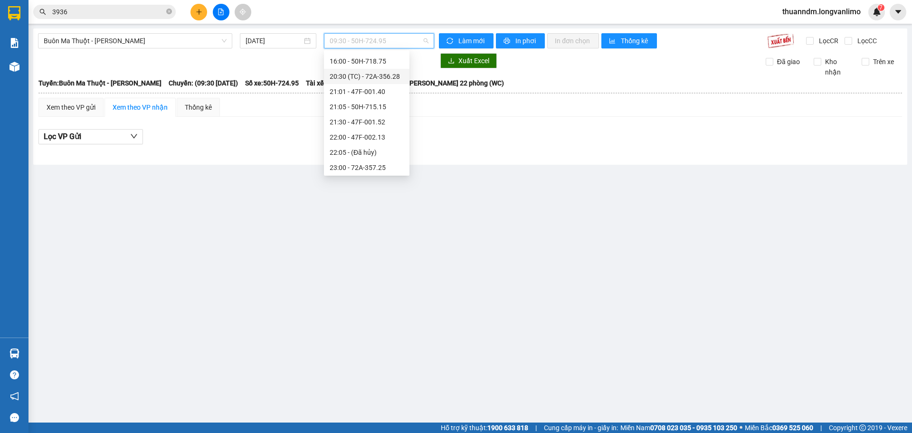
scroll to position [76, 0]
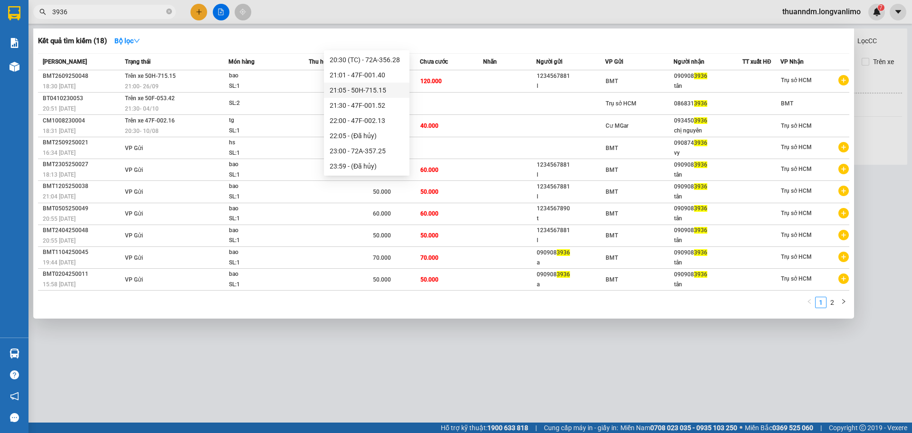
click at [147, 11] on input "3936" at bounding box center [108, 12] width 112 height 10
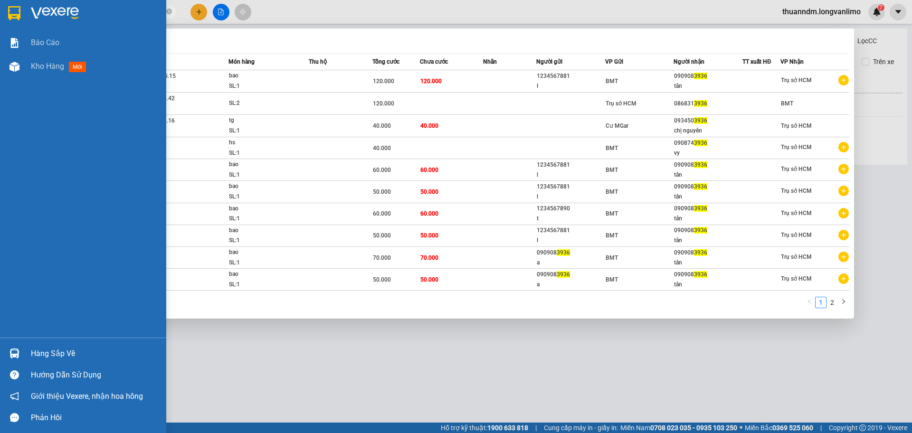
click at [22, 13] on div at bounding box center [14, 13] width 17 height 17
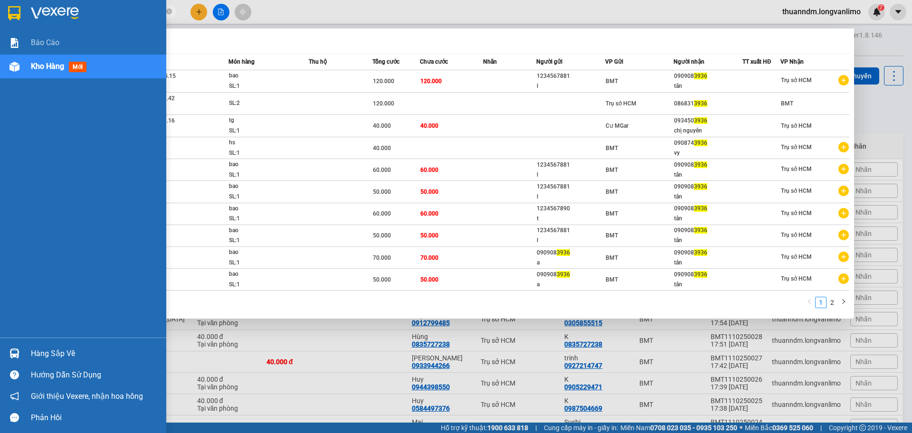
click at [12, 9] on img at bounding box center [14, 13] width 12 height 14
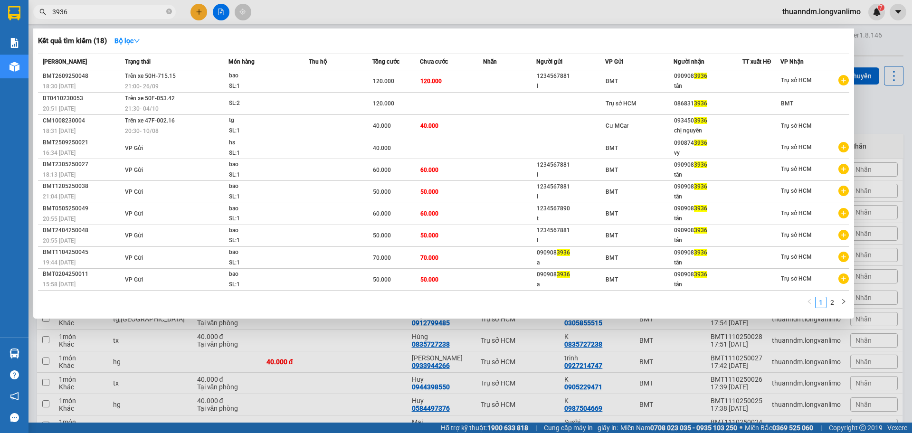
click at [872, 45] on div at bounding box center [456, 216] width 912 height 433
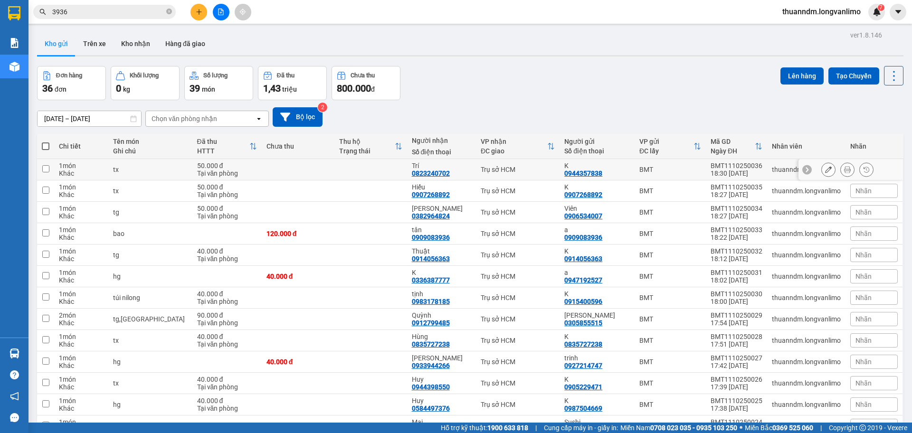
click at [345, 165] on td at bounding box center [370, 169] width 73 height 21
checkbox input "true"
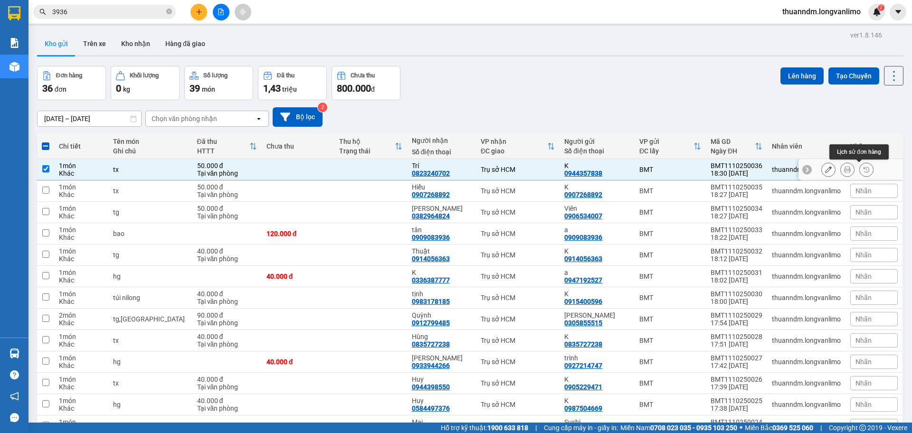
click at [846, 170] on button at bounding box center [847, 170] width 13 height 17
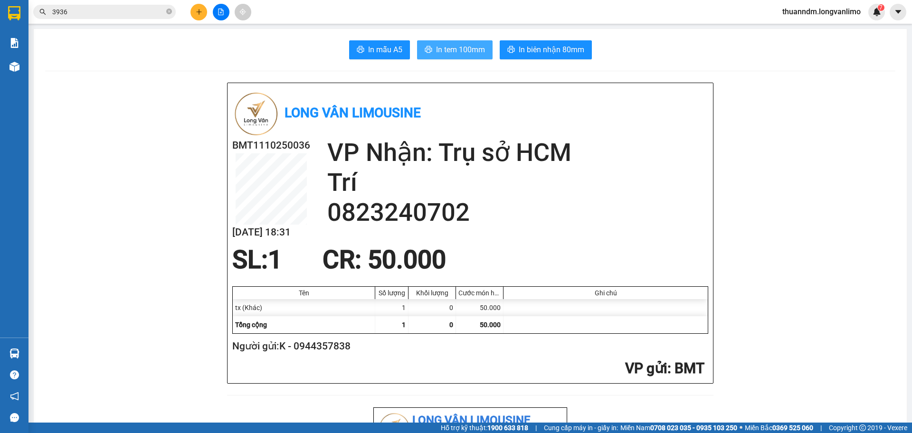
click at [444, 50] on span "In tem 100mm" at bounding box center [460, 50] width 49 height 12
click at [25, 14] on div at bounding box center [14, 15] width 29 height 31
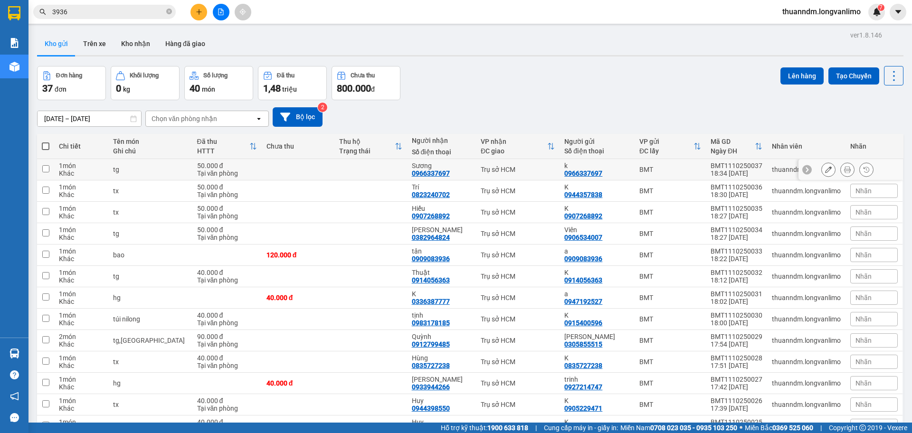
click at [288, 167] on td at bounding box center [298, 169] width 73 height 21
checkbox input "true"
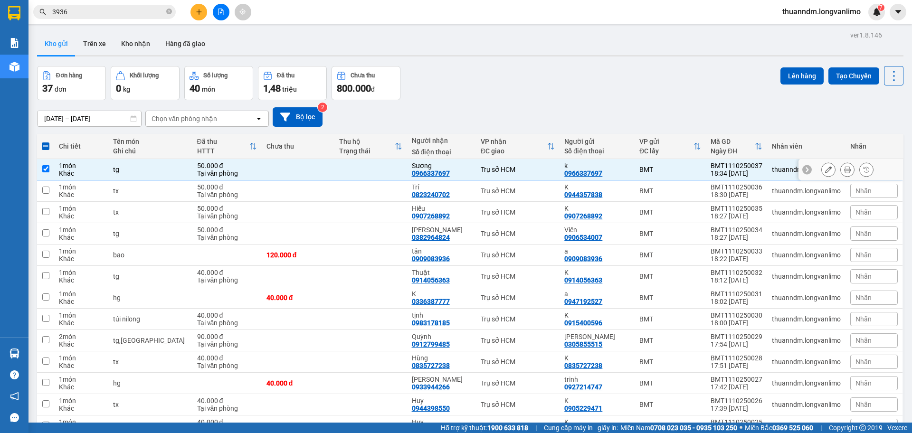
click at [846, 170] on button at bounding box center [847, 170] width 13 height 17
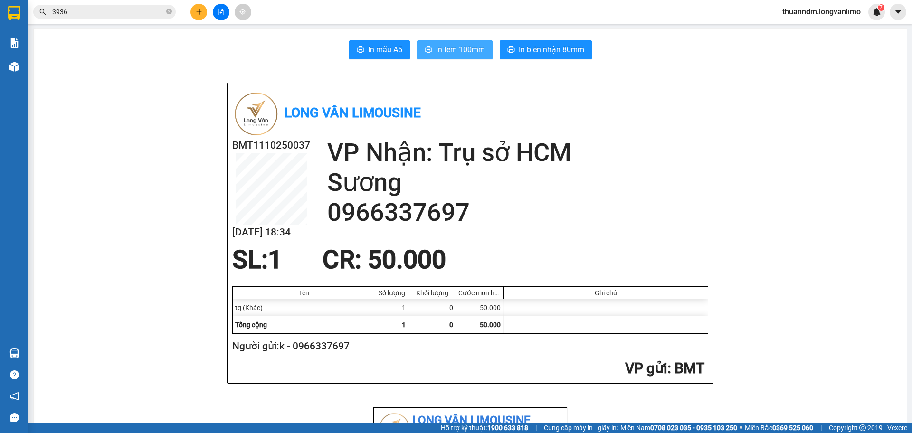
click at [477, 46] on span "In tem 100mm" at bounding box center [460, 50] width 49 height 12
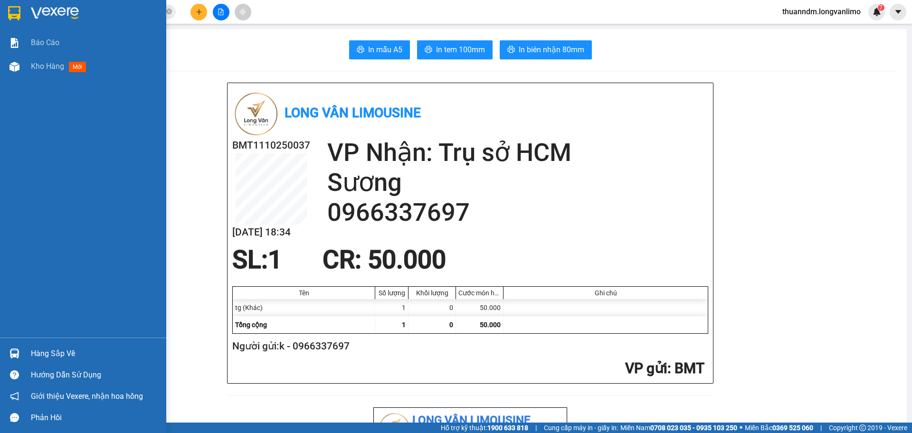
click at [10, 7] on img at bounding box center [14, 13] width 12 height 14
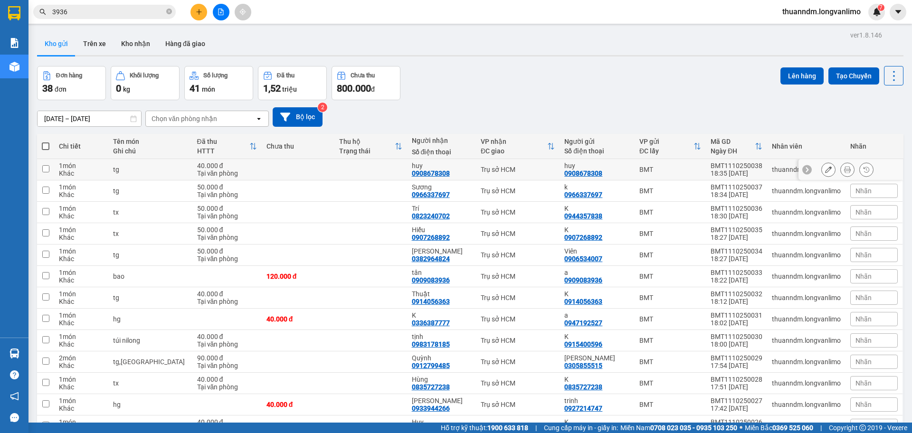
click at [282, 163] on td at bounding box center [298, 169] width 73 height 21
checkbox input "true"
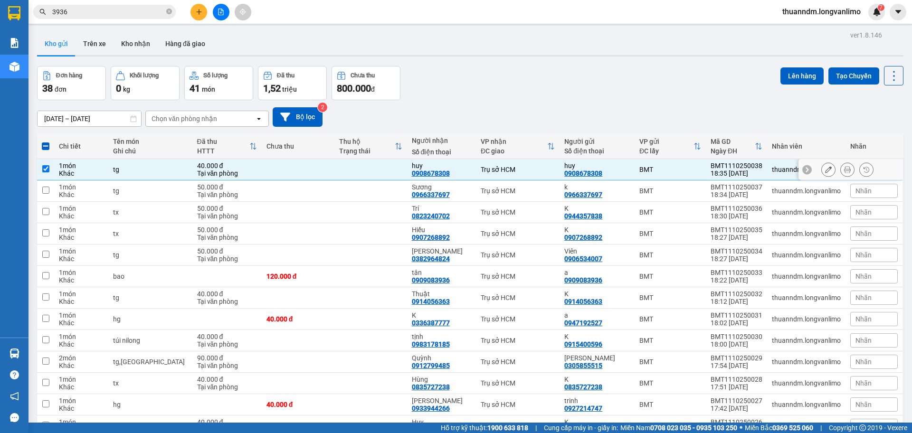
click at [848, 169] on div at bounding box center [847, 169] width 52 height 14
click at [844, 171] on button at bounding box center [847, 170] width 13 height 17
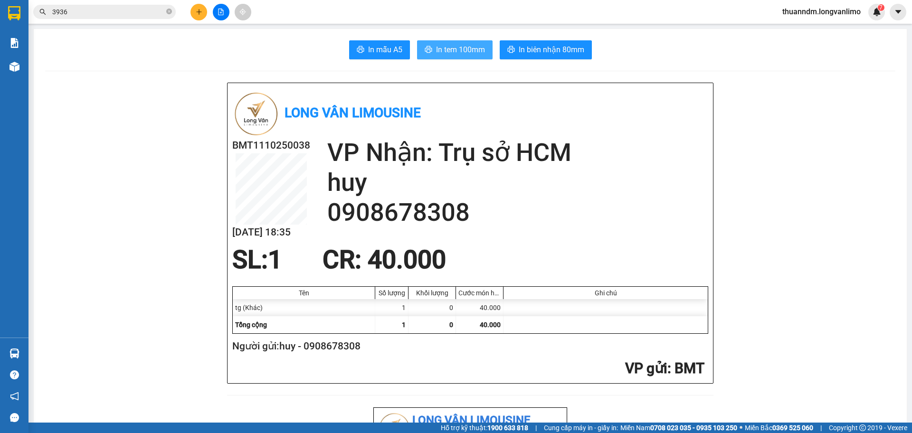
click at [453, 52] on span "In tem 100mm" at bounding box center [460, 50] width 49 height 12
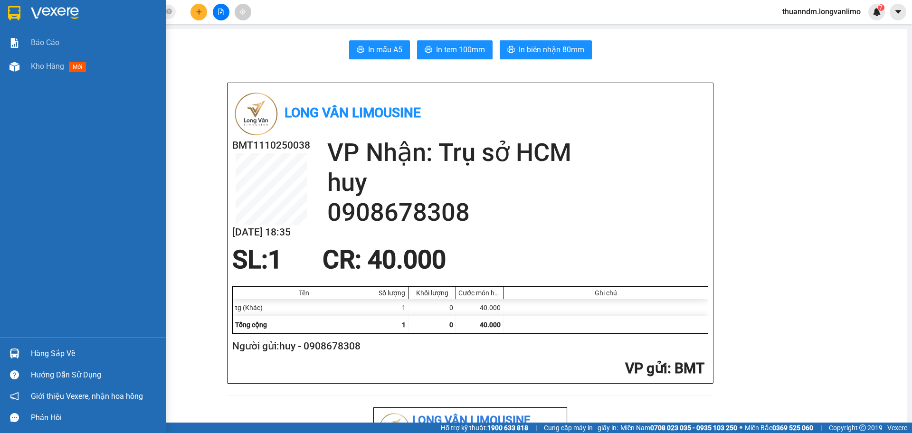
click at [7, 6] on div at bounding box center [14, 13] width 17 height 17
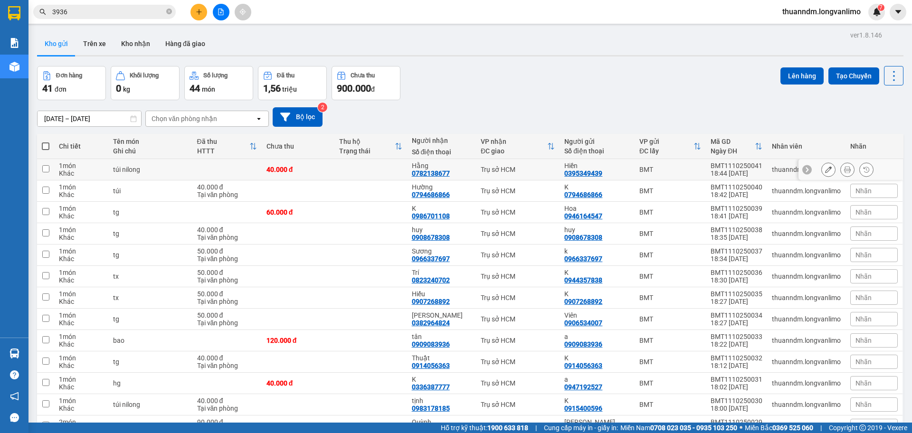
click at [308, 169] on div "40.000 đ" at bounding box center [298, 170] width 63 height 8
checkbox input "true"
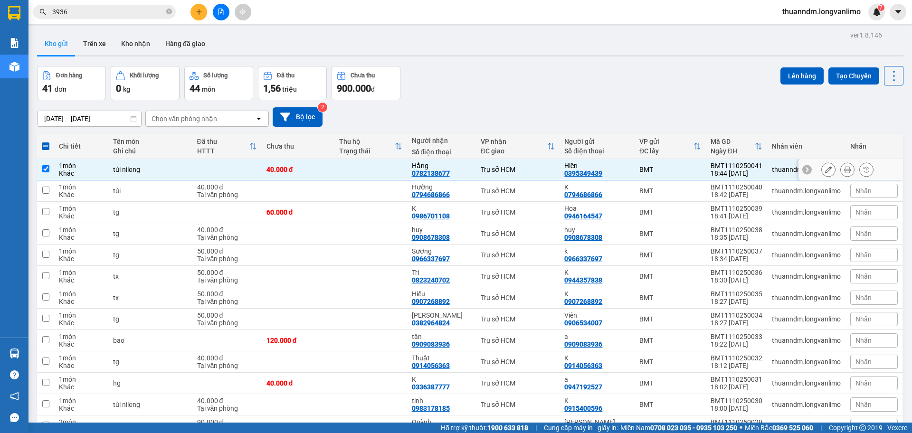
click at [841, 169] on button at bounding box center [847, 170] width 13 height 17
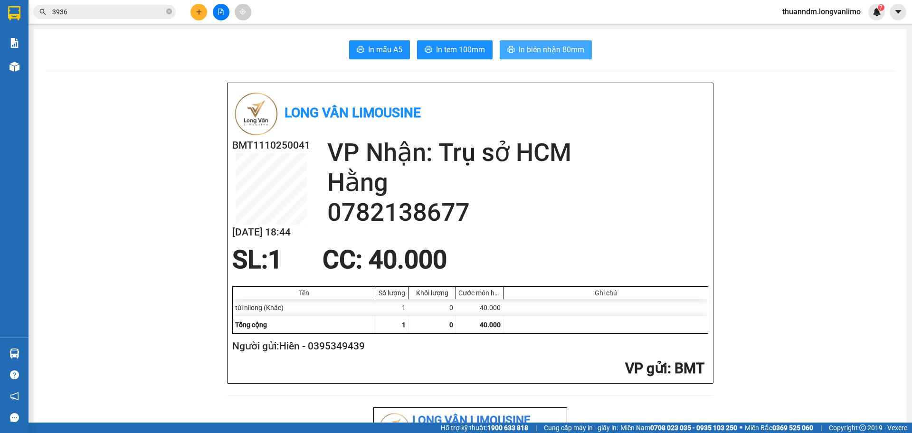
click at [521, 48] on span "In biên nhận 80mm" at bounding box center [552, 50] width 66 height 12
click at [444, 53] on span "In tem 100mm" at bounding box center [460, 50] width 49 height 12
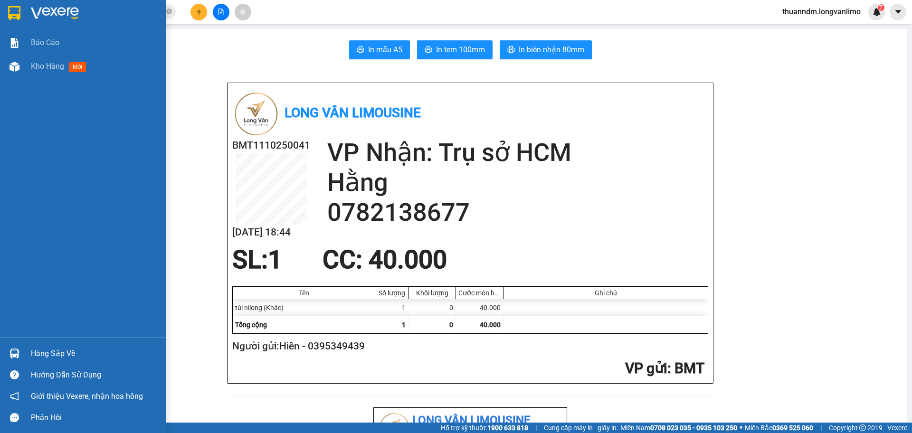
click at [12, 12] on img at bounding box center [14, 13] width 12 height 14
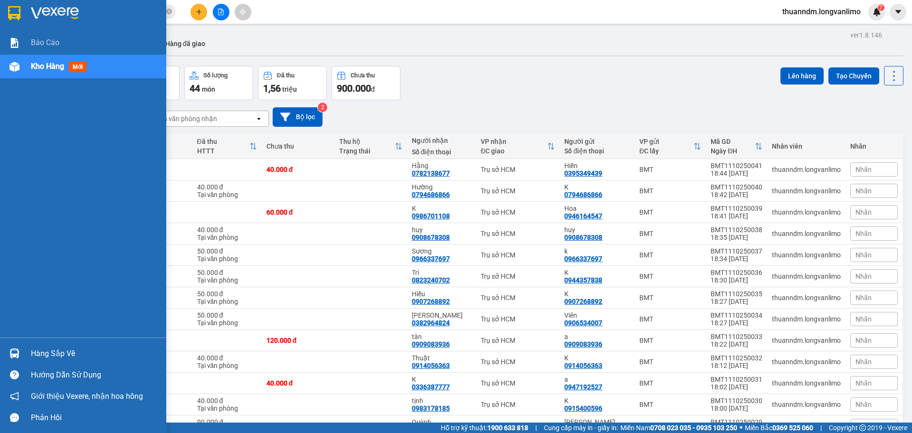
click at [12, 9] on img at bounding box center [14, 13] width 12 height 14
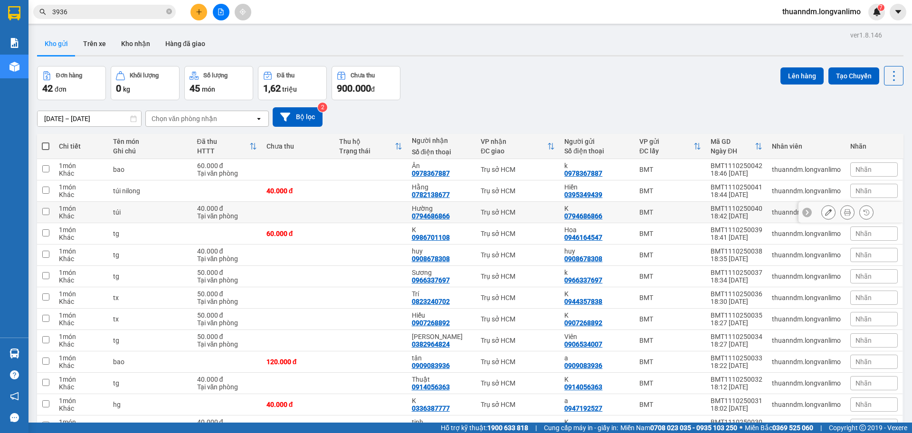
click at [52, 209] on td at bounding box center [45, 212] width 17 height 21
checkbox input "true"
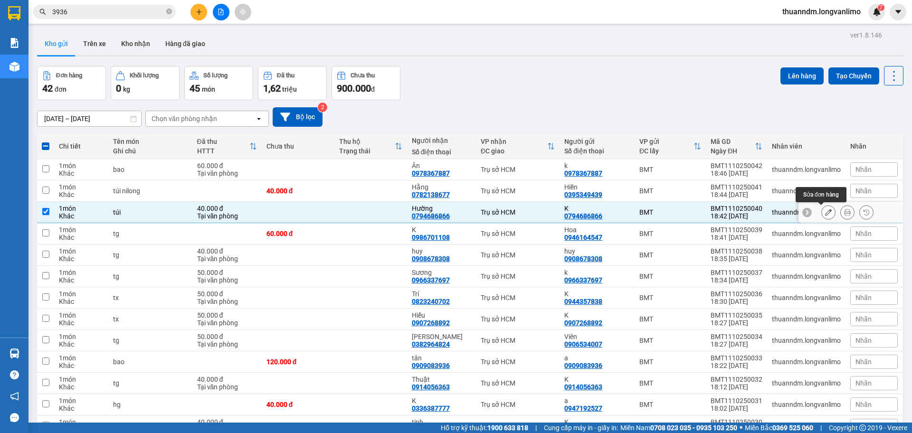
click at [825, 212] on icon at bounding box center [828, 212] width 7 height 7
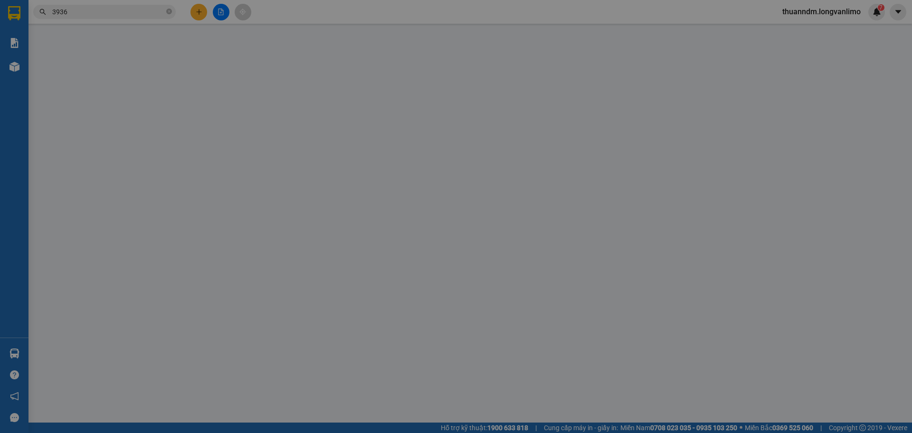
type input "0794686866"
type input "0"
type input "40.000"
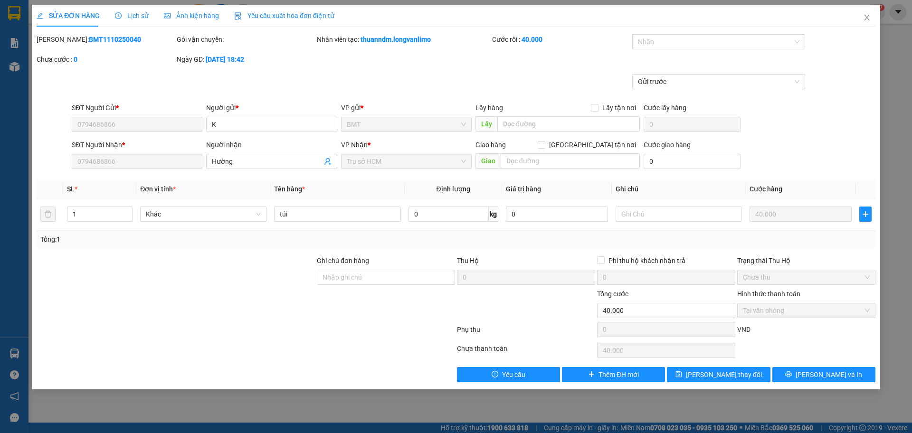
click at [105, 40] on b "BMT1110250040" at bounding box center [115, 40] width 52 height 8
copy b "BMT1110250040"
click at [868, 16] on icon "close" at bounding box center [867, 18] width 8 height 8
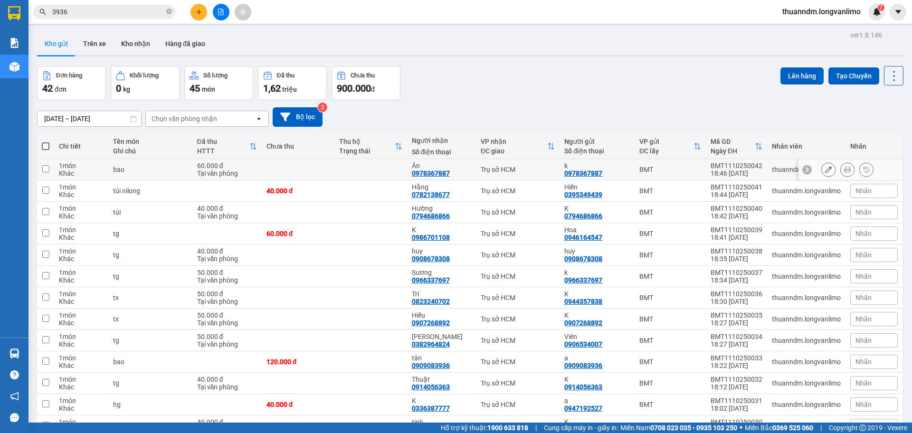
click at [262, 170] on td at bounding box center [298, 169] width 73 height 21
checkbox input "true"
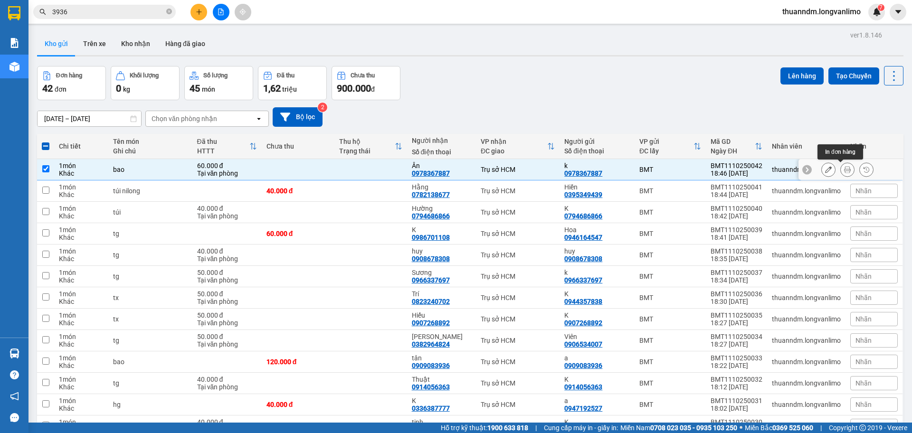
click at [844, 171] on icon at bounding box center [847, 169] width 7 height 7
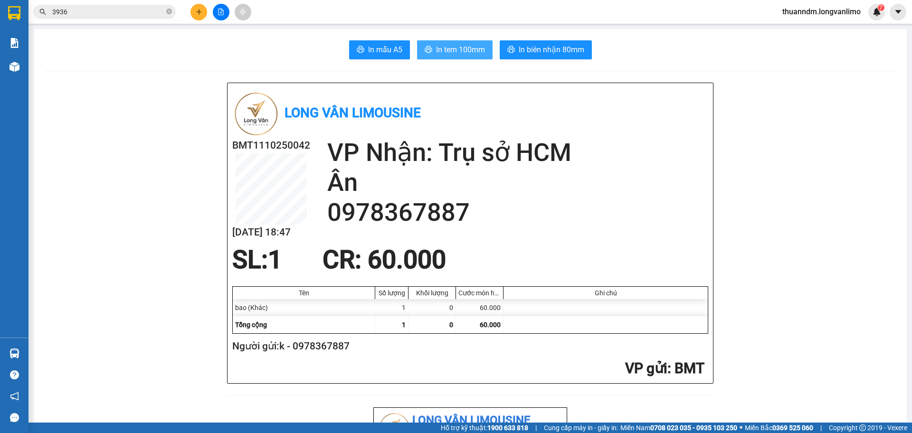
click at [425, 42] on button "In tem 100mm" at bounding box center [455, 49] width 76 height 19
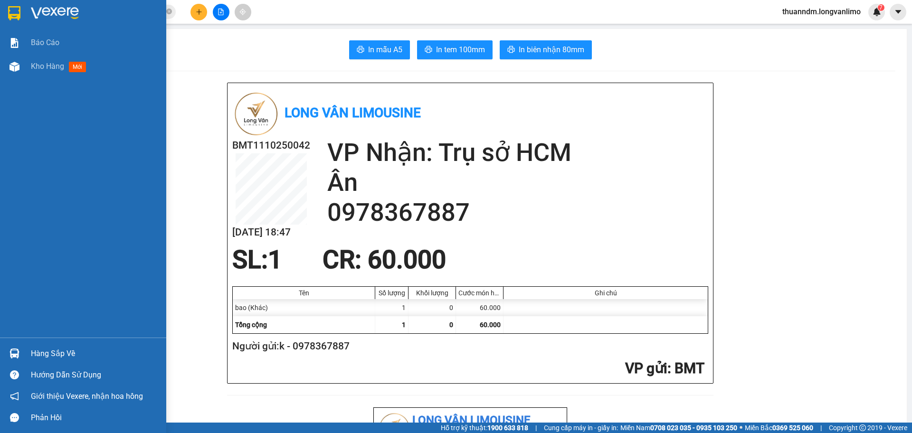
click at [12, 10] on img at bounding box center [14, 13] width 12 height 14
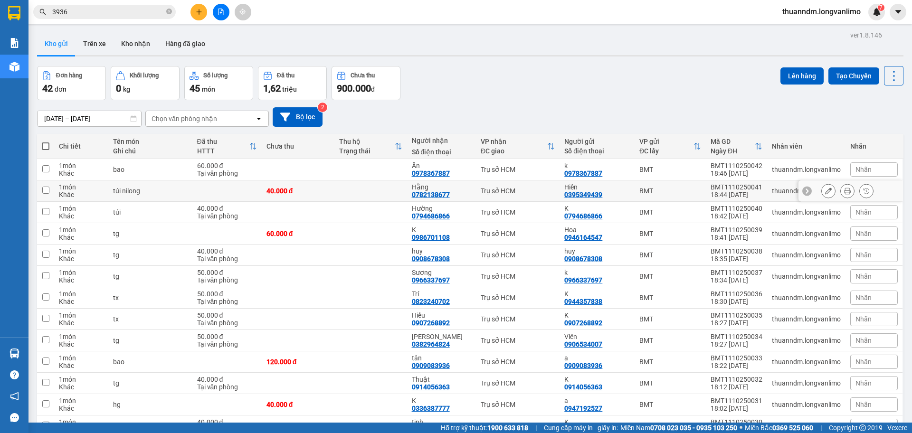
click at [273, 191] on div "40.000 đ" at bounding box center [298, 191] width 63 height 8
checkbox input "true"
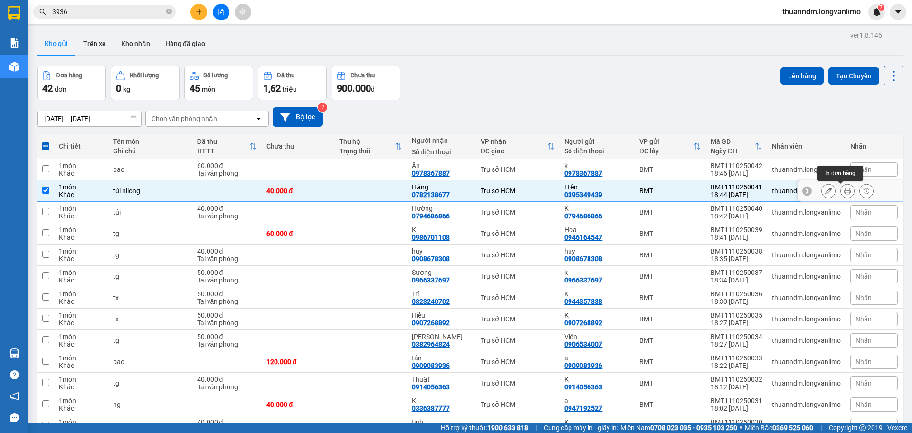
click at [841, 189] on button at bounding box center [847, 191] width 13 height 17
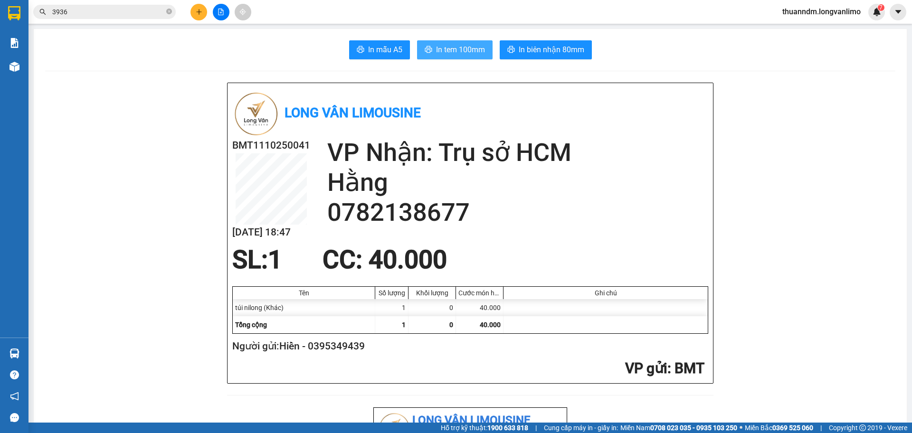
click at [462, 54] on span "In tem 100mm" at bounding box center [460, 50] width 49 height 12
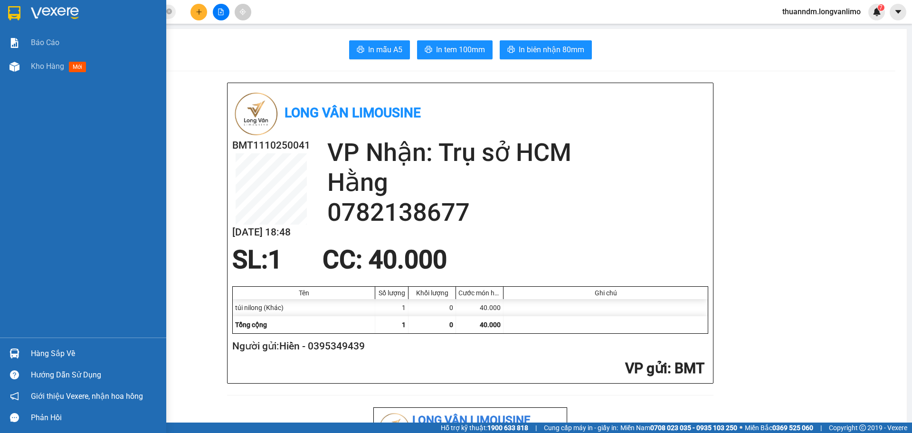
click at [19, 15] on img at bounding box center [14, 13] width 12 height 14
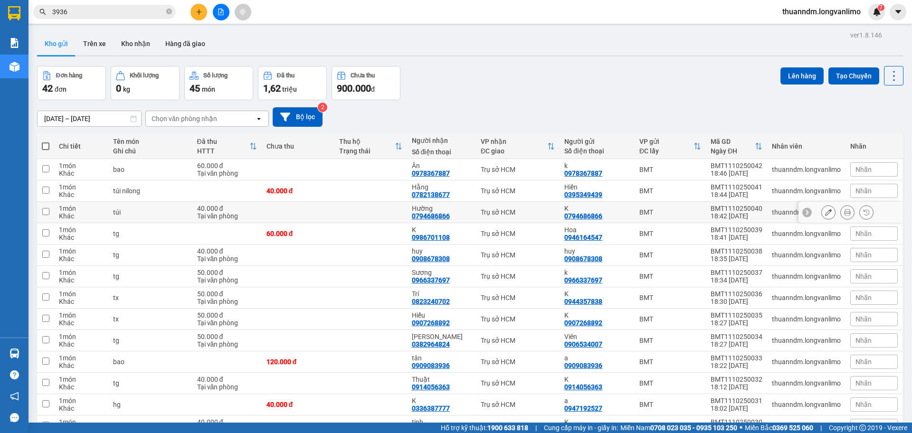
click at [311, 217] on td at bounding box center [298, 212] width 73 height 21
checkbox input "true"
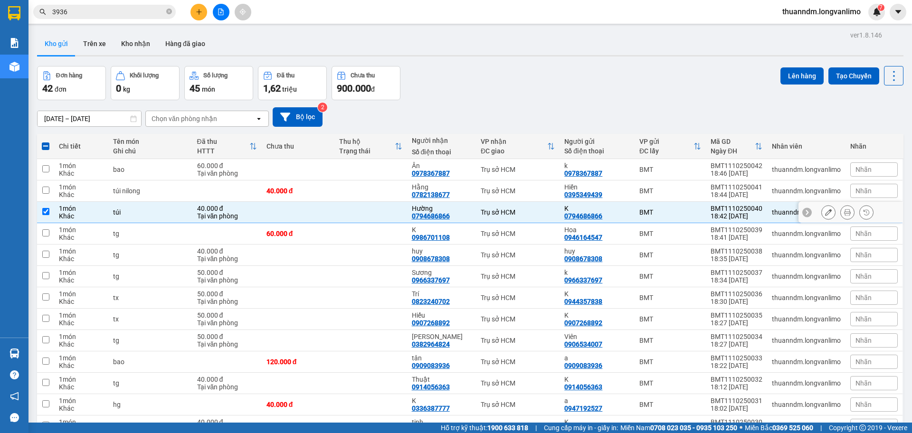
click at [844, 213] on icon at bounding box center [847, 212] width 7 height 7
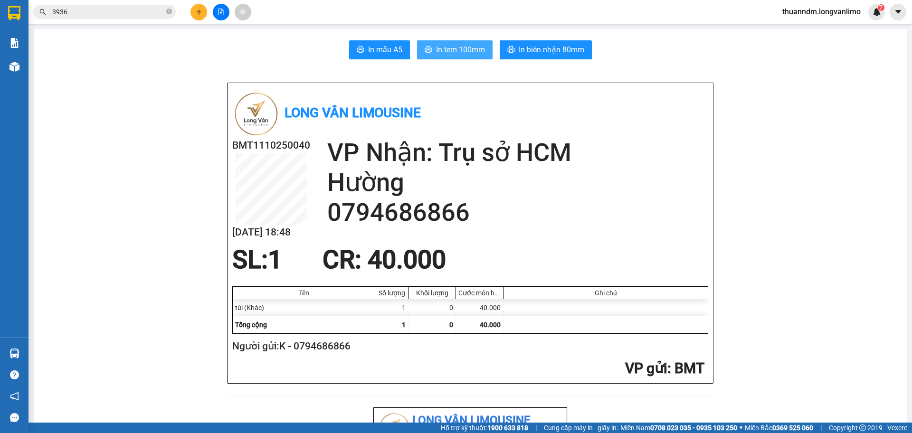
click at [449, 52] on span "In tem 100mm" at bounding box center [460, 50] width 49 height 12
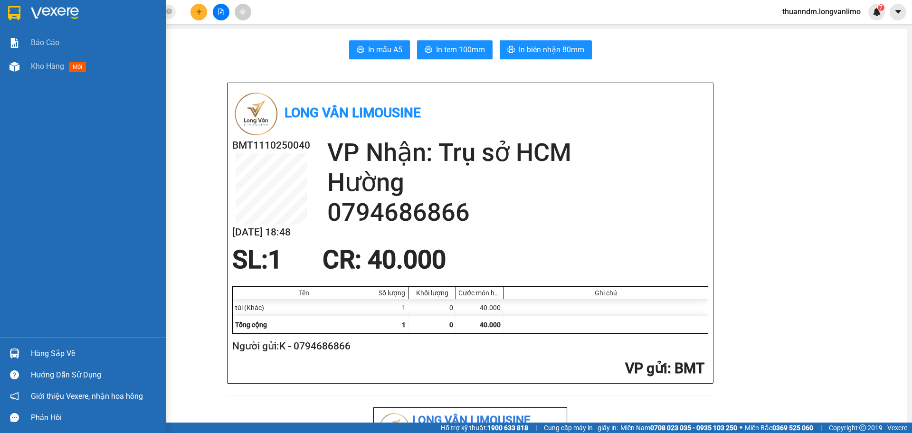
click at [7, 7] on div at bounding box center [14, 13] width 17 height 17
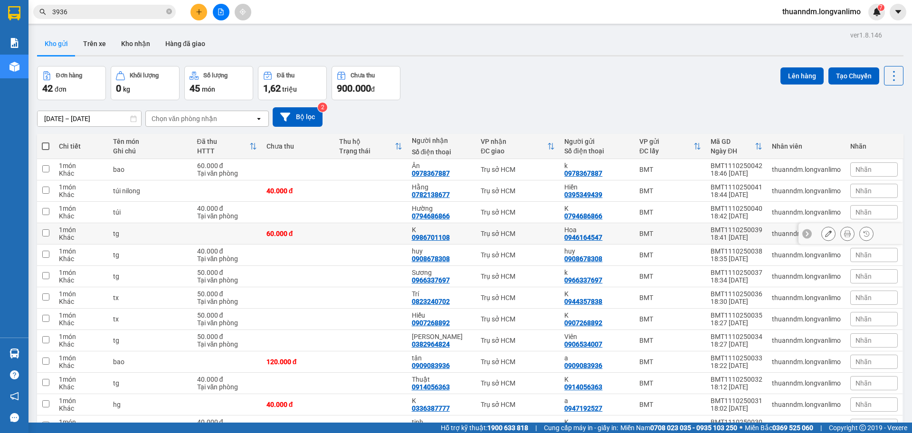
click at [394, 231] on td at bounding box center [370, 233] width 73 height 21
checkbox input "true"
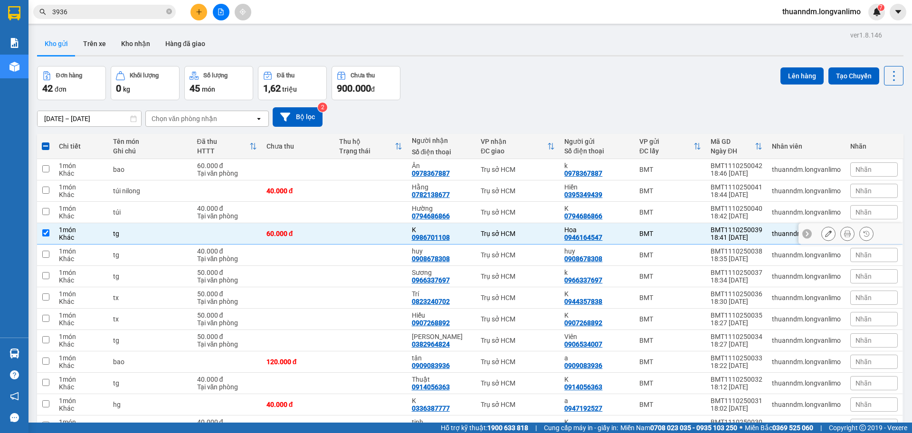
click at [841, 229] on button at bounding box center [847, 234] width 13 height 17
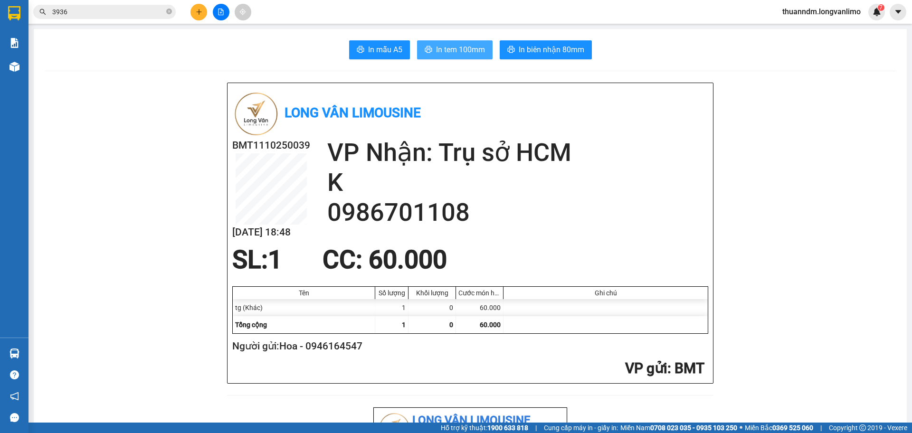
click at [458, 44] on span "In tem 100mm" at bounding box center [460, 50] width 49 height 12
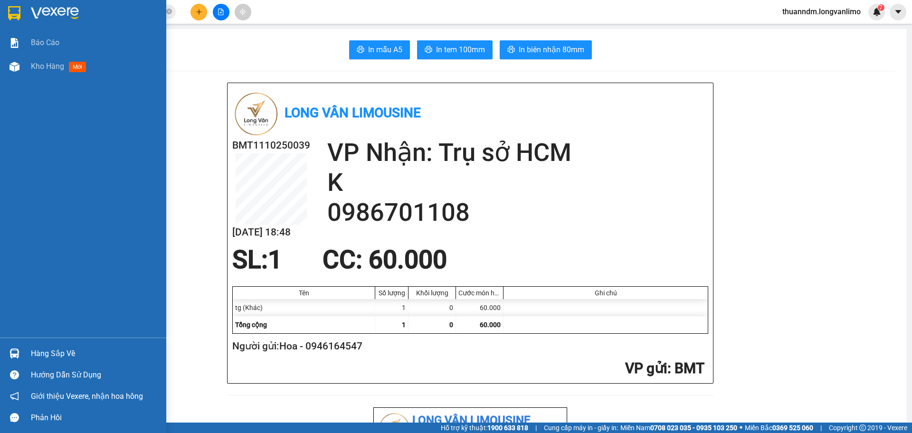
click at [19, 7] on img at bounding box center [14, 13] width 12 height 14
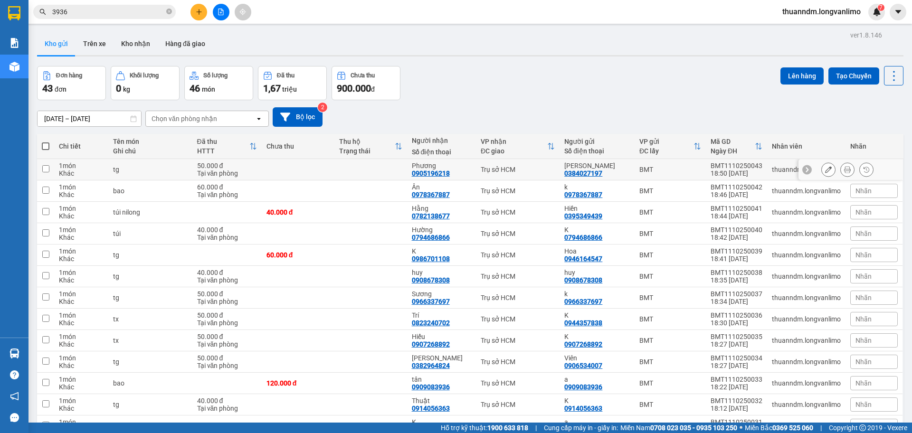
click at [250, 171] on td "50.000 đ Tại văn phòng" at bounding box center [226, 169] width 69 height 21
checkbox input "true"
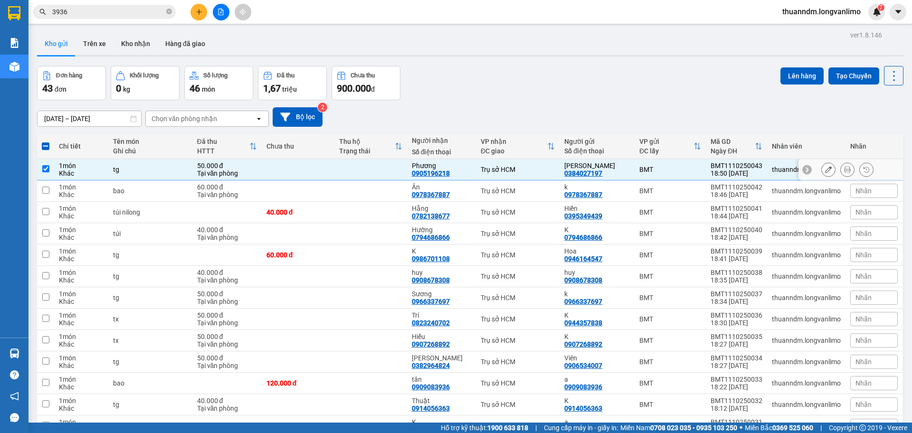
click at [841, 169] on button at bounding box center [847, 170] width 13 height 17
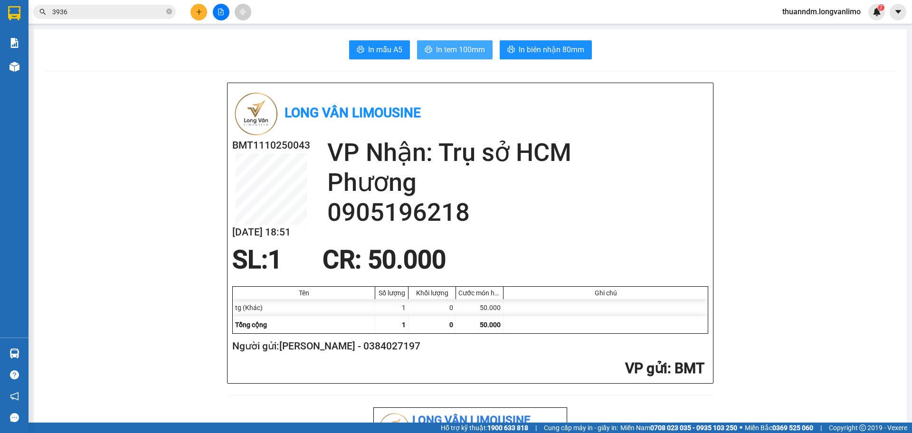
click at [443, 49] on span "In tem 100mm" at bounding box center [460, 50] width 49 height 12
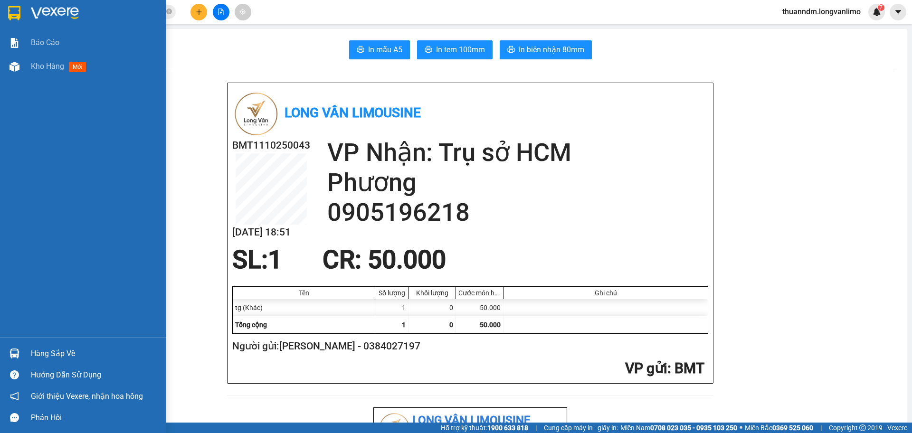
click at [21, 11] on div at bounding box center [14, 13] width 17 height 17
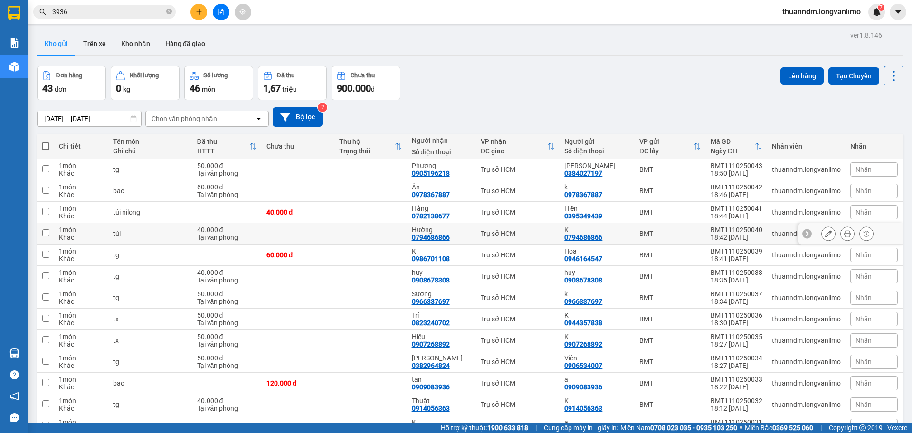
click at [240, 228] on div "40.000 đ" at bounding box center [227, 230] width 60 height 8
checkbox input "true"
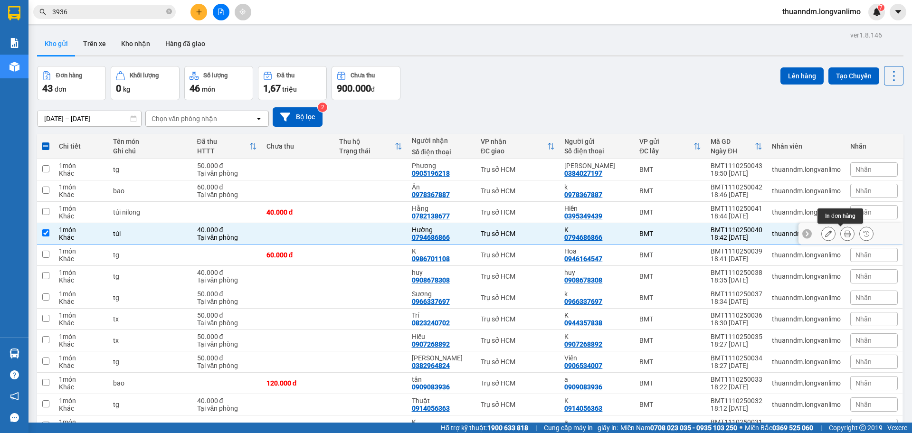
click at [844, 235] on button at bounding box center [847, 234] width 13 height 17
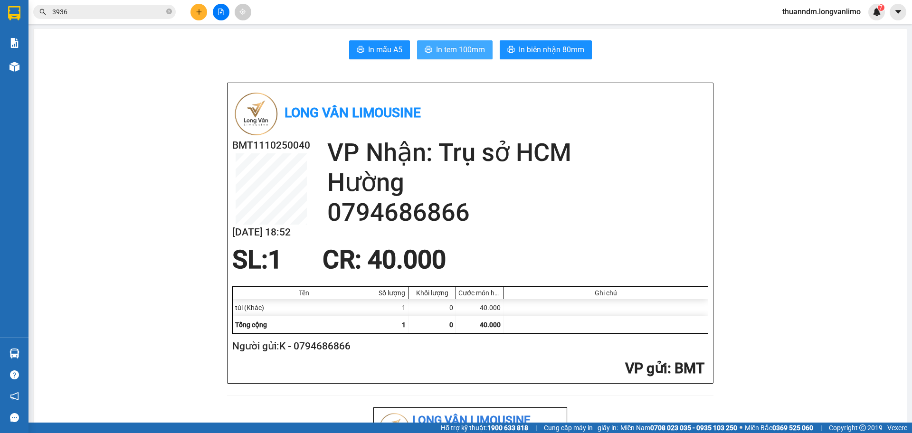
click at [458, 50] on span "In tem 100mm" at bounding box center [460, 50] width 49 height 12
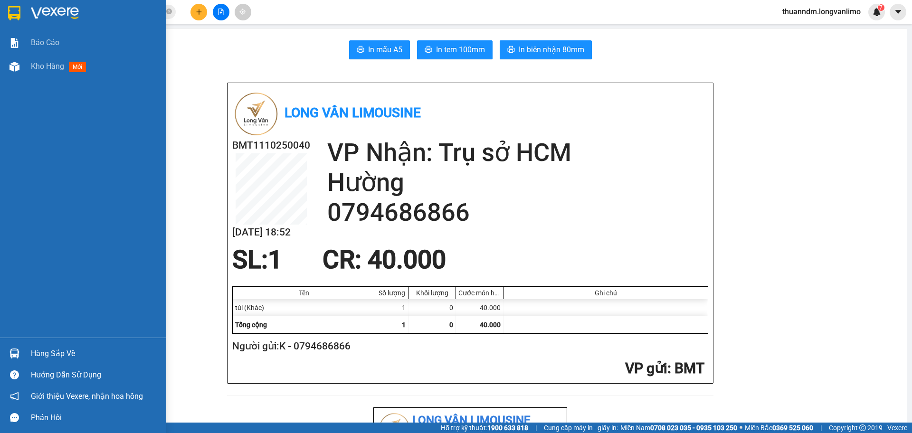
click at [16, 16] on img at bounding box center [14, 13] width 12 height 14
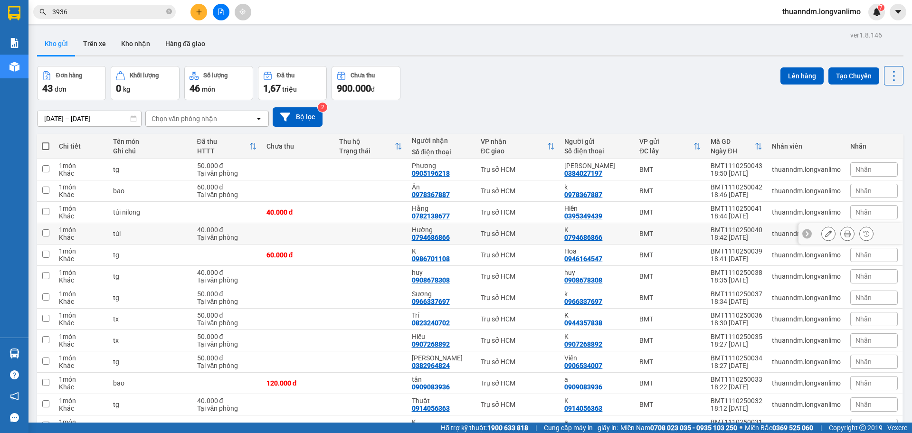
click at [326, 229] on td at bounding box center [298, 233] width 73 height 21
checkbox input "true"
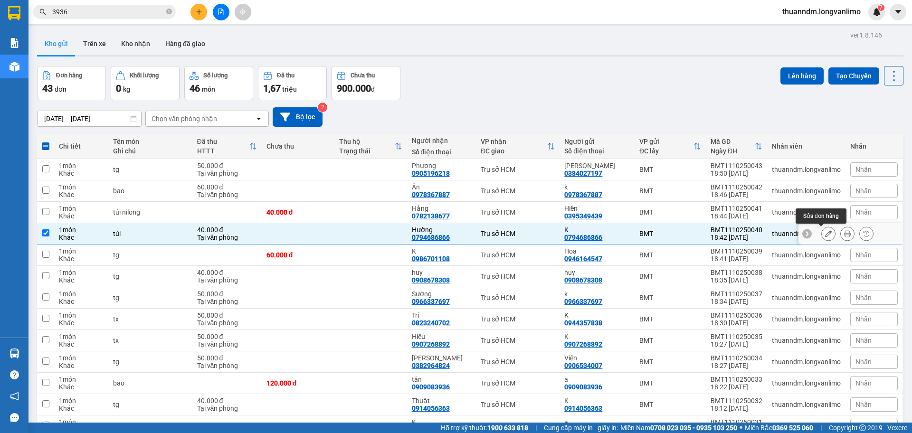
click at [822, 230] on button at bounding box center [828, 234] width 13 height 17
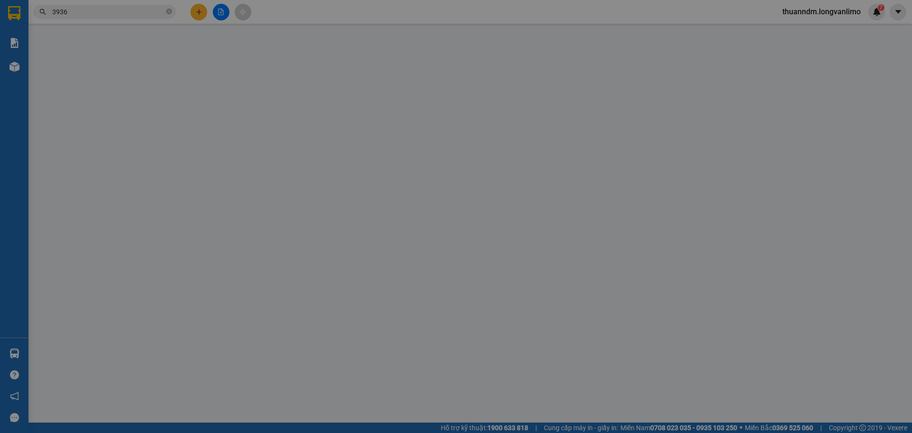
type input "0794686866"
type input "0"
type input "40.000"
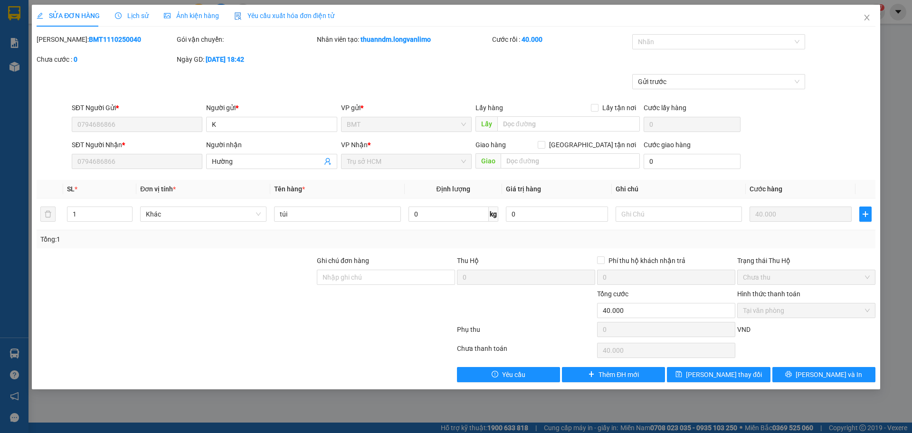
click at [91, 38] on b "BMT1110250040" at bounding box center [115, 40] width 52 height 8
copy b "BMT1110250040"
click at [205, 13] on span "Ảnh kiện hàng" at bounding box center [191, 16] width 55 height 8
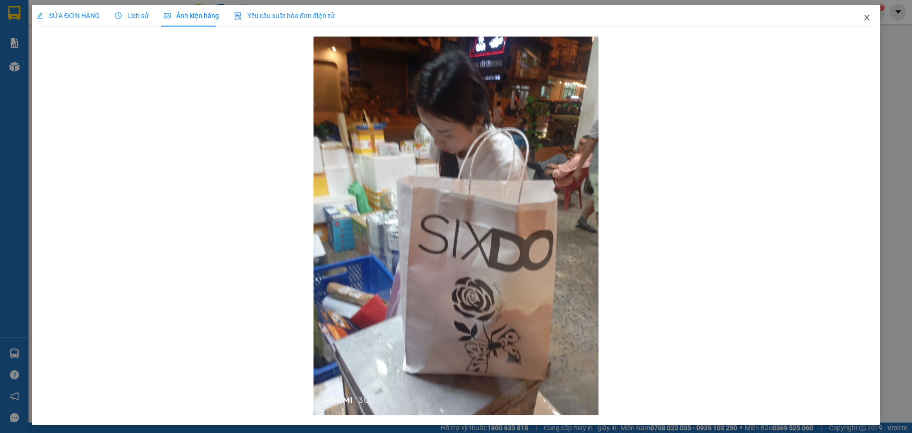
click at [863, 18] on icon "close" at bounding box center [867, 18] width 8 height 8
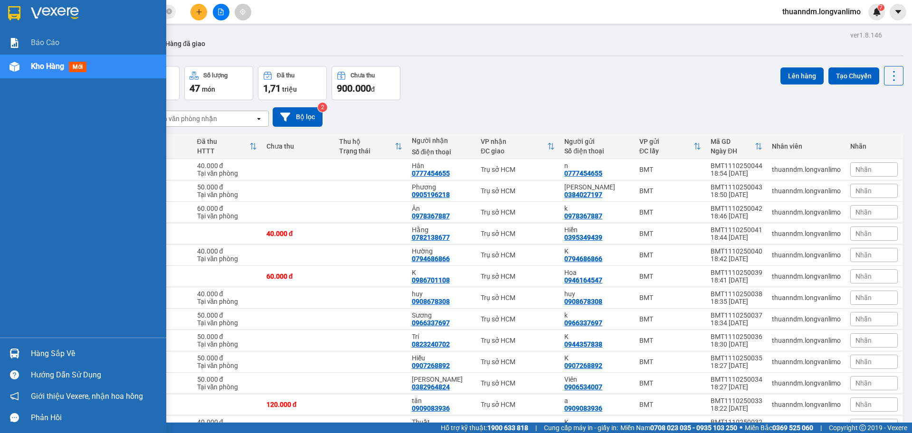
click at [14, 12] on img at bounding box center [14, 13] width 12 height 14
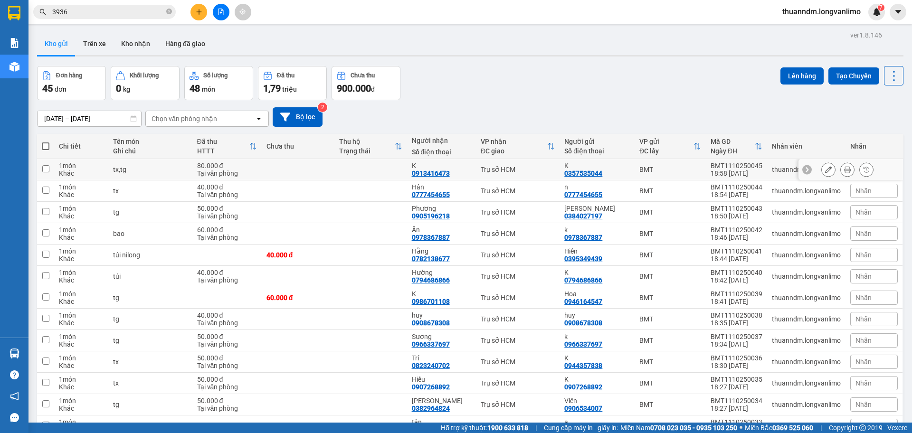
click at [338, 172] on td at bounding box center [370, 169] width 73 height 21
checkbox input "true"
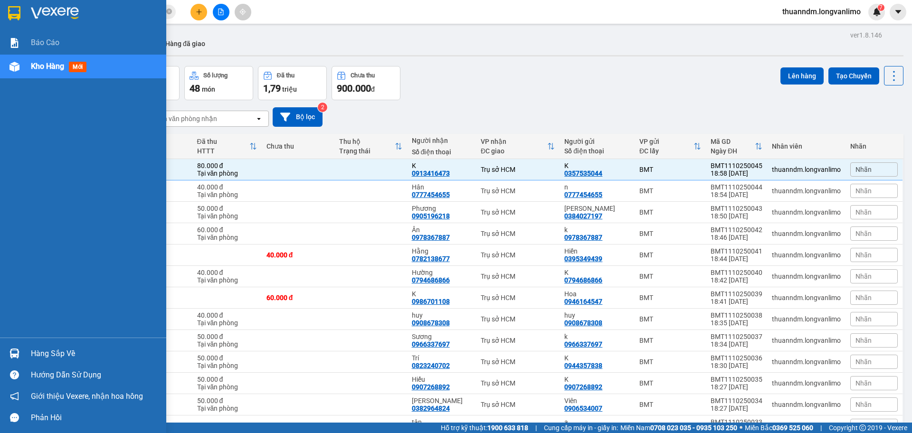
click at [27, 10] on div at bounding box center [83, 15] width 166 height 31
click at [21, 10] on div at bounding box center [14, 13] width 17 height 17
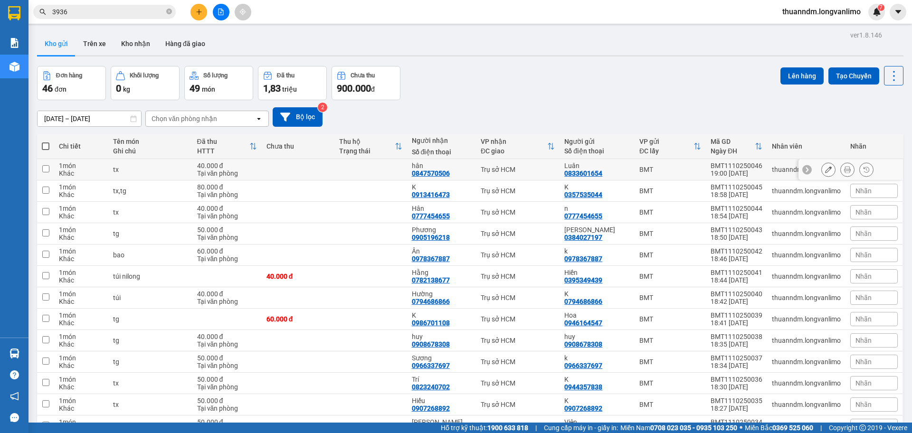
click at [327, 168] on td at bounding box center [298, 169] width 73 height 21
checkbox input "true"
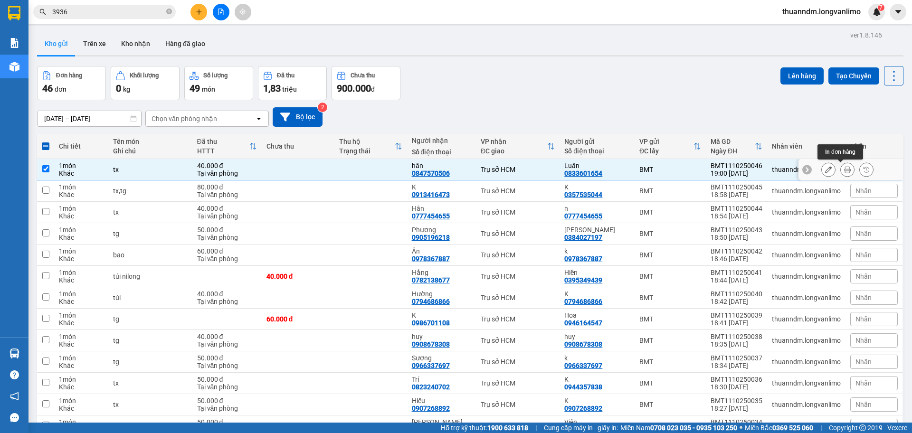
click at [844, 168] on icon at bounding box center [847, 169] width 7 height 7
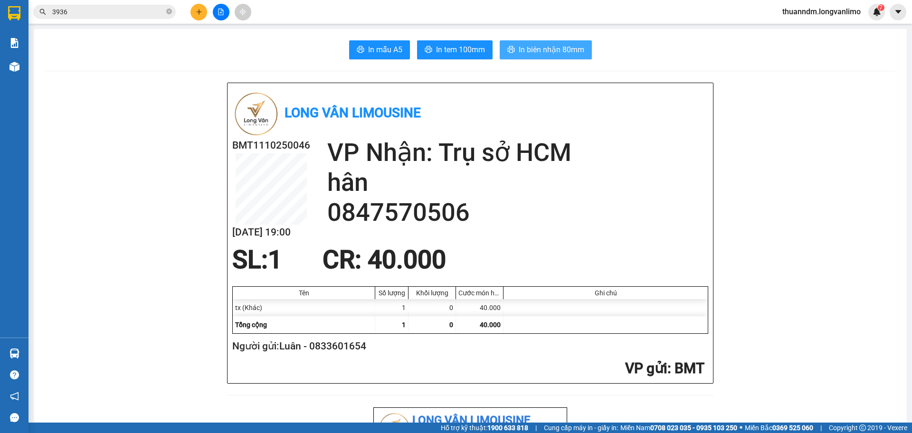
click at [515, 49] on button "In biên nhận 80mm" at bounding box center [546, 49] width 92 height 19
click at [455, 56] on button "In tem 100mm" at bounding box center [455, 49] width 76 height 19
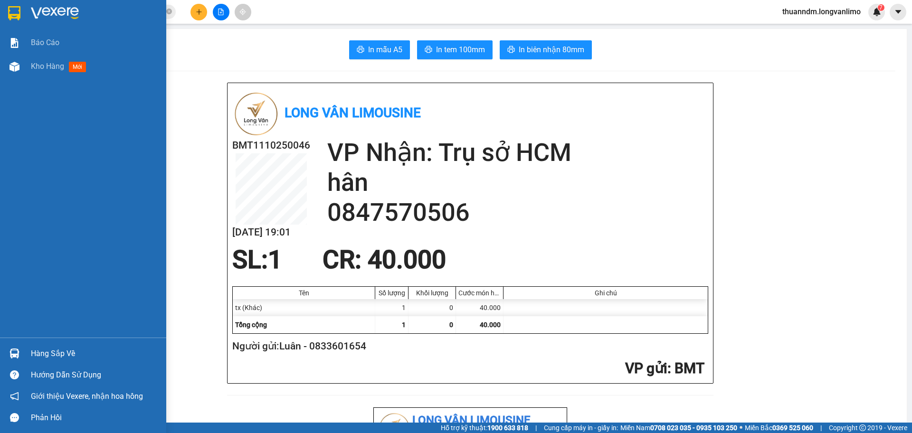
click at [12, 15] on img at bounding box center [14, 13] width 12 height 14
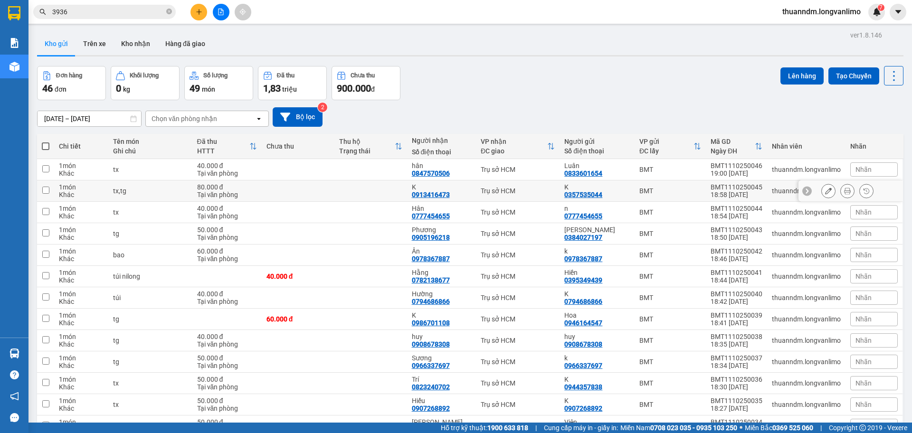
click at [262, 192] on td at bounding box center [298, 191] width 73 height 21
checkbox input "true"
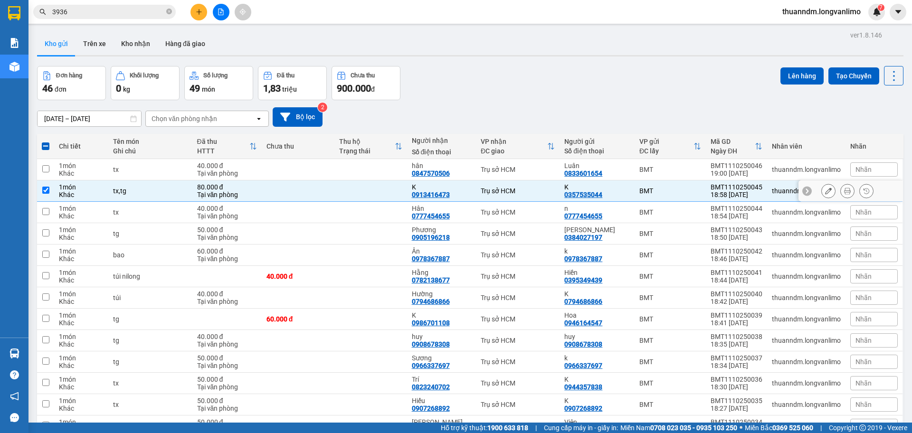
click at [844, 191] on icon at bounding box center [847, 191] width 7 height 7
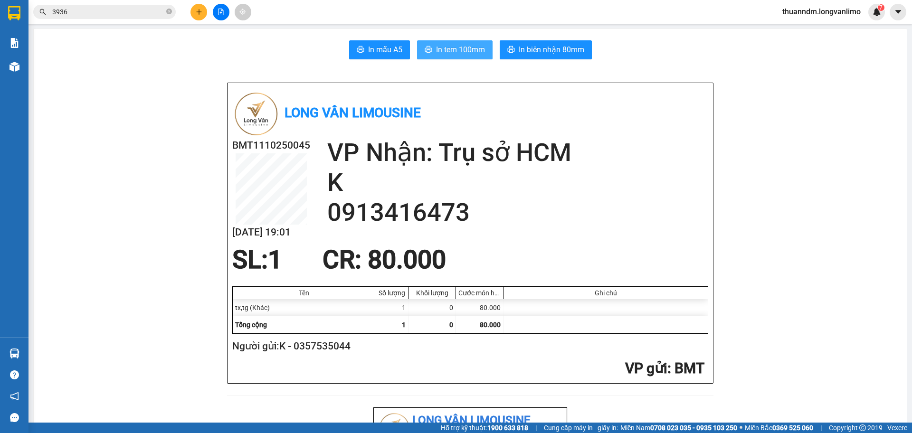
click at [450, 51] on span "In tem 100mm" at bounding box center [460, 50] width 49 height 12
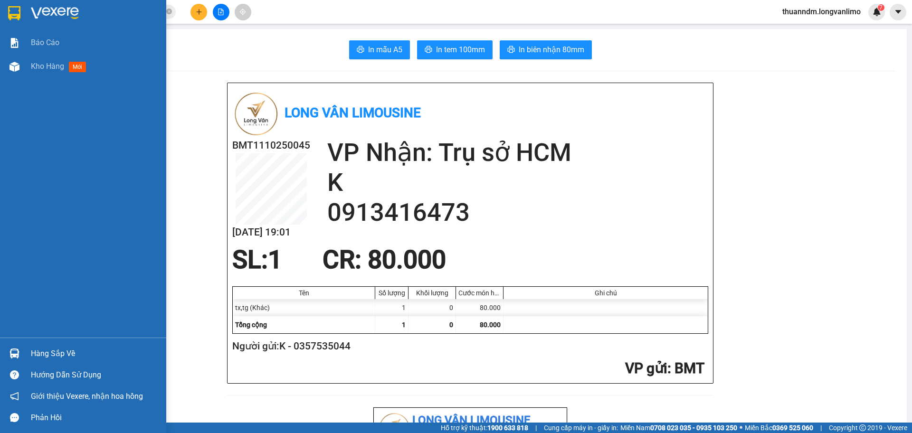
click at [24, 12] on div at bounding box center [83, 15] width 166 height 31
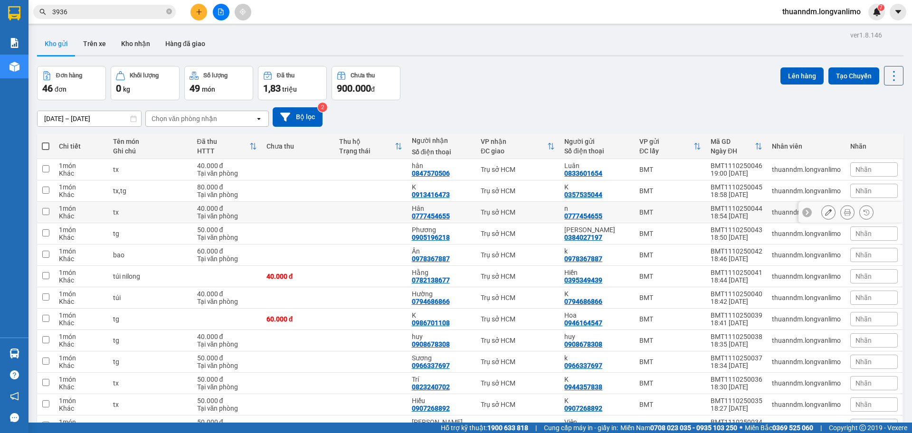
click at [456, 210] on div "Hân" at bounding box center [441, 209] width 59 height 8
checkbox input "true"
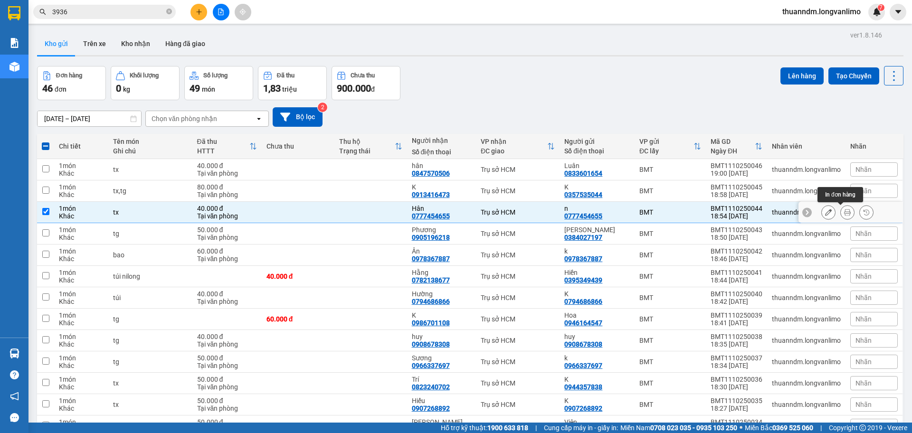
click at [841, 218] on button at bounding box center [847, 212] width 13 height 17
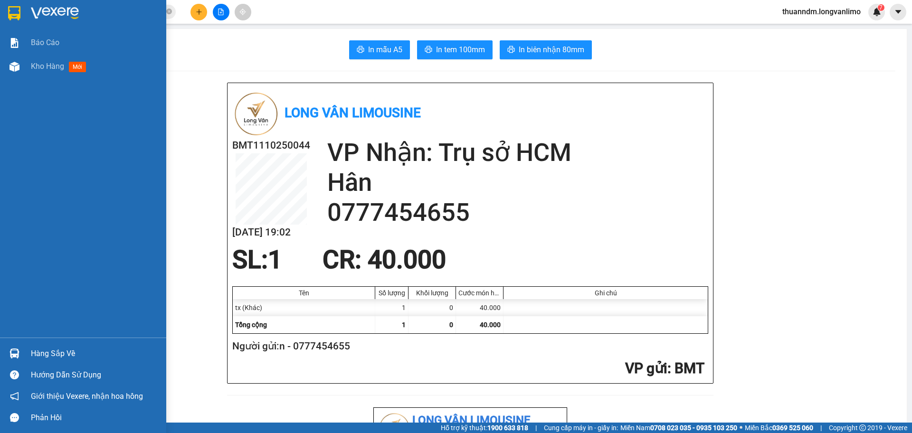
click at [6, 14] on div at bounding box center [14, 13] width 17 height 17
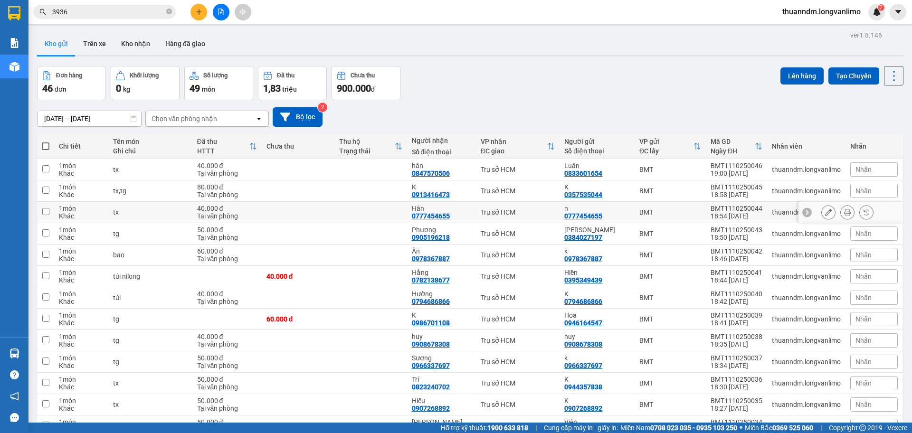
click at [337, 210] on td at bounding box center [370, 212] width 73 height 21
checkbox input "true"
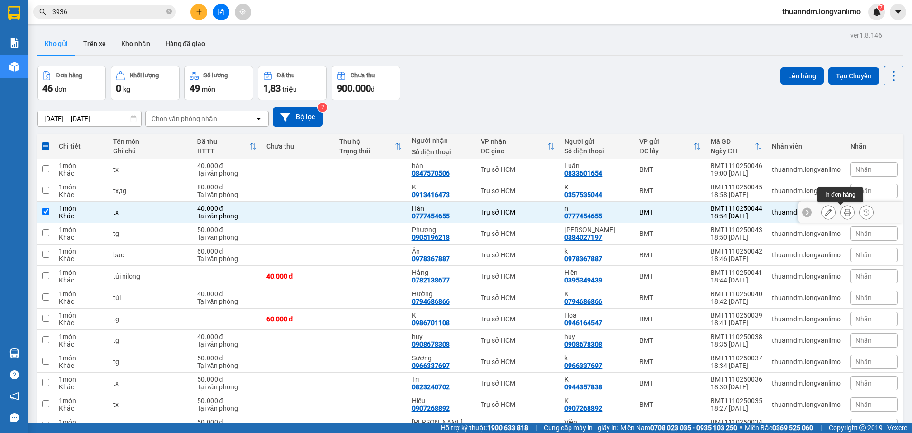
click at [841, 211] on button at bounding box center [847, 212] width 13 height 17
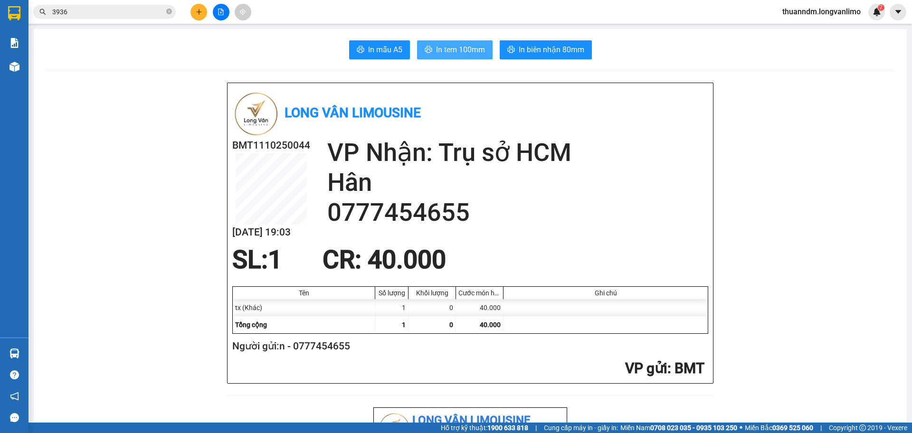
click at [465, 51] on span "In tem 100mm" at bounding box center [460, 50] width 49 height 12
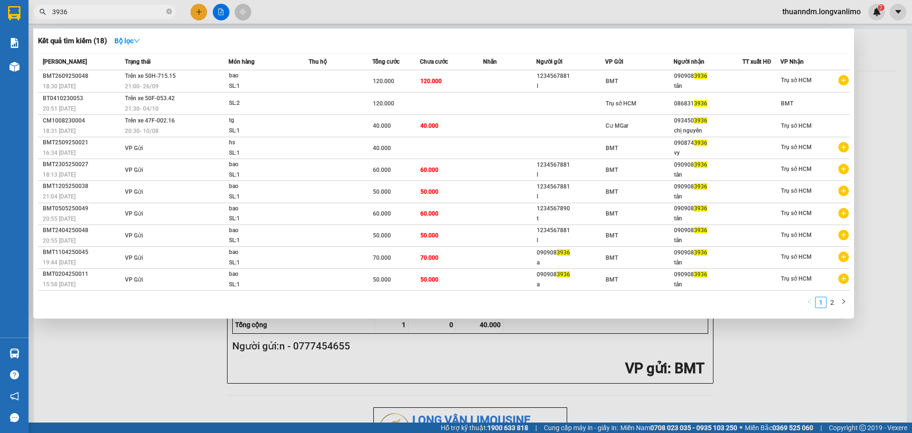
click at [148, 15] on input "3936" at bounding box center [108, 12] width 112 height 10
click at [147, 14] on input "3936" at bounding box center [108, 12] width 112 height 10
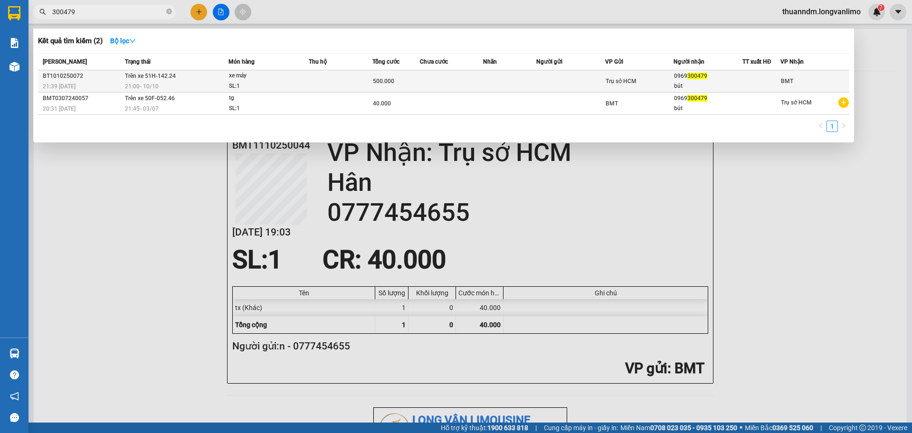
type input "300479"
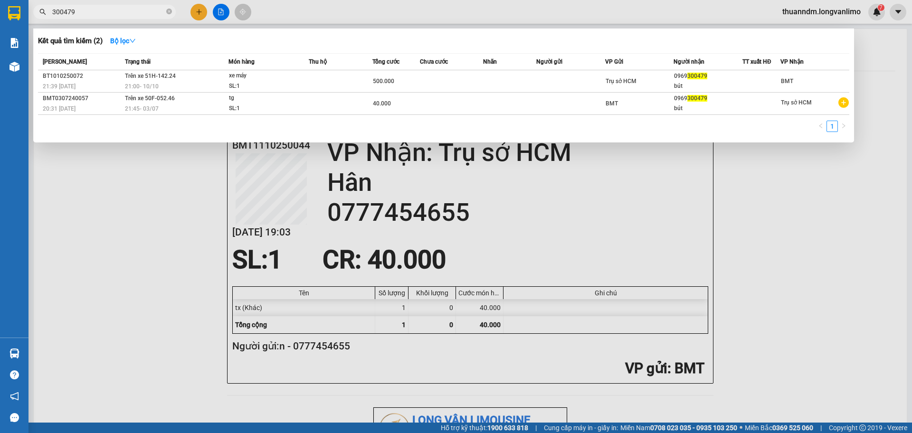
click at [371, 77] on td at bounding box center [341, 81] width 64 height 22
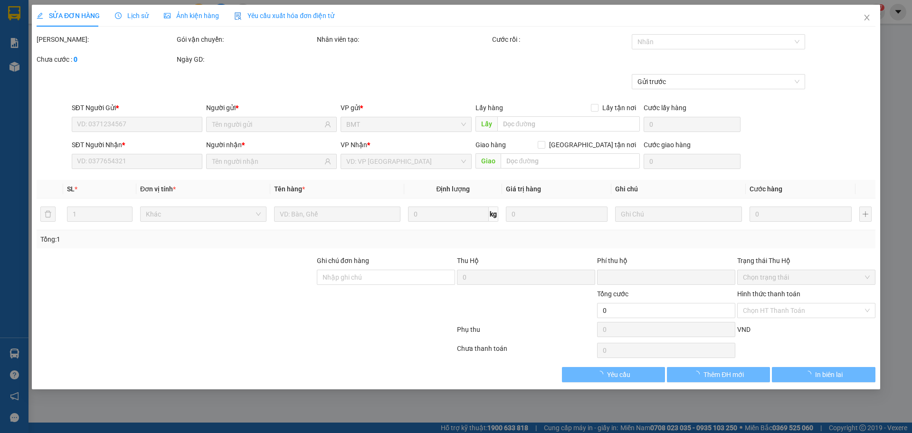
type input "0969300479"
type input "bút"
type input "0"
type input "500.000"
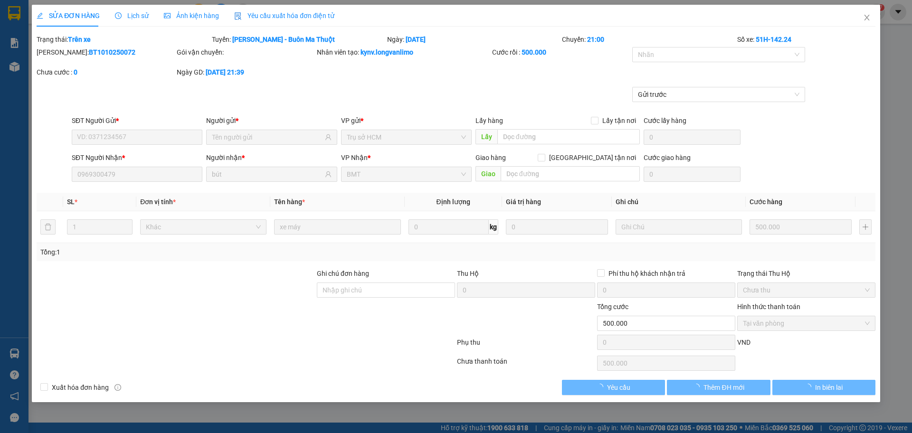
click at [217, 19] on div "SỬA ĐƠN HÀNG Lịch sử Ảnh kiện hàng Yêu cầu xuất hóa đơn điện tử" at bounding box center [186, 16] width 298 height 22
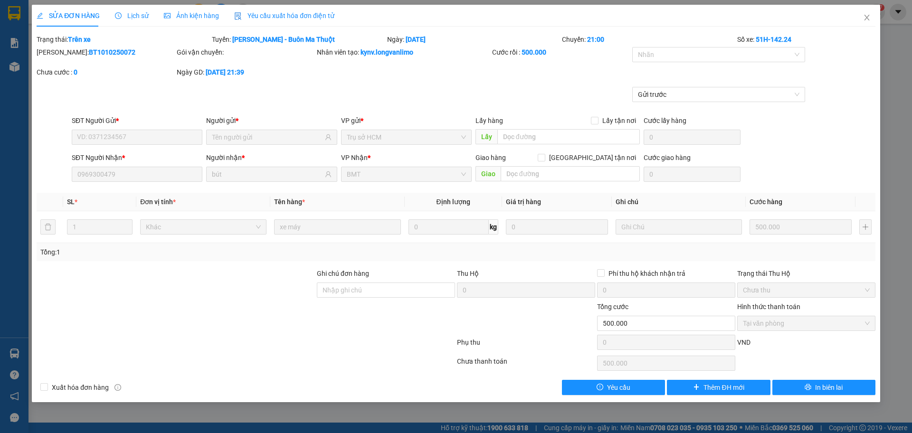
click at [204, 19] on span "Ảnh kiện hàng" at bounding box center [191, 16] width 55 height 8
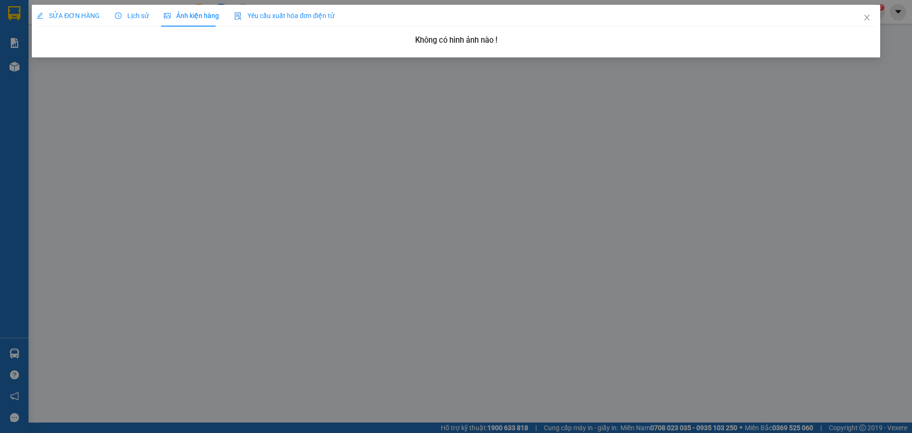
click at [445, 43] on h3 "Không có hình ảnh nào !" at bounding box center [456, 40] width 839 height 12
click at [499, 44] on h3 "Không có hình ảnh nào !" at bounding box center [456, 40] width 839 height 12
click at [870, 19] on icon "close" at bounding box center [867, 18] width 8 height 8
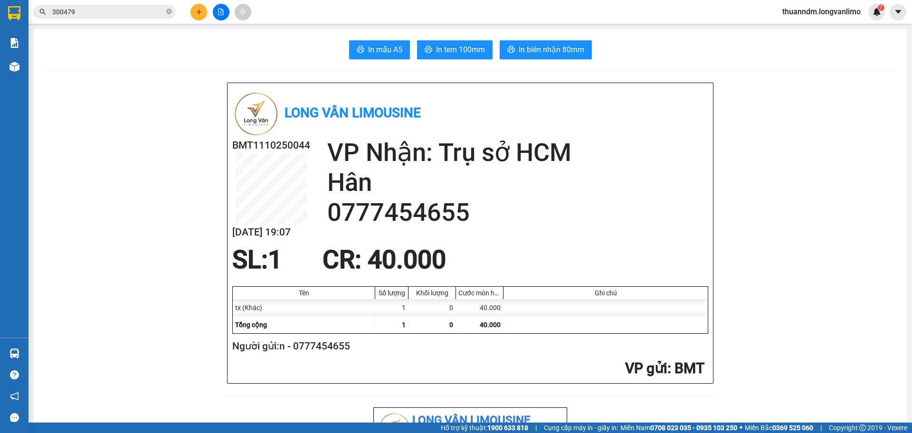
click at [105, 13] on input "300479" at bounding box center [108, 12] width 112 height 10
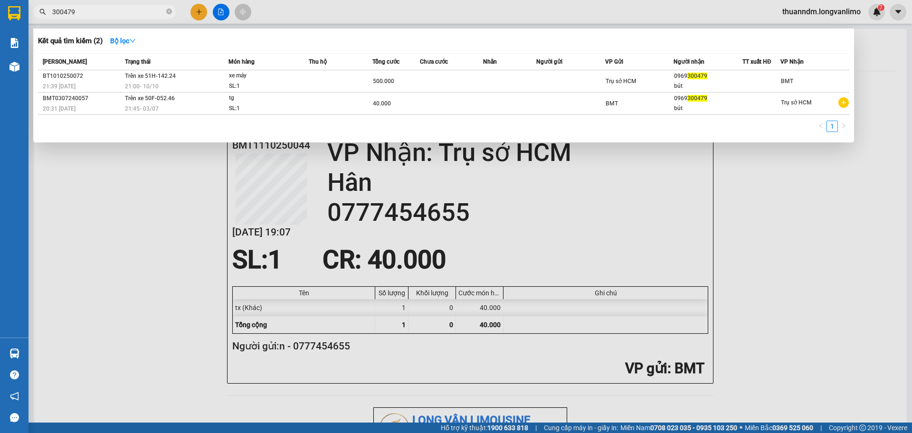
click at [105, 13] on input "300479" at bounding box center [108, 12] width 112 height 10
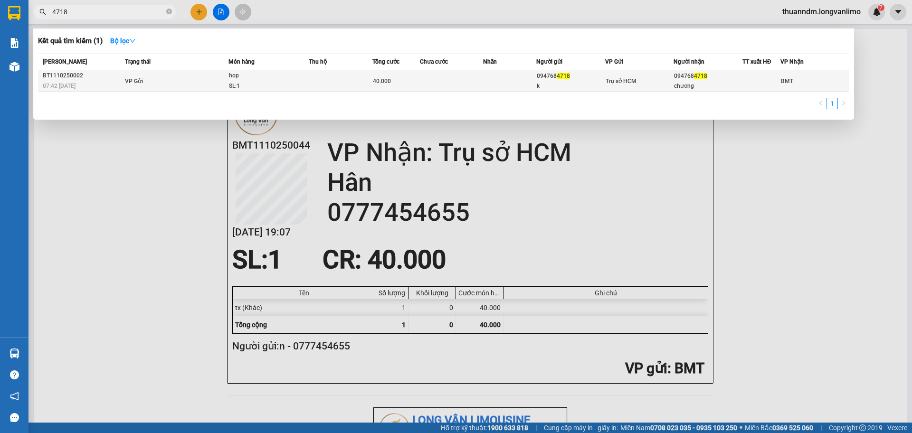
type input "4718"
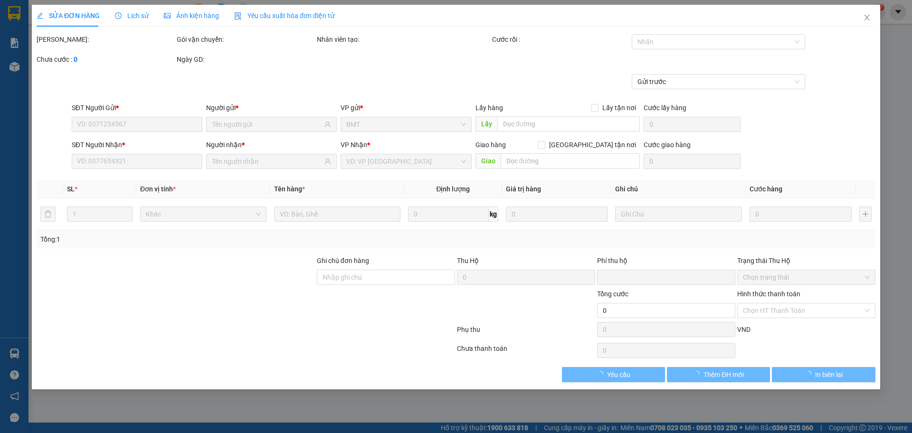
type input "0947684718"
type input "k"
type input "0947684718"
type input "chương"
type input "0"
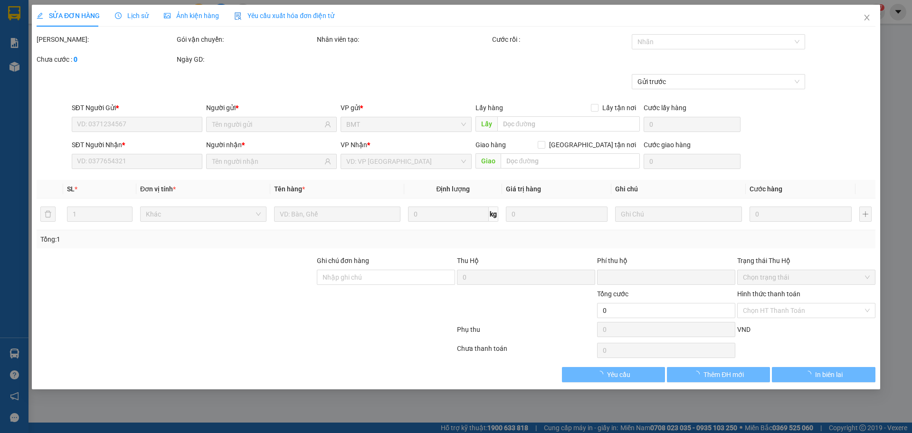
type input "40.000"
click at [202, 9] on div "Ảnh kiện hàng" at bounding box center [191, 16] width 55 height 22
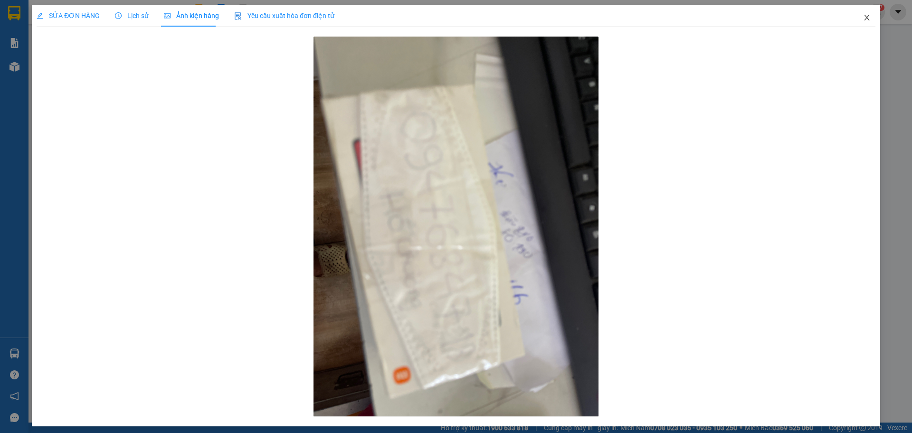
click at [863, 17] on icon "close" at bounding box center [867, 18] width 8 height 8
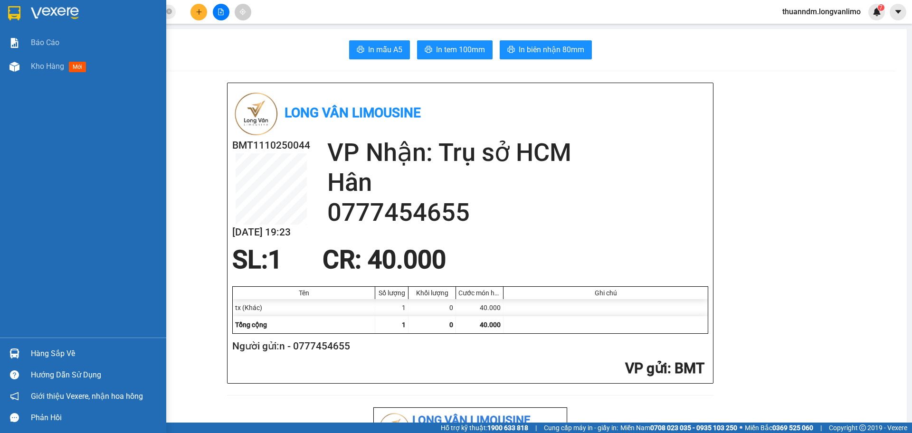
click at [8, 14] on img at bounding box center [14, 13] width 12 height 14
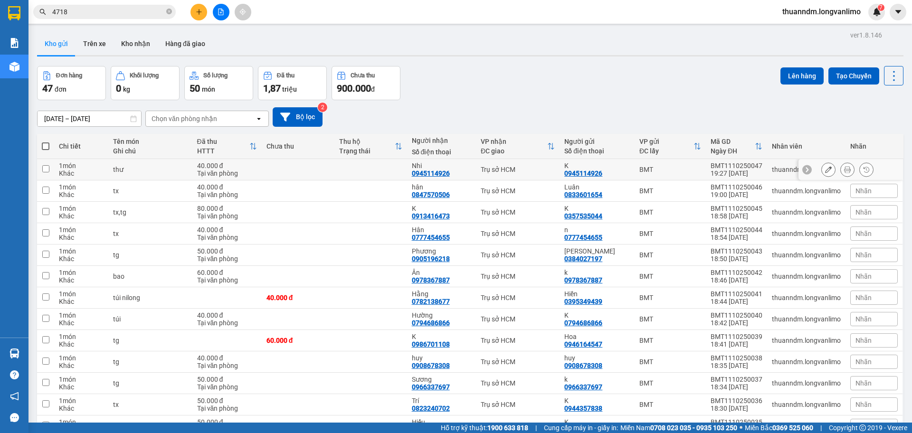
click at [338, 173] on td at bounding box center [370, 169] width 73 height 21
checkbox input "true"
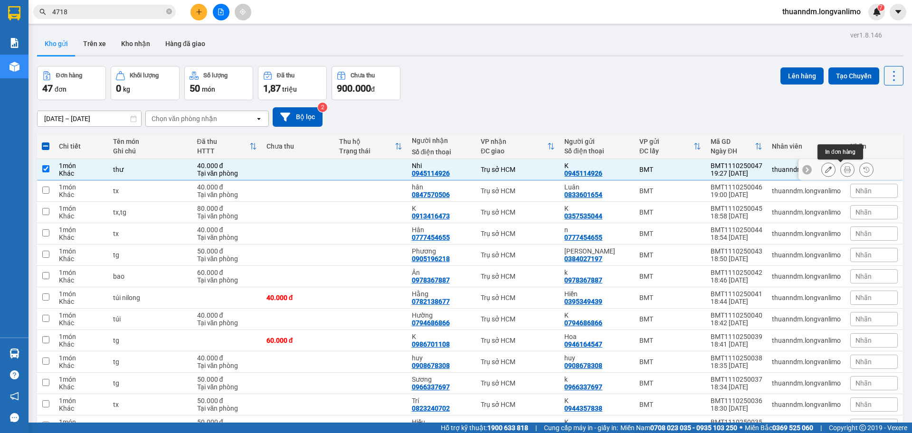
click at [844, 169] on icon at bounding box center [847, 169] width 7 height 7
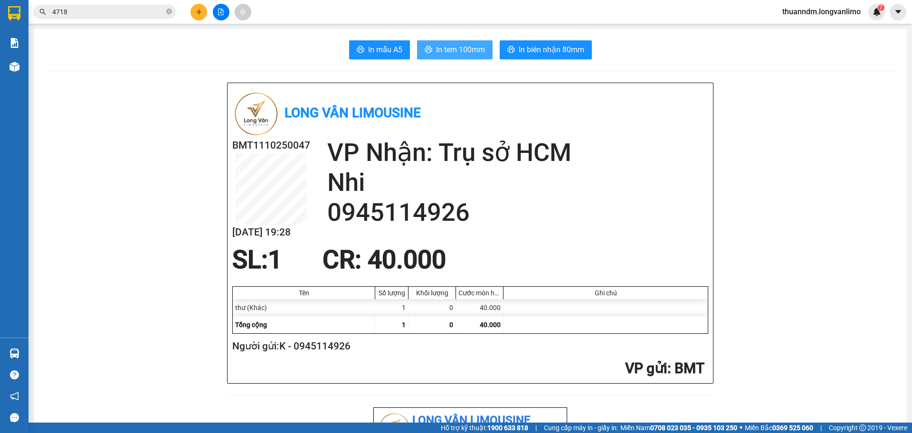
click at [463, 50] on span "In tem 100mm" at bounding box center [460, 50] width 49 height 12
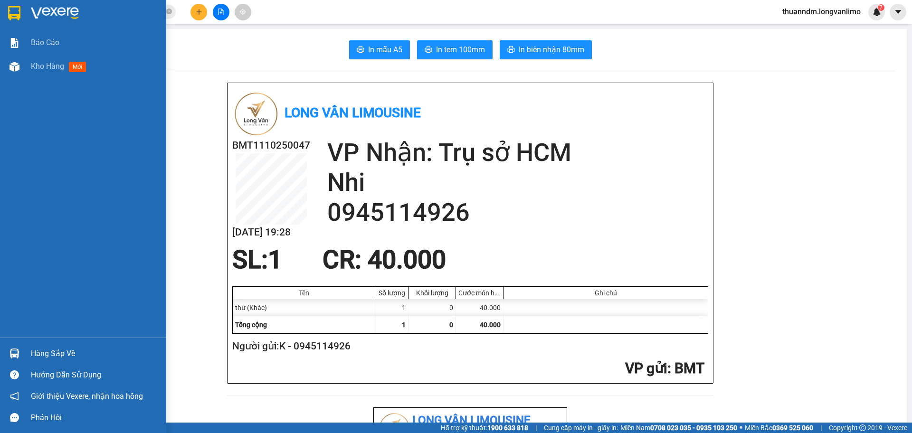
click at [10, 9] on img at bounding box center [14, 13] width 12 height 14
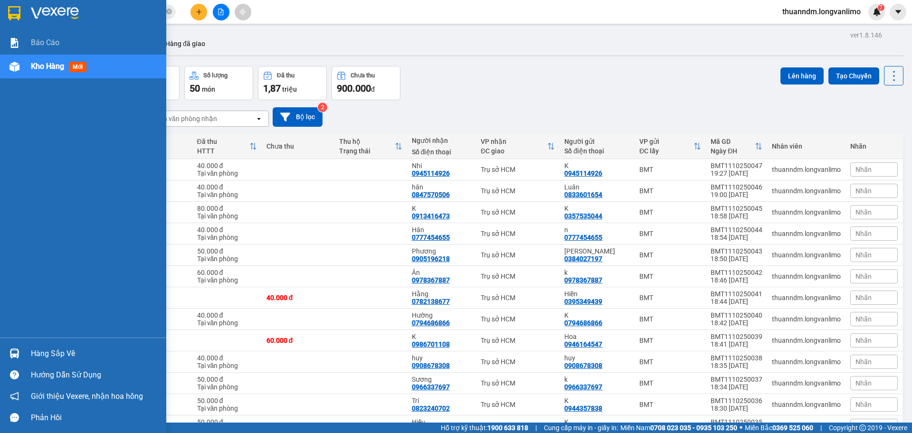
click at [7, 8] on div at bounding box center [83, 15] width 166 height 31
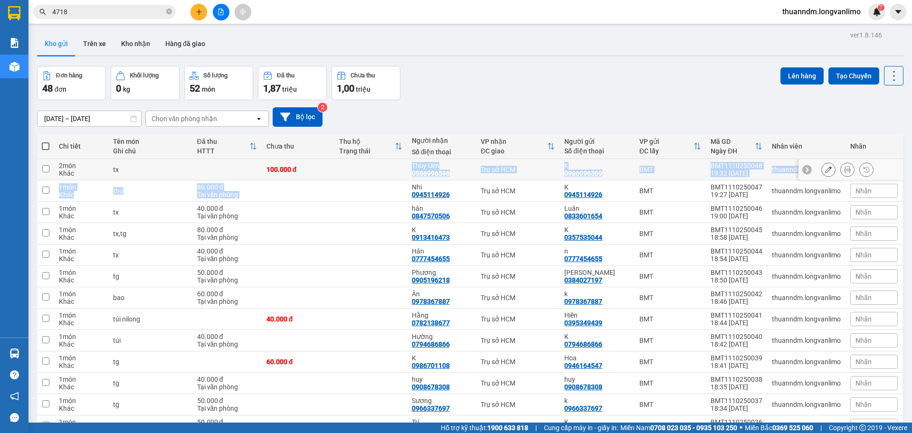
drag, startPoint x: 349, startPoint y: 188, endPoint x: 359, endPoint y: 165, distance: 24.3
click at [359, 165] on td at bounding box center [370, 169] width 73 height 21
checkbox input "true"
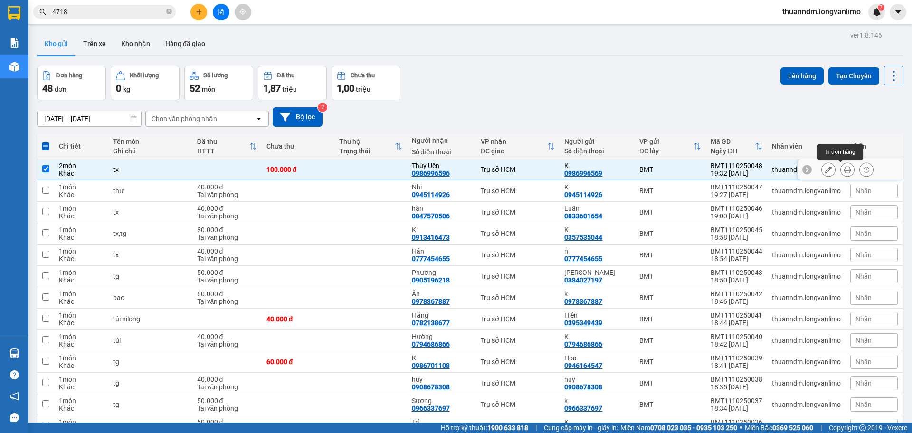
click at [841, 167] on button at bounding box center [847, 170] width 13 height 17
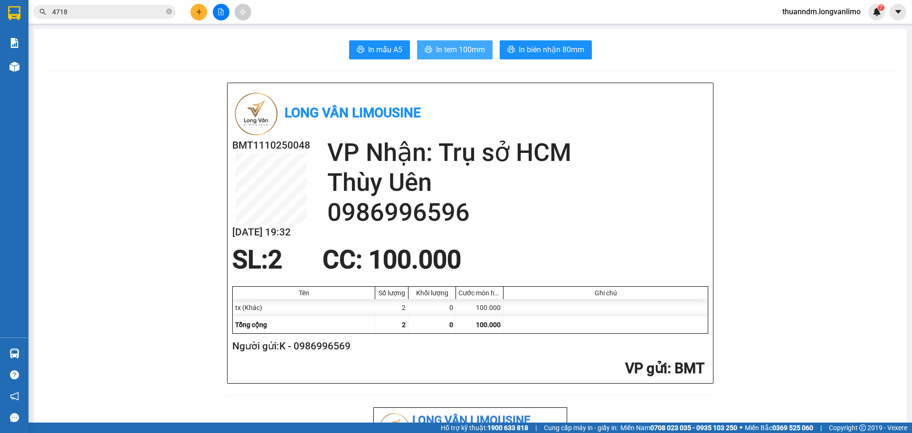
click at [454, 48] on span "In tem 100mm" at bounding box center [460, 50] width 49 height 12
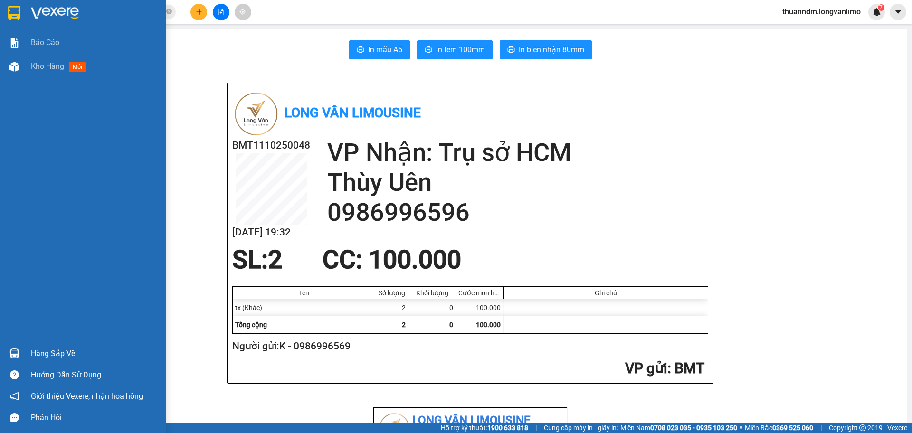
click at [12, 11] on img at bounding box center [14, 13] width 12 height 14
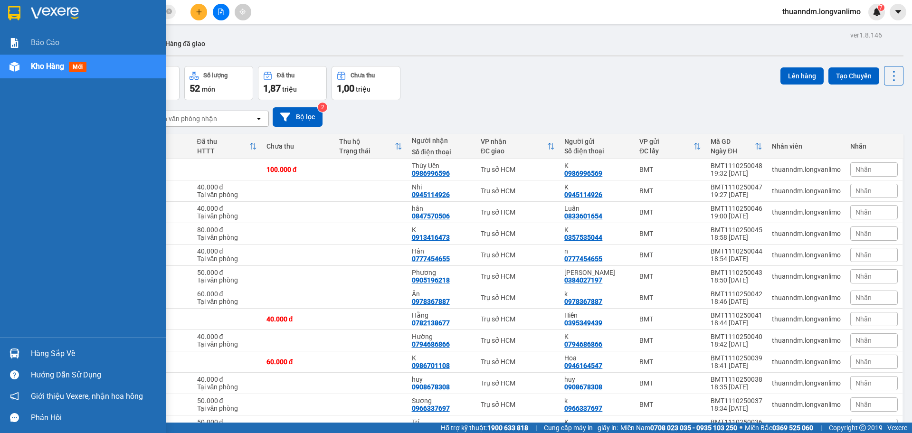
click at [15, 12] on img at bounding box center [14, 13] width 12 height 14
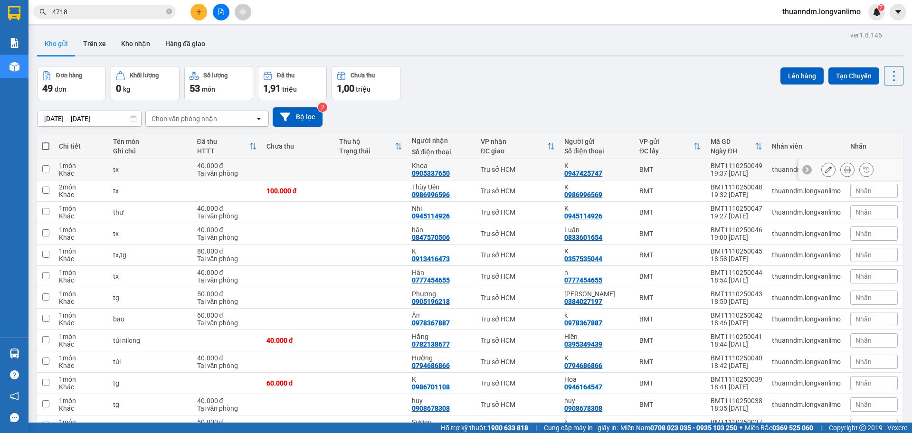
click at [347, 172] on td at bounding box center [370, 169] width 73 height 21
checkbox input "true"
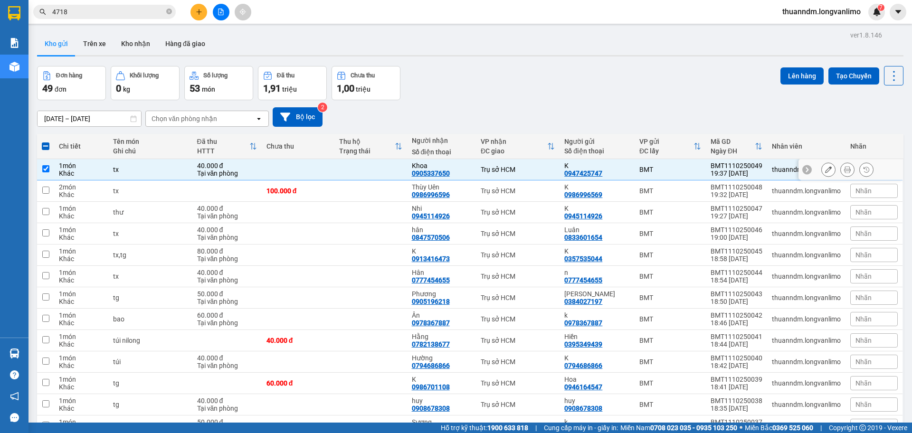
click at [844, 168] on icon at bounding box center [847, 169] width 7 height 7
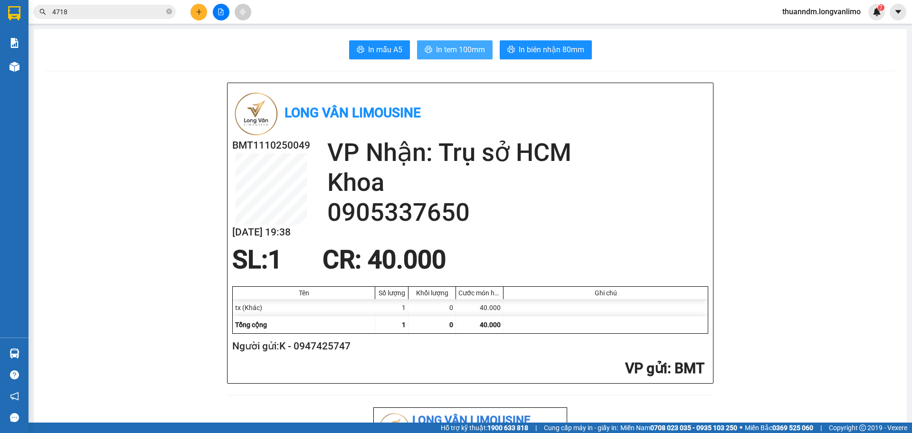
click at [467, 49] on span "In tem 100mm" at bounding box center [460, 50] width 49 height 12
click at [168, 14] on icon "close-circle" at bounding box center [169, 12] width 6 height 6
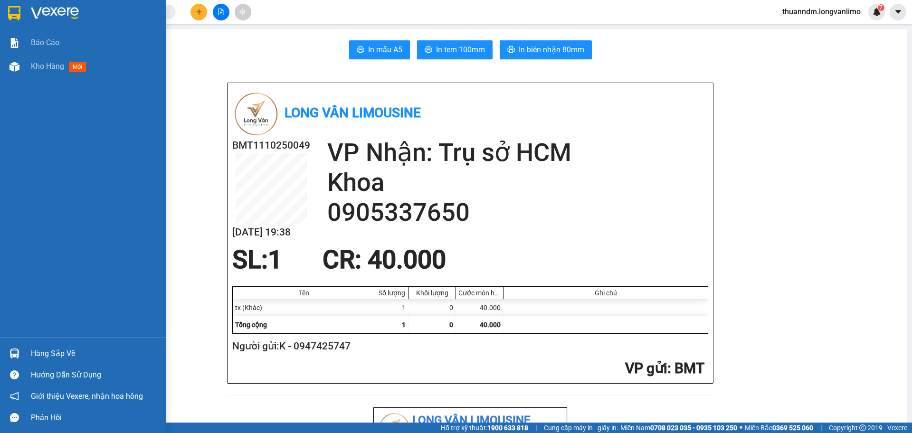
click at [18, 14] on img at bounding box center [14, 13] width 12 height 14
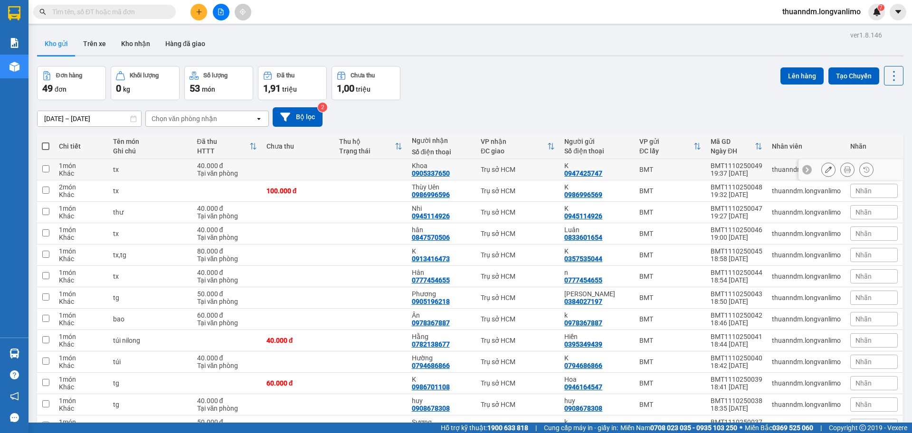
click at [270, 171] on td at bounding box center [298, 169] width 73 height 21
checkbox input "true"
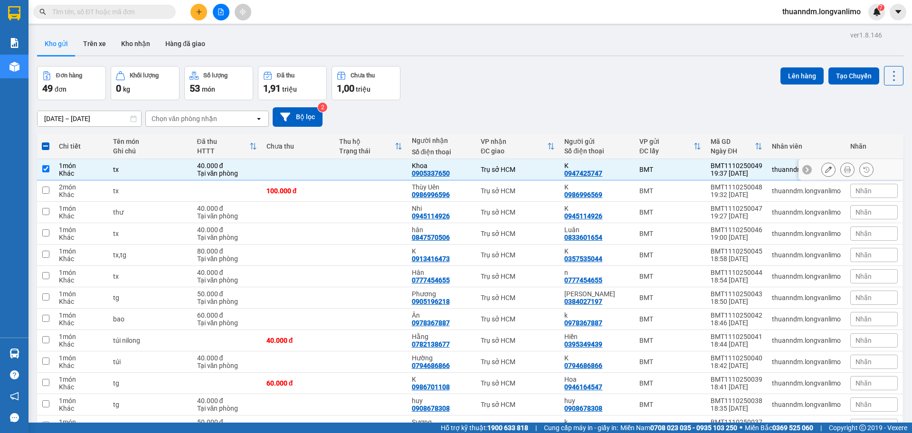
click at [844, 166] on icon at bounding box center [847, 169] width 7 height 7
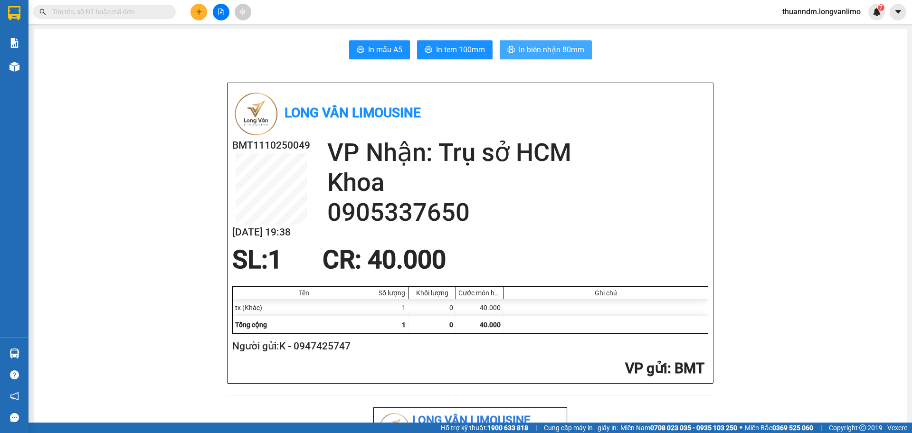
click at [549, 52] on span "In biên nhận 80mm" at bounding box center [552, 50] width 66 height 12
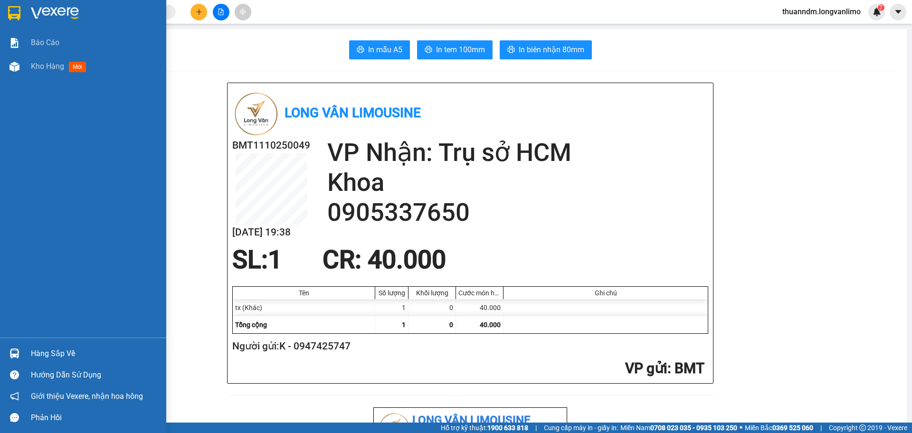
click at [15, 18] on img at bounding box center [14, 13] width 12 height 14
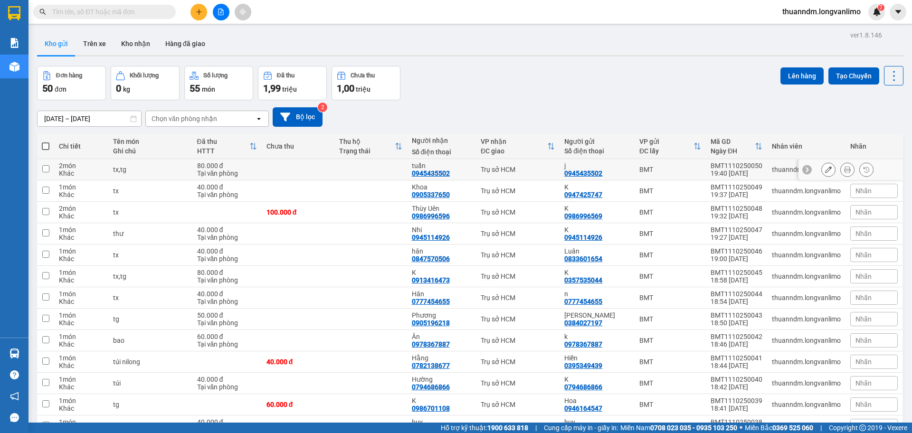
click at [281, 169] on td at bounding box center [298, 169] width 73 height 21
checkbox input "true"
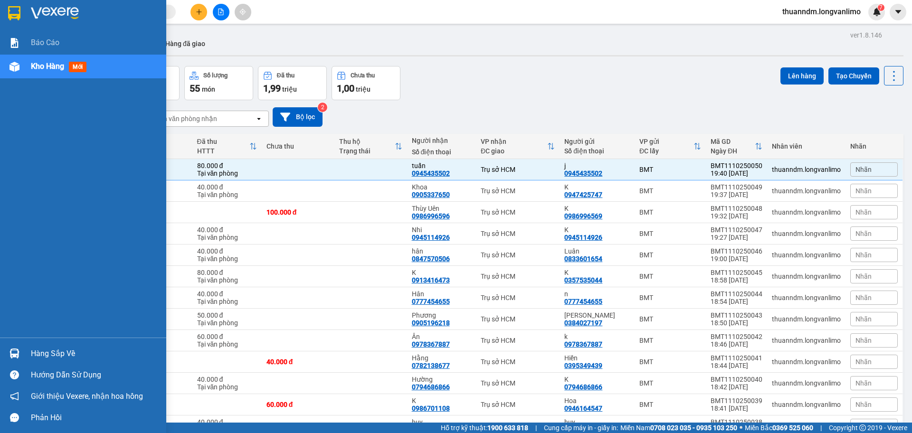
click at [13, 13] on img at bounding box center [14, 13] width 12 height 14
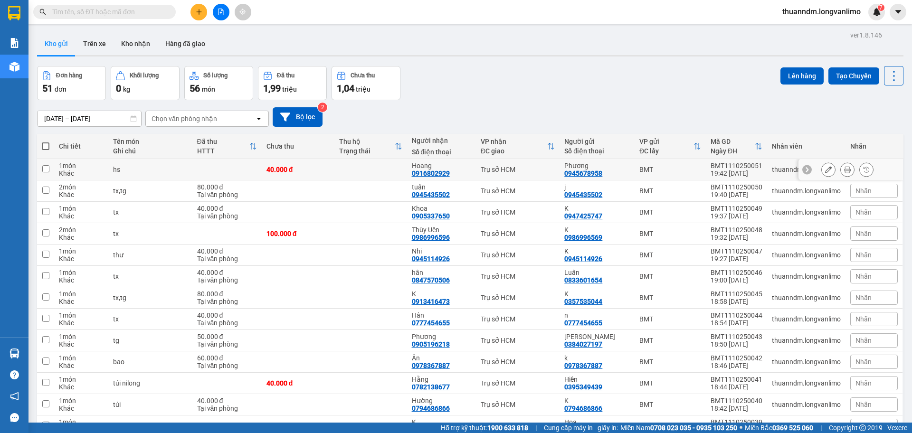
click at [238, 166] on td at bounding box center [226, 169] width 69 height 21
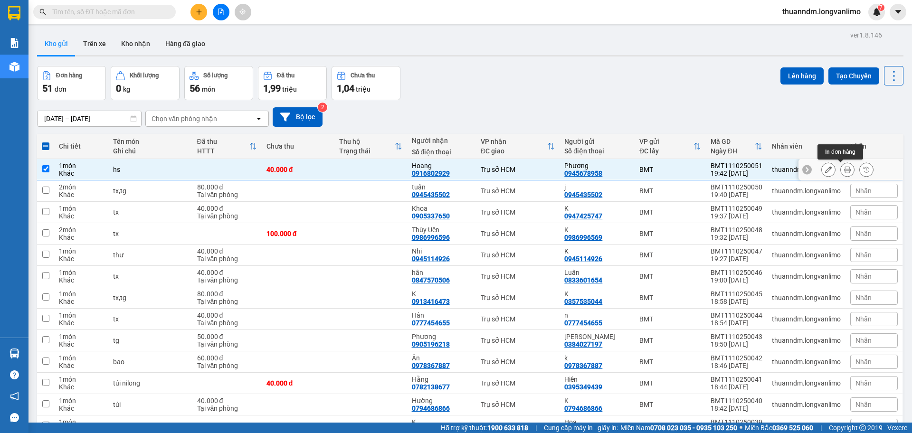
click at [841, 172] on button at bounding box center [847, 170] width 13 height 17
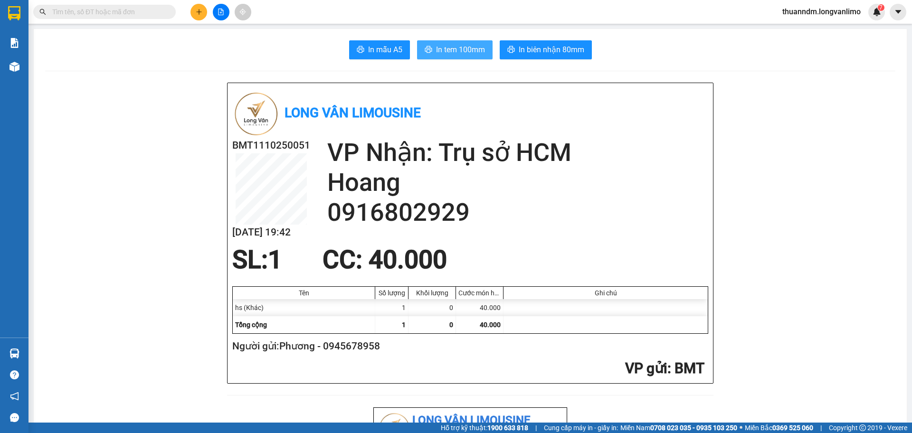
click at [452, 48] on span "In tem 100mm" at bounding box center [460, 50] width 49 height 12
click at [543, 47] on span "In biên nhận 80mm" at bounding box center [552, 50] width 66 height 12
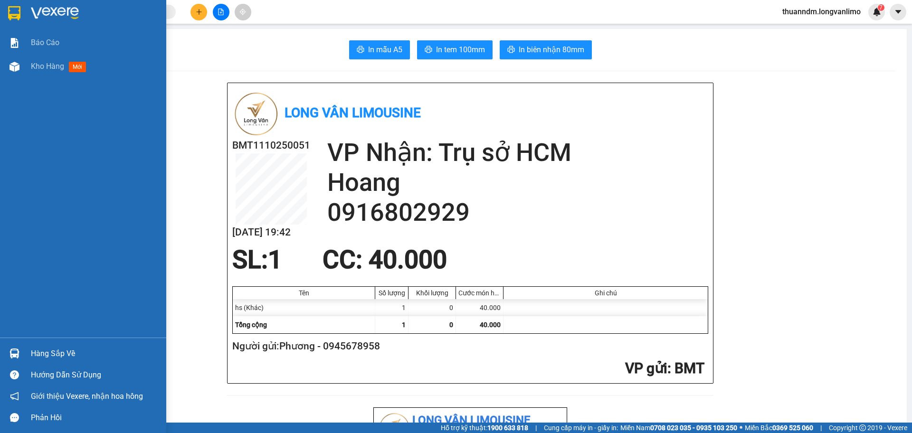
click at [21, 17] on div at bounding box center [14, 13] width 17 height 17
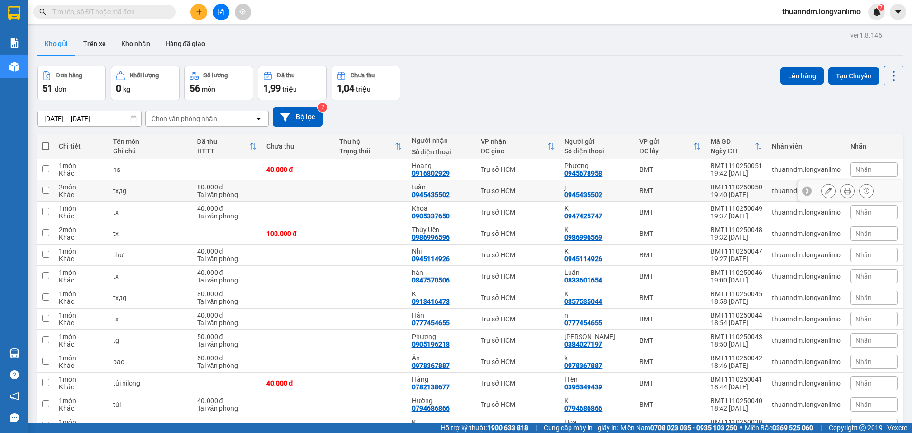
click at [303, 193] on td at bounding box center [298, 191] width 73 height 21
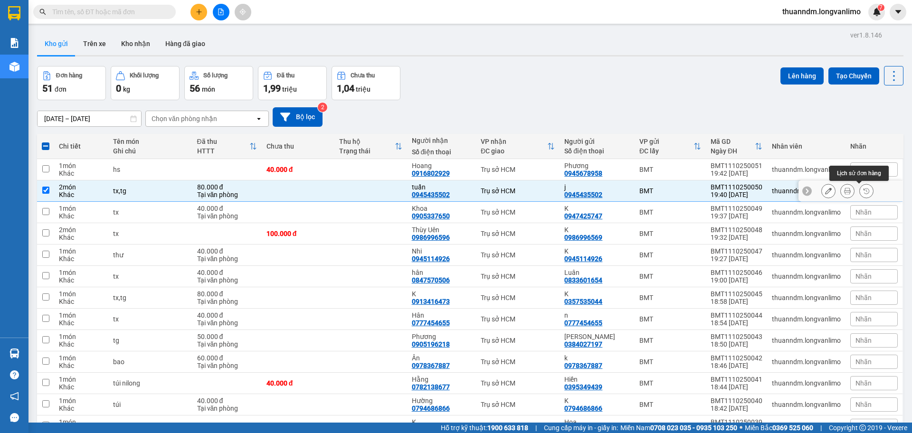
click at [844, 192] on icon at bounding box center [847, 191] width 7 height 7
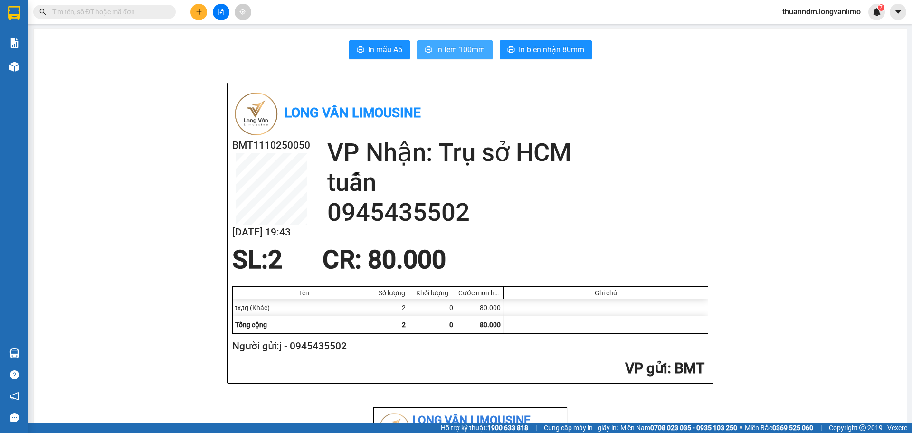
click at [471, 54] on span "In tem 100mm" at bounding box center [460, 50] width 49 height 12
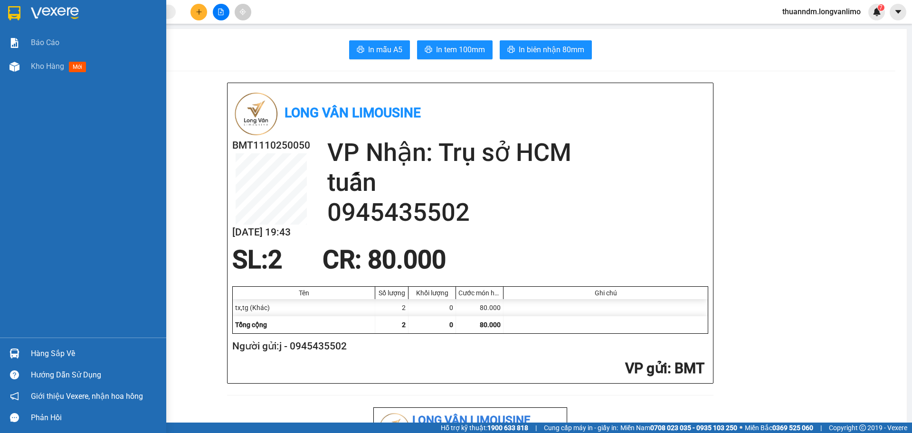
click at [15, 13] on img at bounding box center [14, 13] width 12 height 14
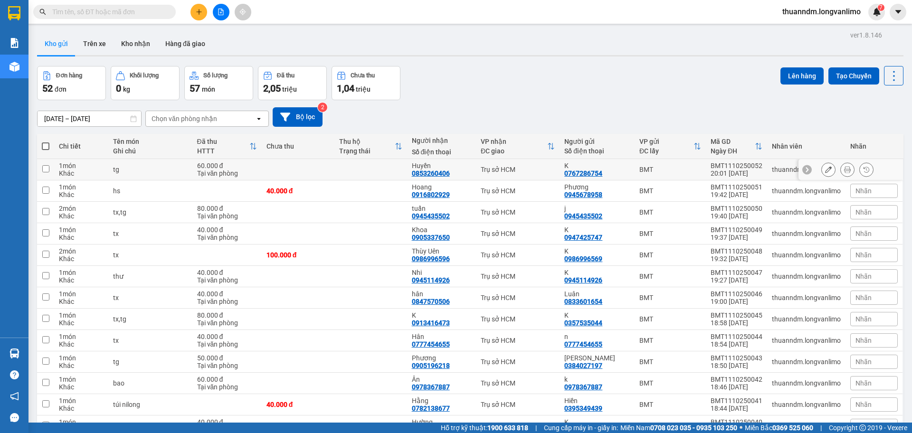
click at [300, 169] on td at bounding box center [298, 169] width 73 height 21
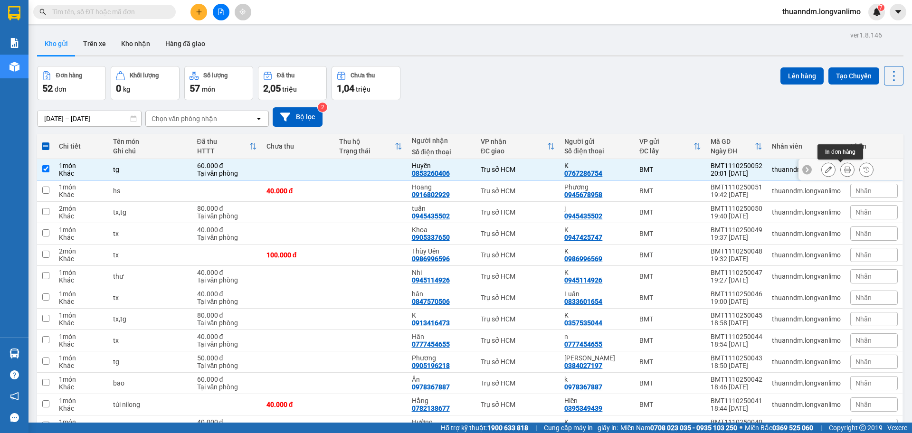
click at [844, 167] on icon at bounding box center [847, 169] width 7 height 7
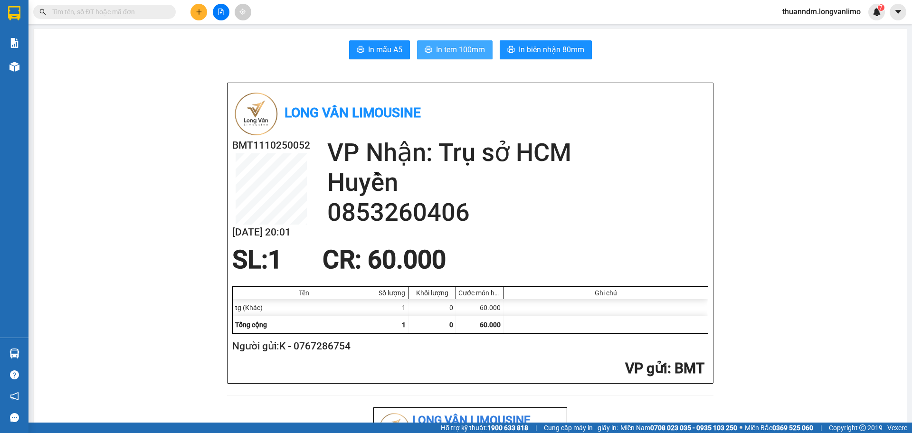
drag, startPoint x: 452, startPoint y: 43, endPoint x: 460, endPoint y: 49, distance: 10.1
click at [452, 42] on button "In tem 100mm" at bounding box center [455, 49] width 76 height 19
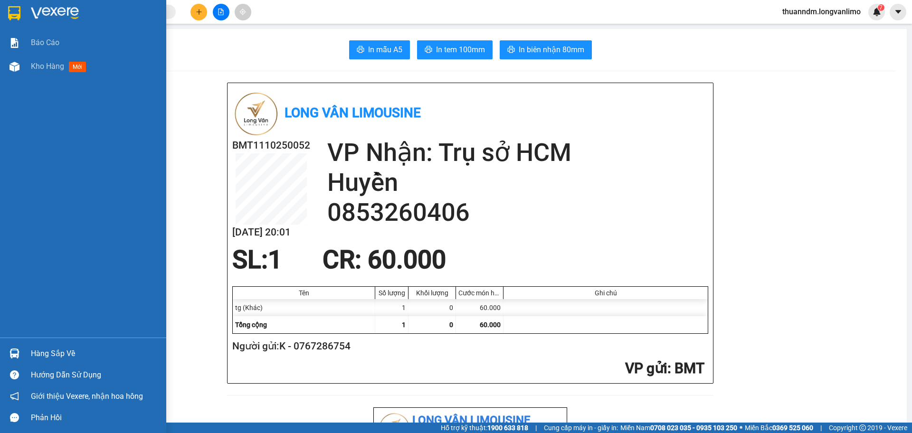
click at [8, 12] on img at bounding box center [14, 13] width 12 height 14
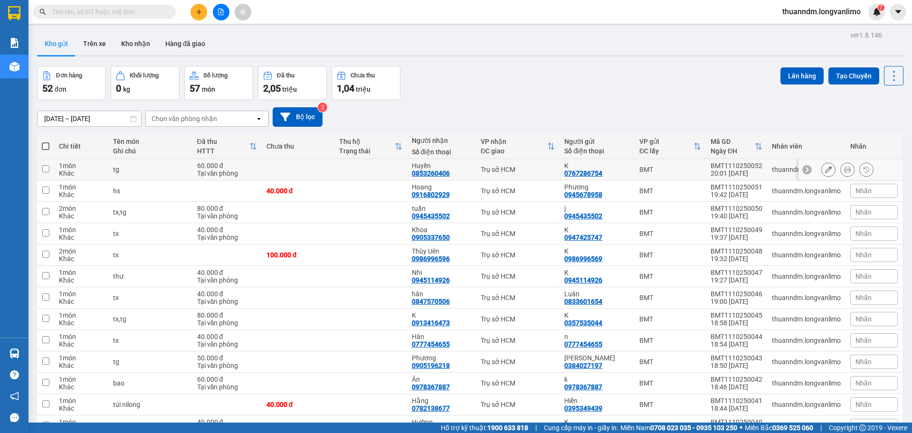
click at [276, 170] on td at bounding box center [298, 169] width 73 height 21
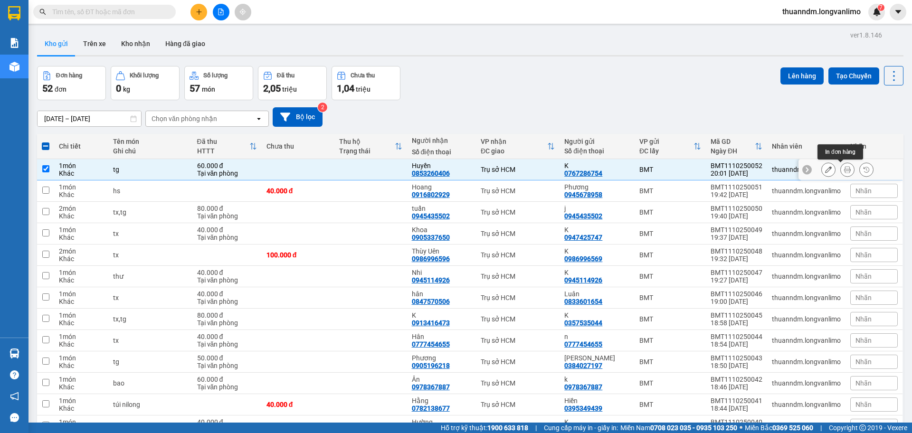
click at [841, 167] on button at bounding box center [847, 170] width 13 height 17
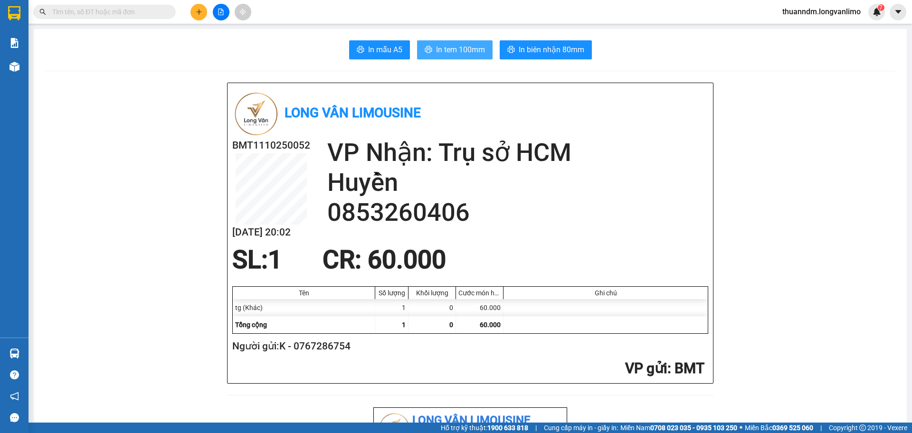
click at [450, 50] on span "In tem 100mm" at bounding box center [460, 50] width 49 height 12
click at [124, 14] on input "text" at bounding box center [108, 12] width 112 height 10
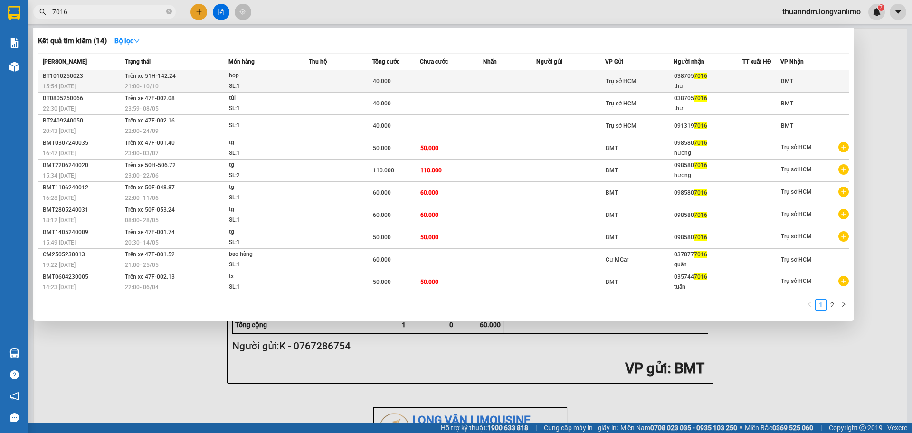
type input "7016"
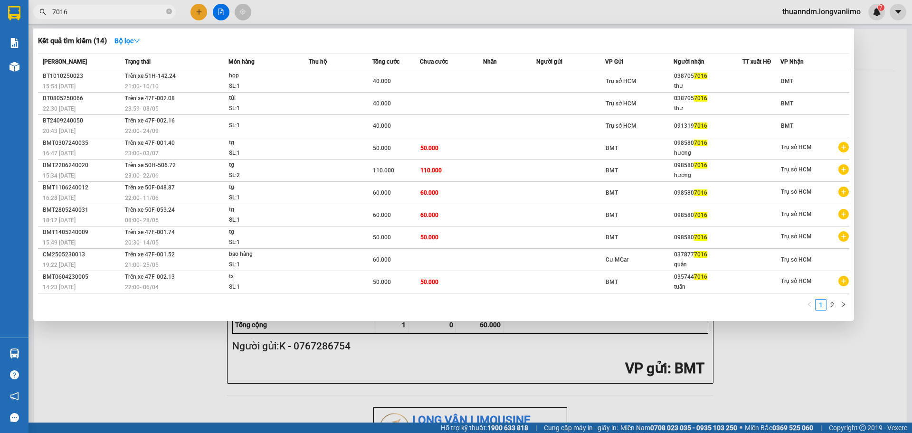
click at [368, 83] on td at bounding box center [341, 81] width 64 height 22
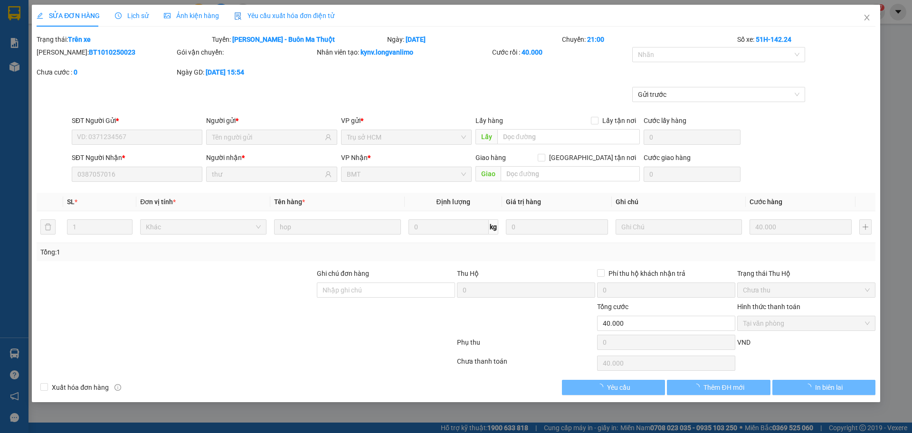
click at [198, 12] on span "Ảnh kiện hàng" at bounding box center [191, 16] width 55 height 8
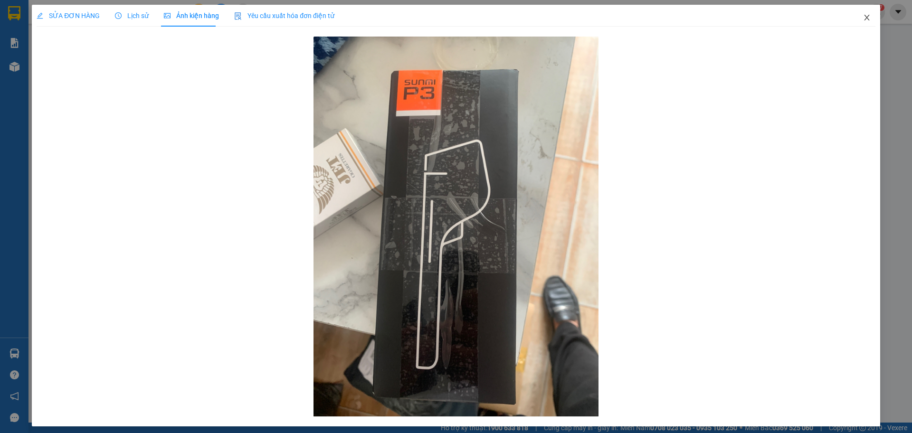
click at [858, 11] on span "Close" at bounding box center [867, 18] width 27 height 27
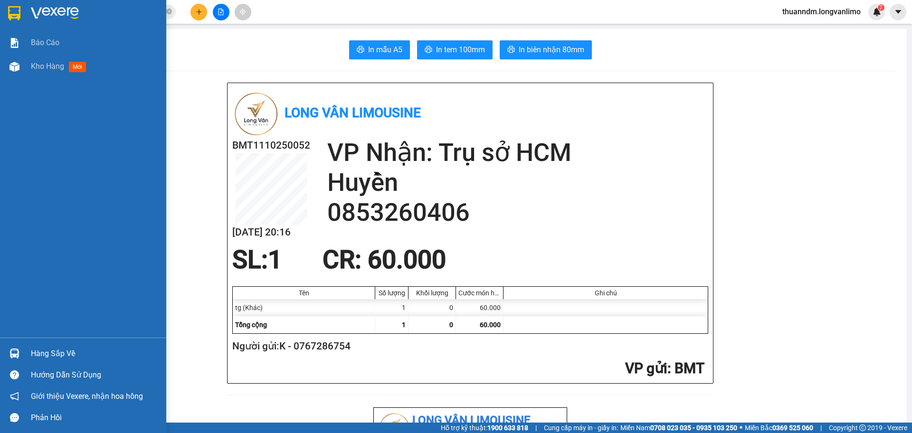
click at [13, 11] on img at bounding box center [14, 13] width 12 height 14
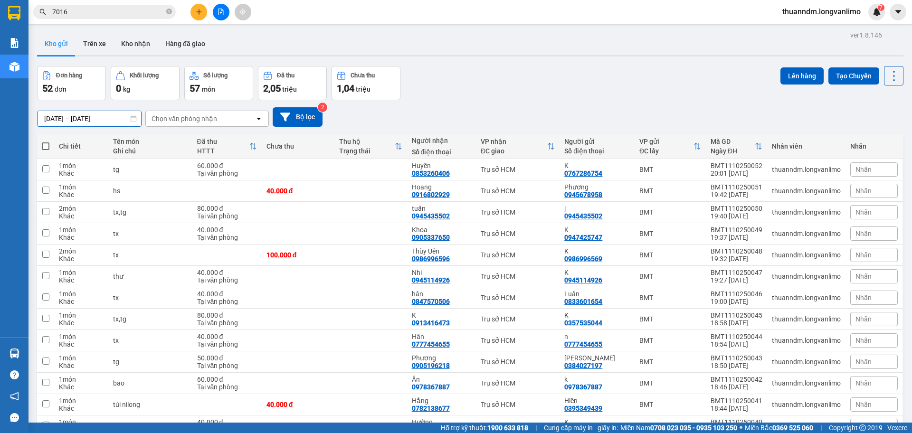
click at [118, 119] on input "[DATE] – [DATE]" at bounding box center [90, 118] width 104 height 15
click at [376, 215] on td at bounding box center [370, 212] width 73 height 21
checkbox input "true"
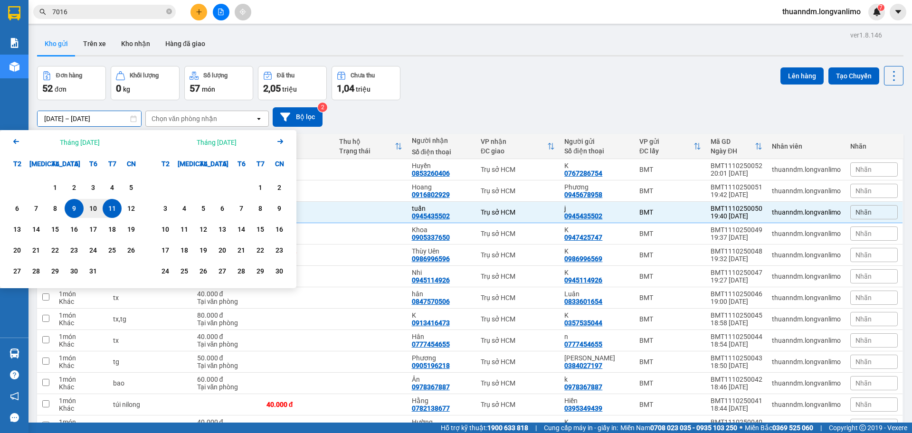
click at [107, 207] on div "11" at bounding box center [111, 208] width 13 height 11
type input "[DATE] – [DATE]"
checkbox input "false"
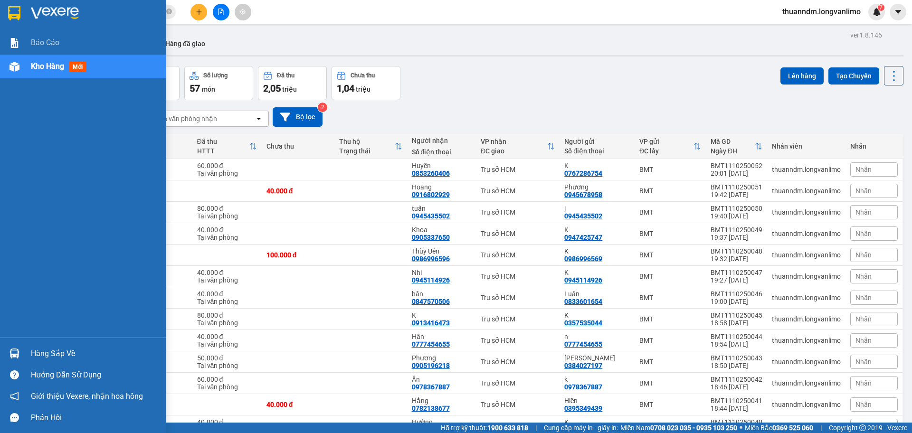
click at [14, 8] on img at bounding box center [14, 13] width 12 height 14
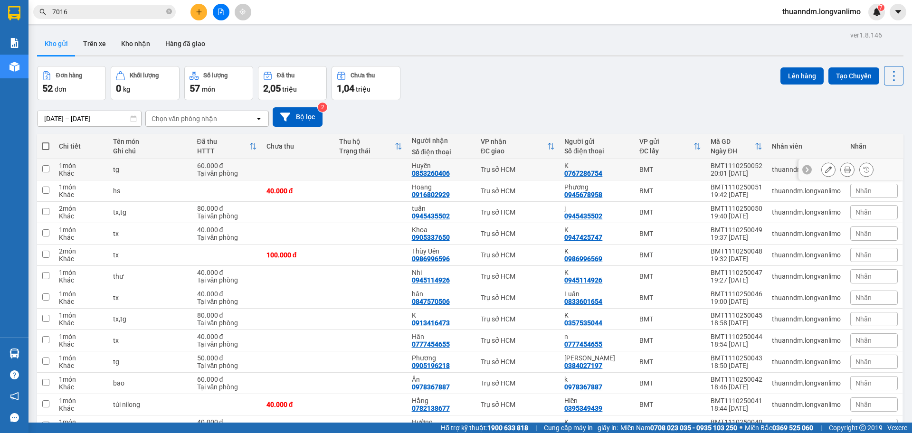
click at [295, 175] on td at bounding box center [298, 169] width 73 height 21
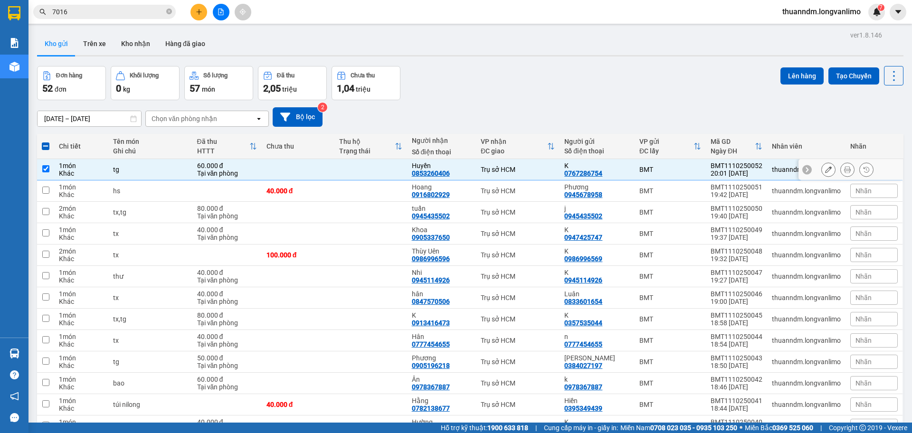
click at [295, 175] on td at bounding box center [298, 169] width 73 height 21
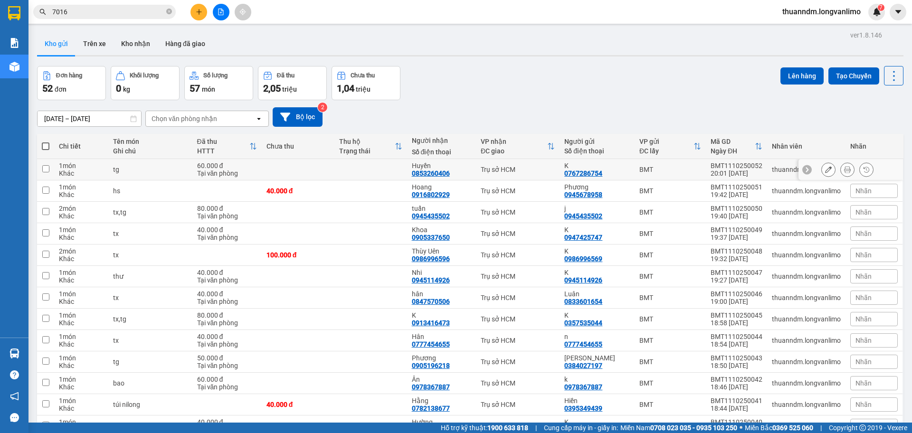
click at [295, 175] on td at bounding box center [298, 169] width 73 height 21
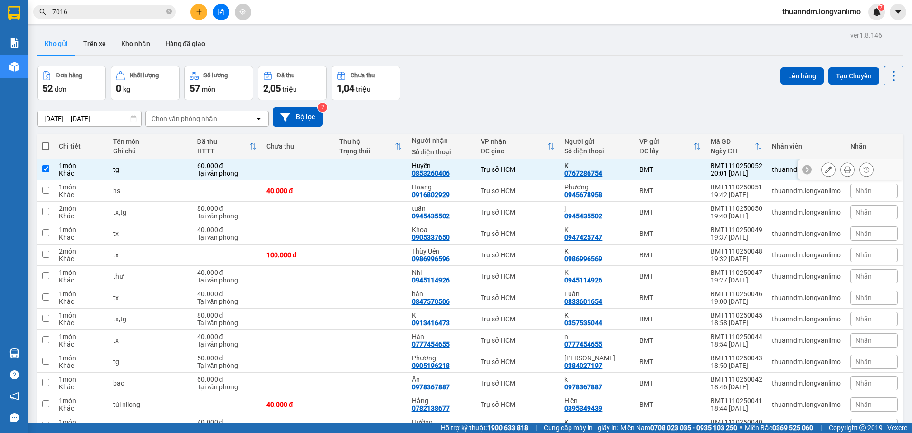
click at [295, 175] on td at bounding box center [298, 169] width 73 height 21
checkbox input "false"
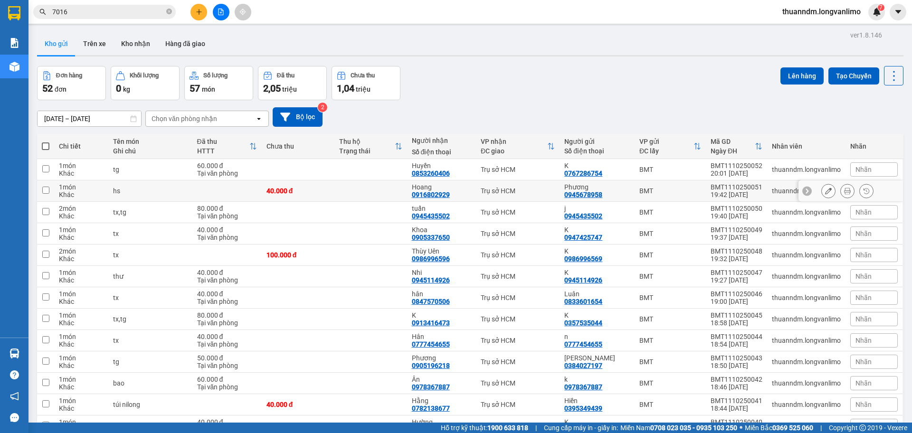
click at [292, 191] on div "40.000 đ" at bounding box center [298, 191] width 63 height 8
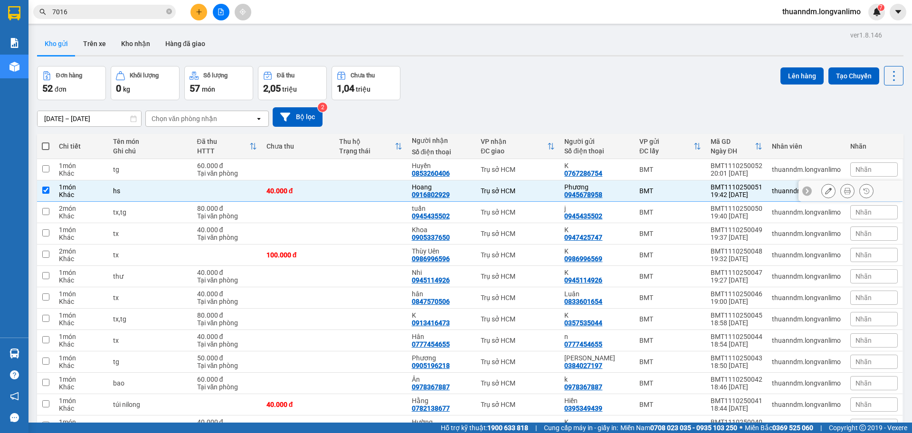
click at [292, 191] on div "40.000 đ" at bounding box center [298, 191] width 63 height 8
checkbox input "false"
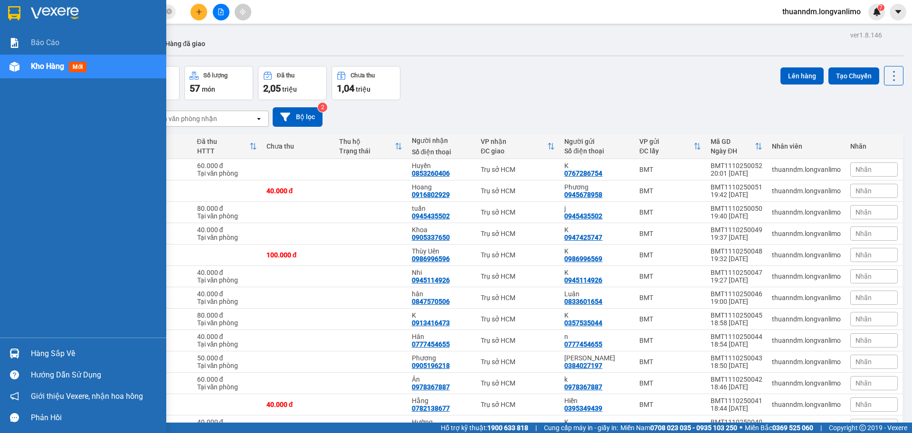
click at [15, 17] on img at bounding box center [14, 13] width 12 height 14
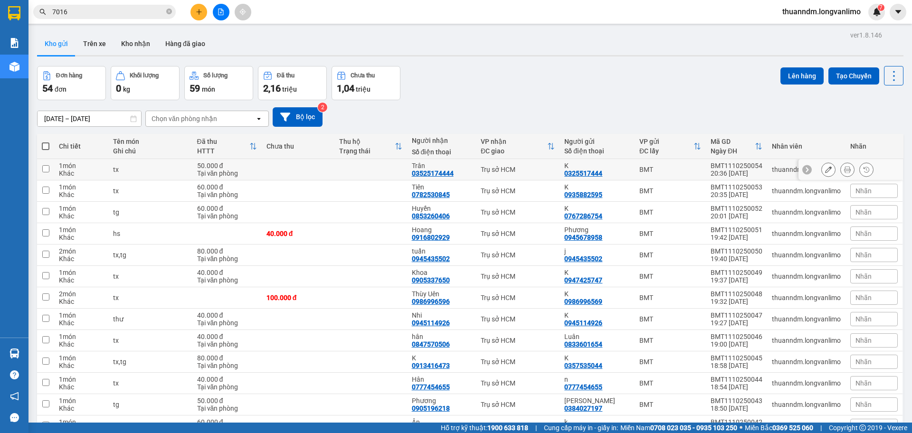
click at [294, 159] on td at bounding box center [298, 169] width 73 height 21
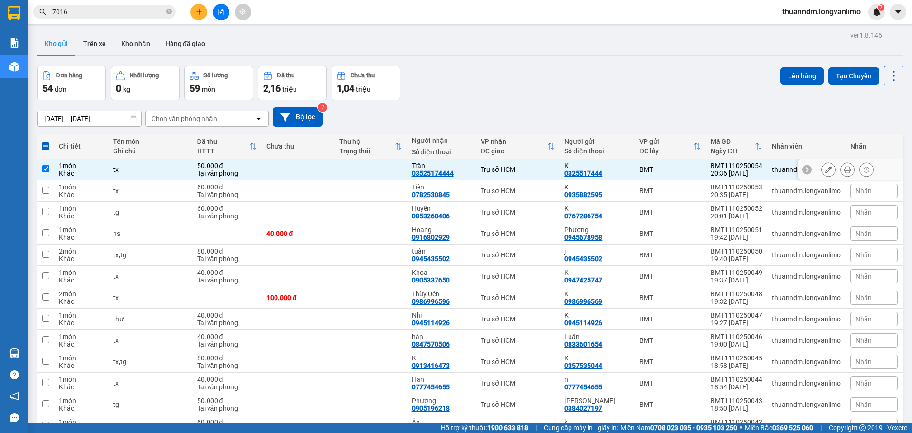
click at [842, 162] on button at bounding box center [847, 170] width 13 height 17
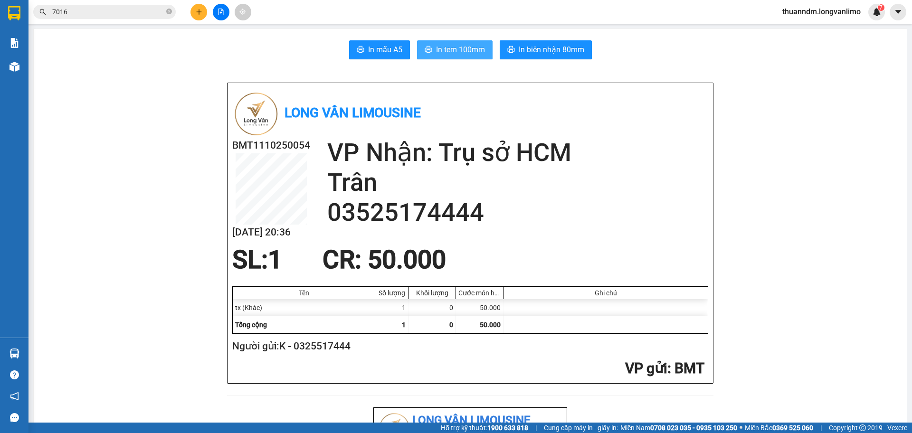
click at [440, 40] on button "In tem 100mm" at bounding box center [455, 49] width 76 height 19
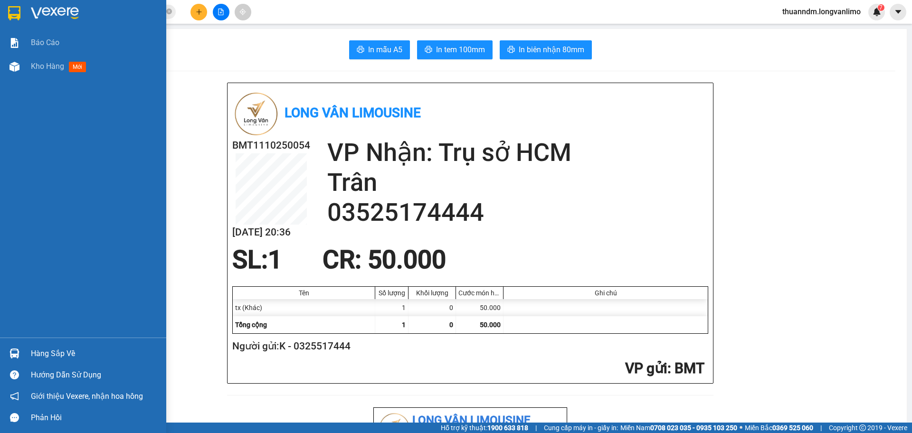
click at [11, 11] on img at bounding box center [14, 13] width 12 height 14
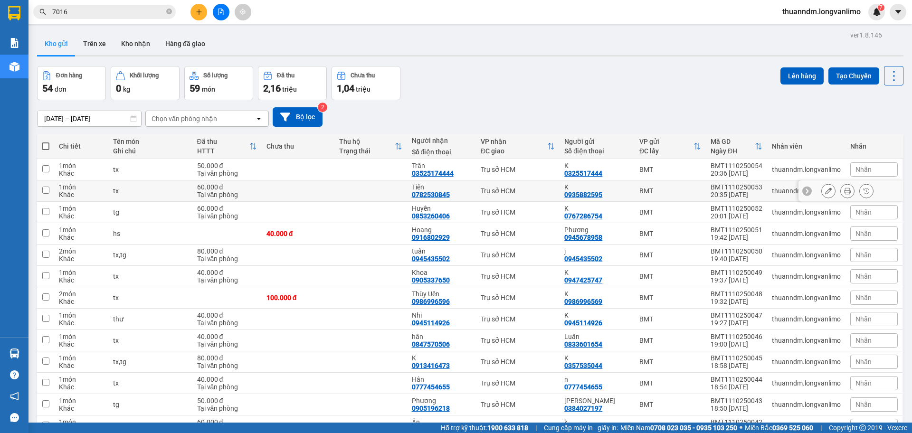
click at [203, 183] on div "60.000 đ" at bounding box center [227, 187] width 60 height 8
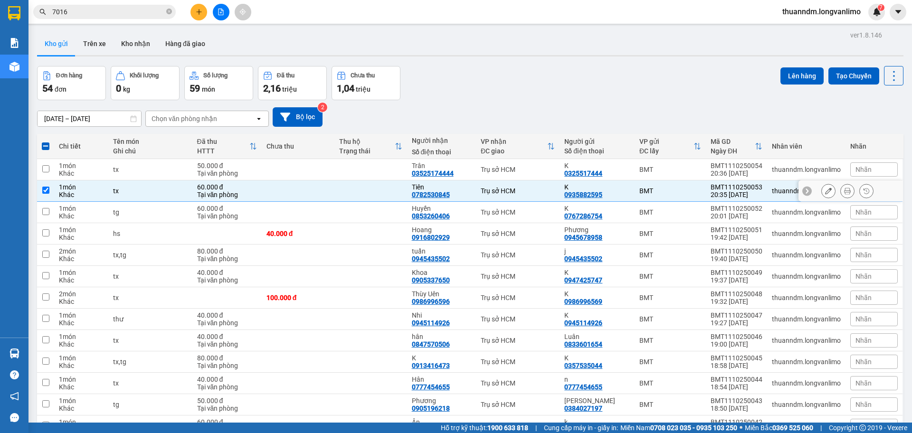
click at [841, 183] on button at bounding box center [847, 191] width 13 height 17
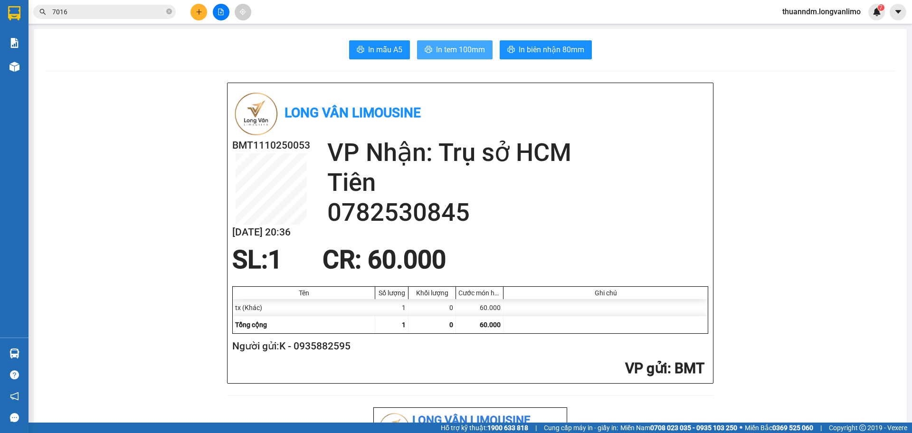
click at [449, 40] on button "In tem 100mm" at bounding box center [455, 49] width 76 height 19
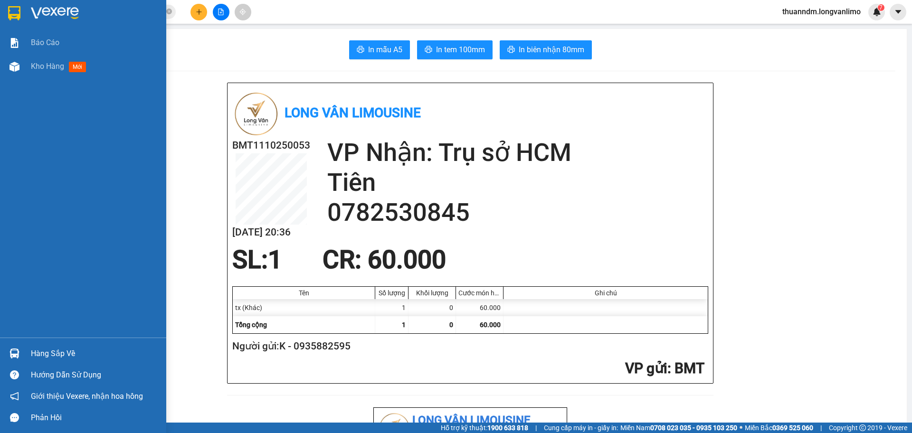
click at [22, 15] on div at bounding box center [14, 13] width 17 height 17
